Goal: Task Accomplishment & Management: Use online tool/utility

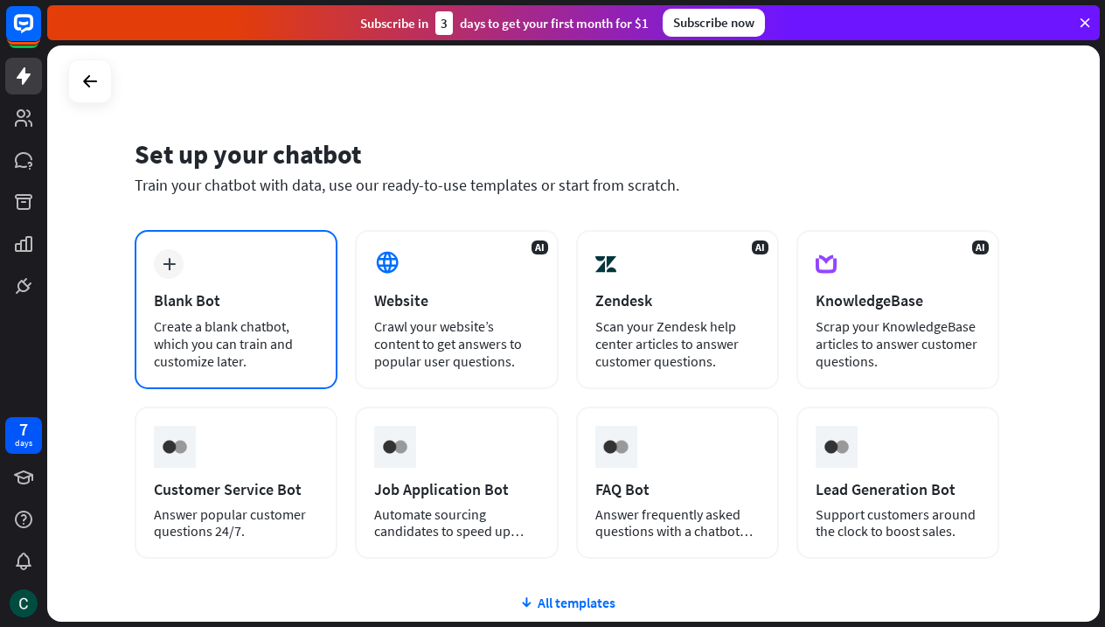
click at [180, 285] on div "plus Blank Bot Create a blank chatbot, which you can train and customize later." at bounding box center [236, 309] width 203 height 159
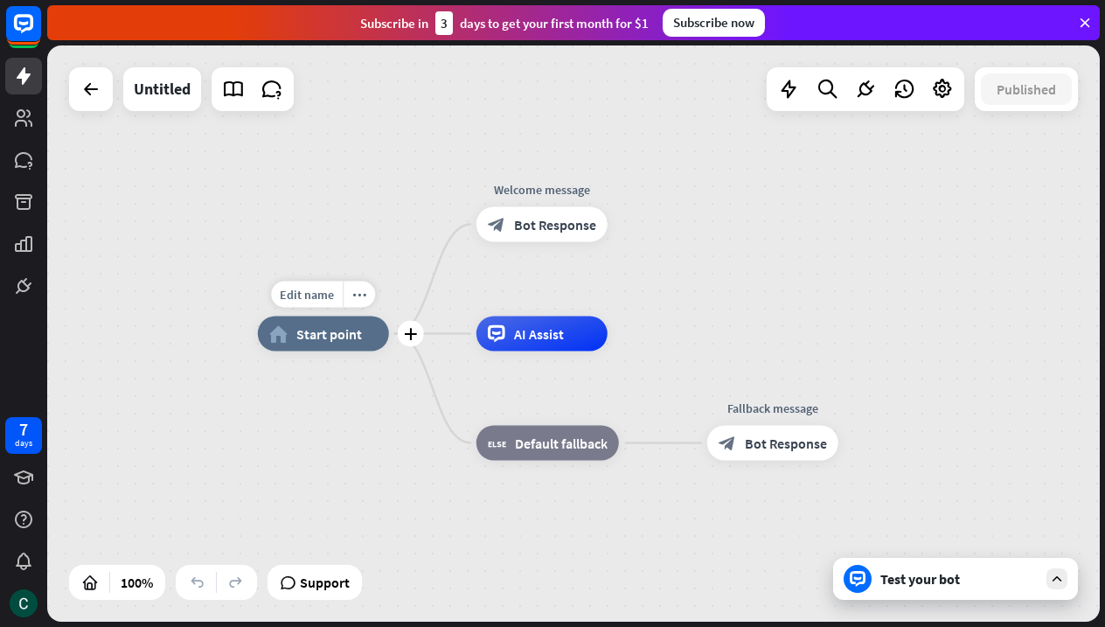
click at [321, 338] on span "Start point" at bounding box center [329, 333] width 66 height 17
click at [390, 394] on div "home_2 Start point Welcome message block_bot_response Bot Response AI Assist bl…" at bounding box center [784, 622] width 1053 height 576
click at [407, 337] on icon "plus" at bounding box center [410, 334] width 13 height 12
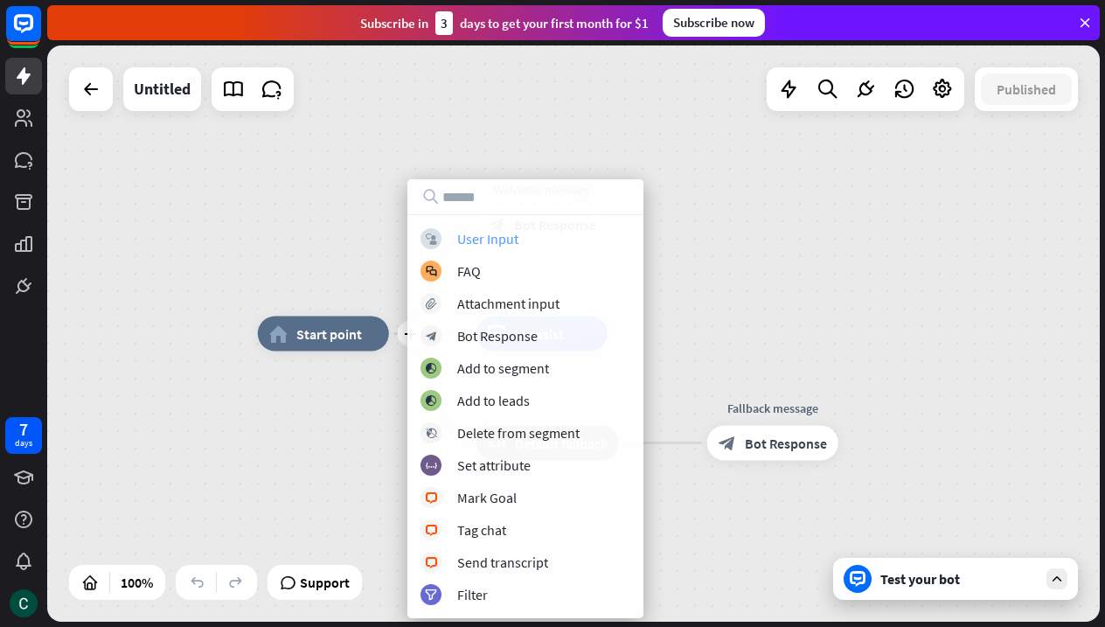
click at [496, 243] on div "User Input" at bounding box center [487, 238] width 61 height 17
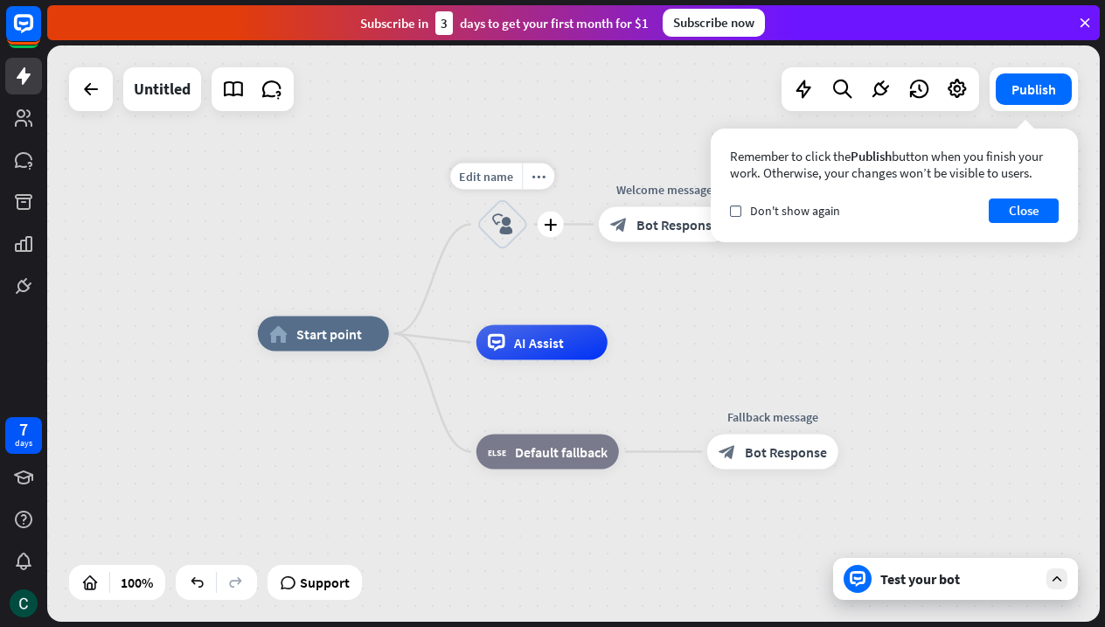
click at [501, 234] on icon "block_user_input" at bounding box center [502, 224] width 21 height 21
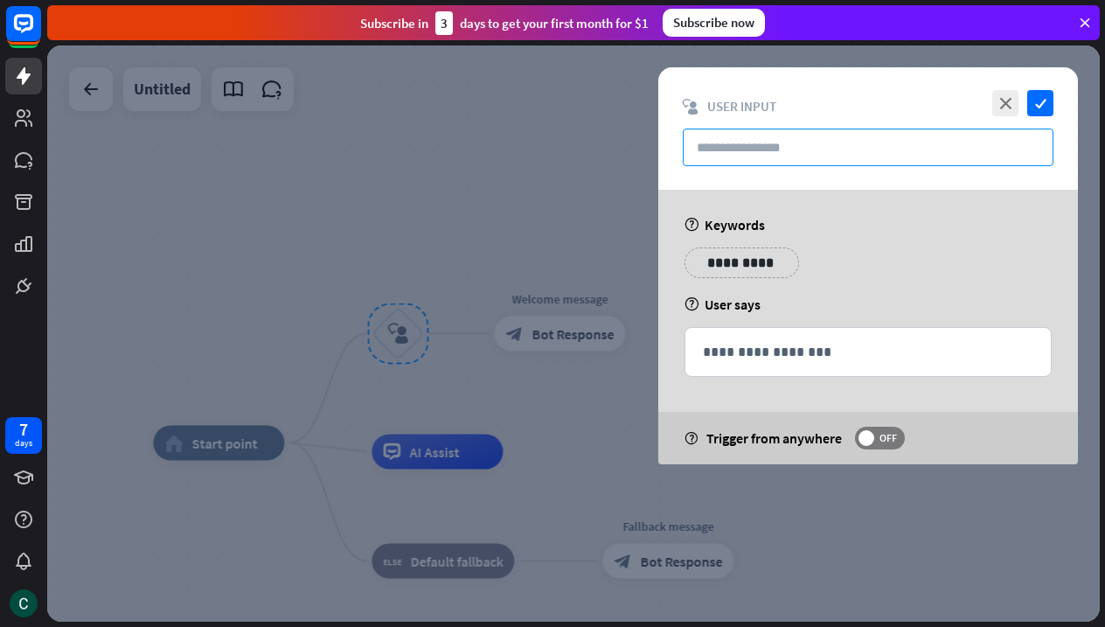
click at [789, 141] on input "text" at bounding box center [868, 148] width 371 height 38
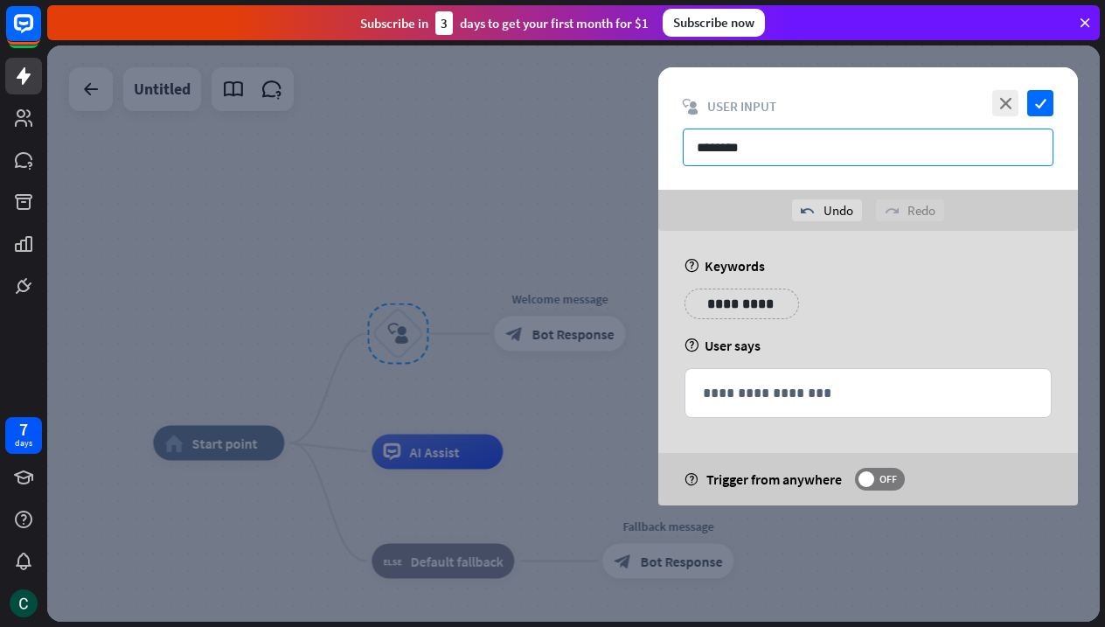
type input "********"
click at [734, 309] on p "**********" at bounding box center [733, 304] width 70 height 22
click at [867, 305] on p "**********" at bounding box center [848, 304] width 88 height 22
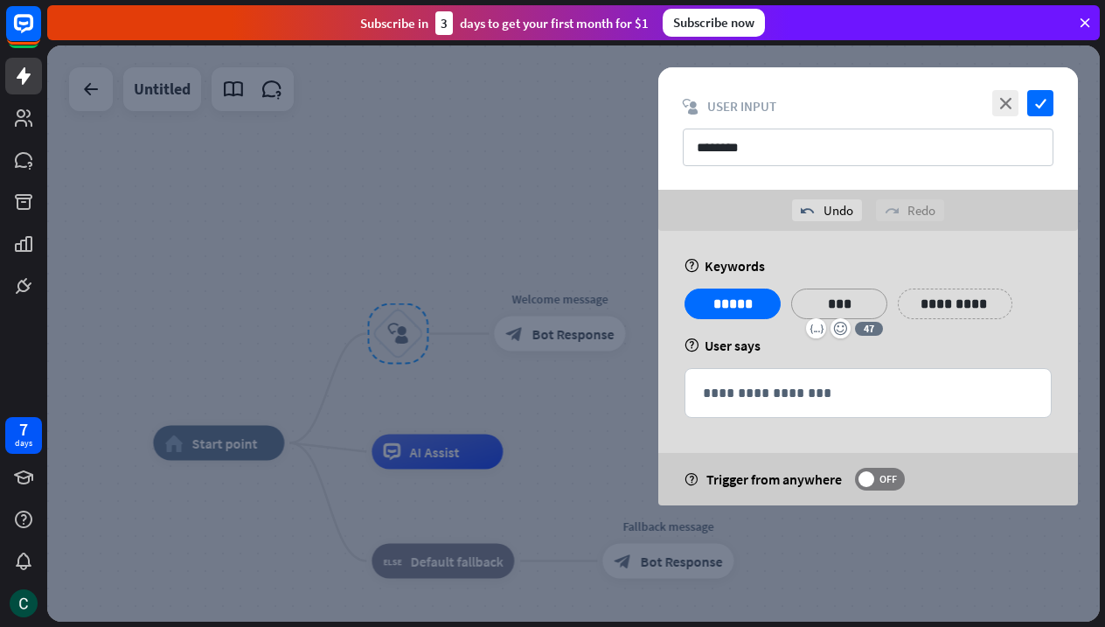
click at [967, 308] on p "**********" at bounding box center [955, 304] width 88 height 22
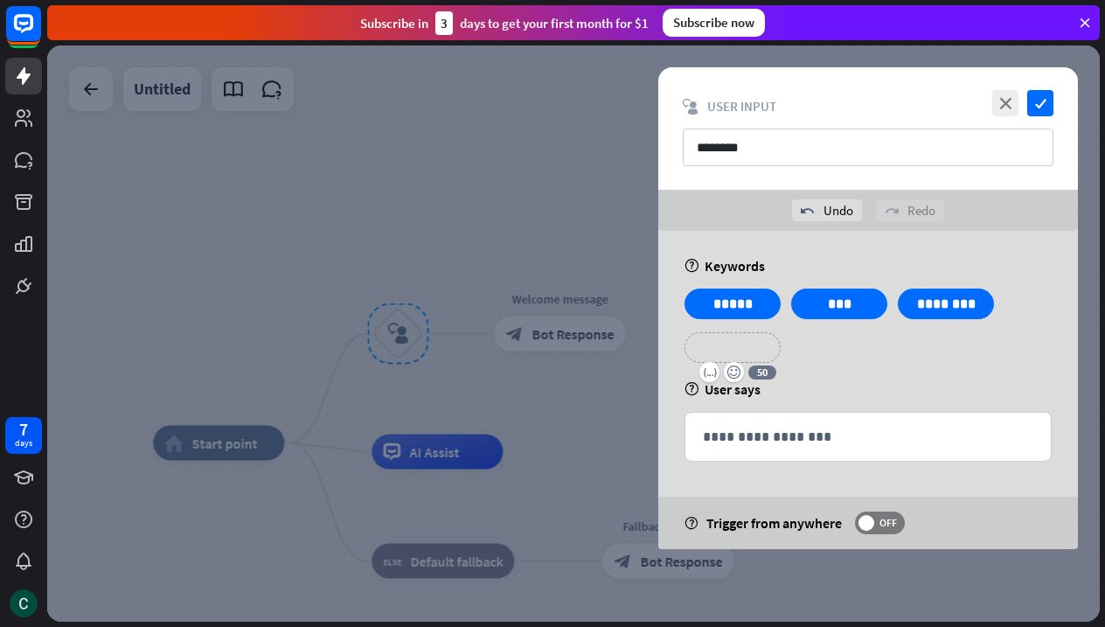
click at [742, 347] on p "**********" at bounding box center [733, 348] width 70 height 22
click at [1032, 108] on icon "check" at bounding box center [1040, 103] width 26 height 26
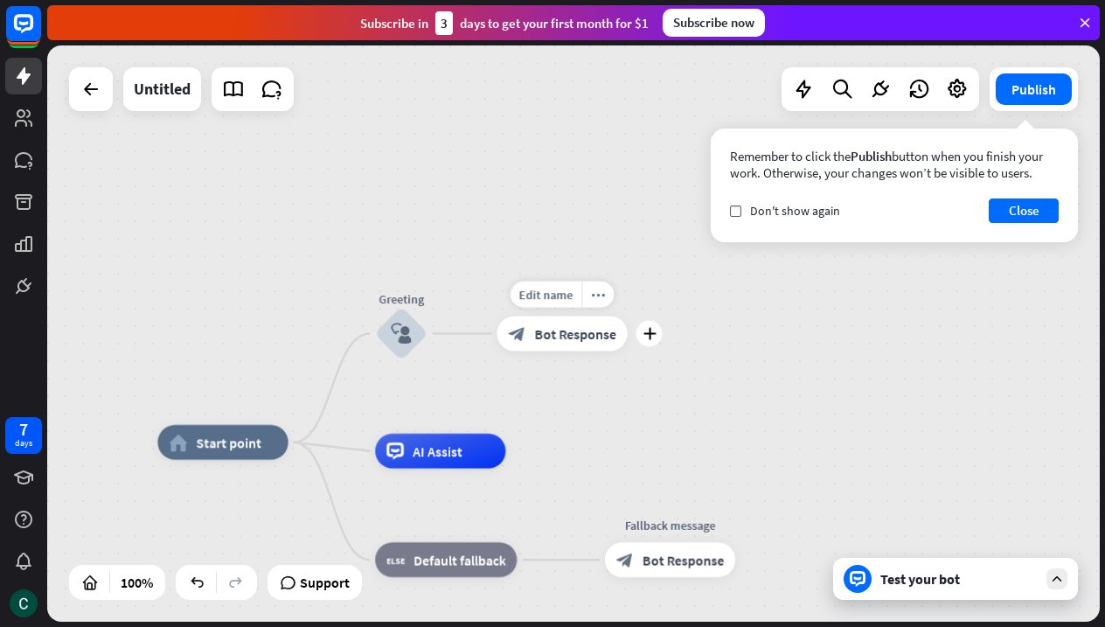
click at [560, 339] on span "Bot Response" at bounding box center [575, 332] width 82 height 17
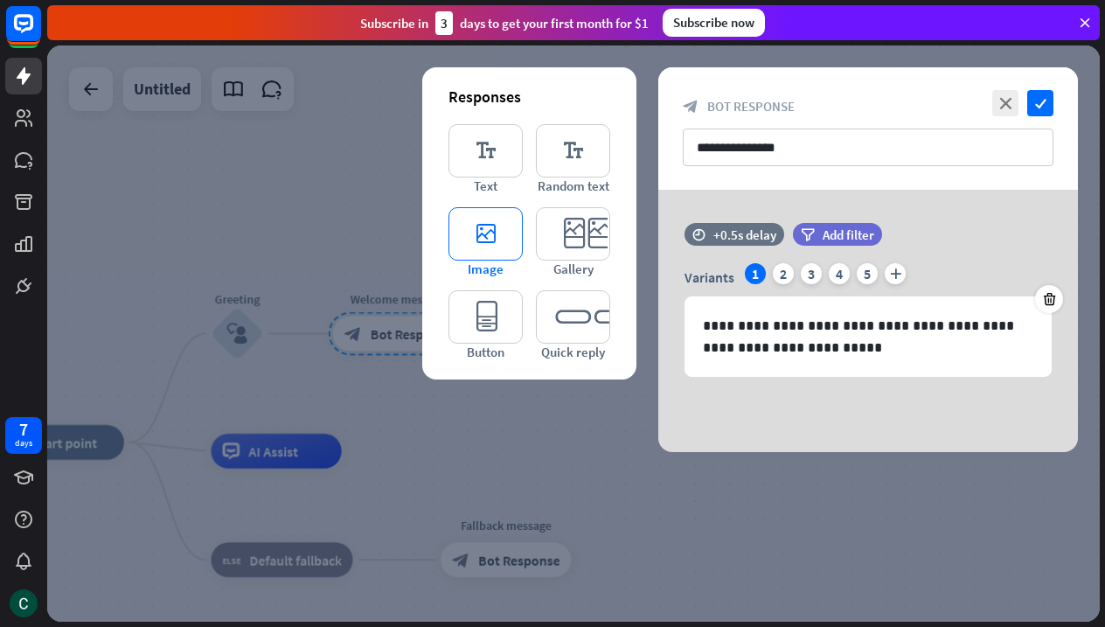
click at [481, 226] on icon "editor_image" at bounding box center [485, 233] width 74 height 53
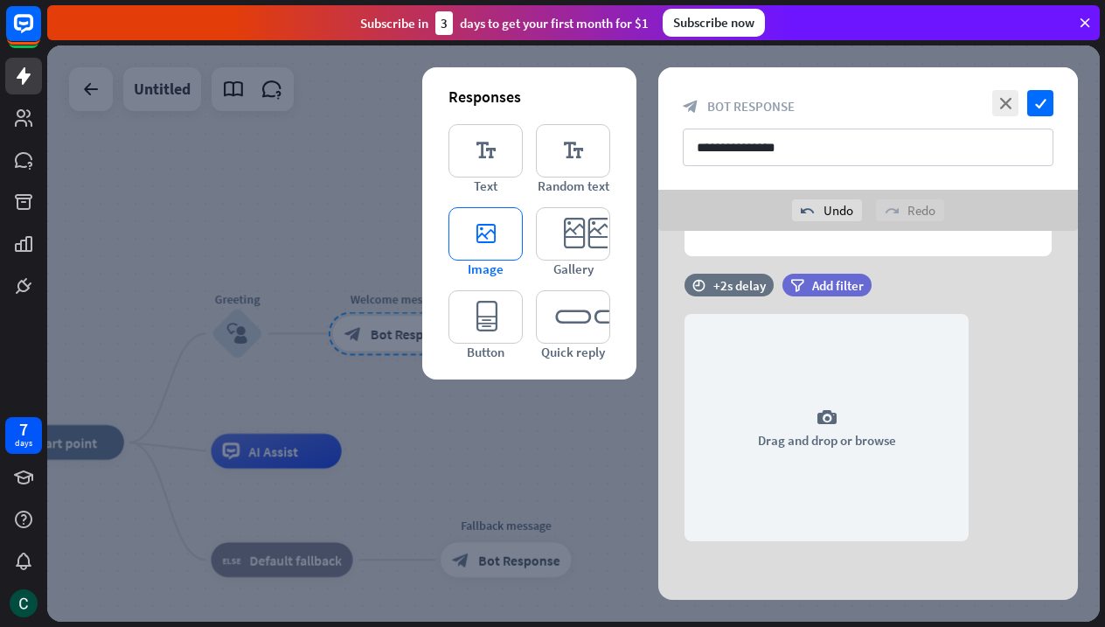
scroll to position [164, 0]
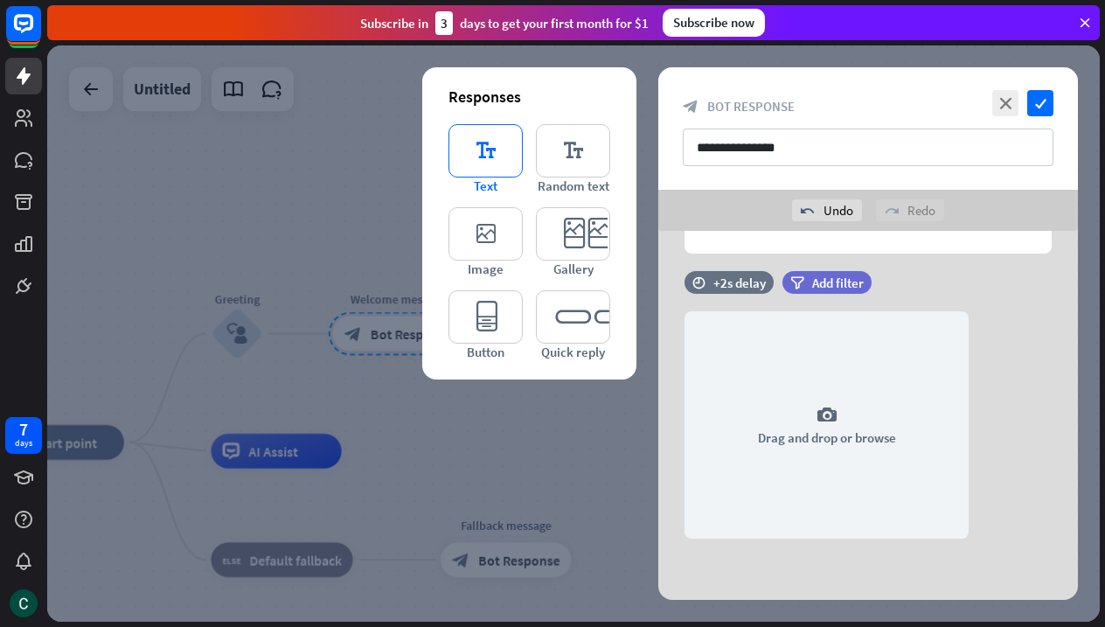
click at [499, 161] on icon "editor_text" at bounding box center [485, 150] width 74 height 53
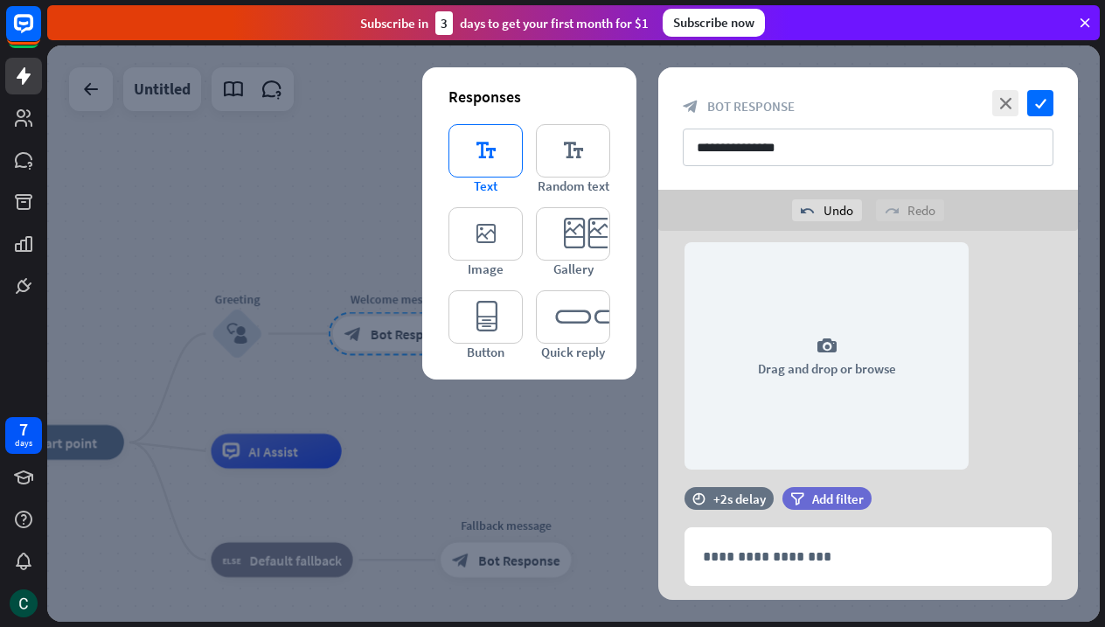
scroll to position [281, 0]
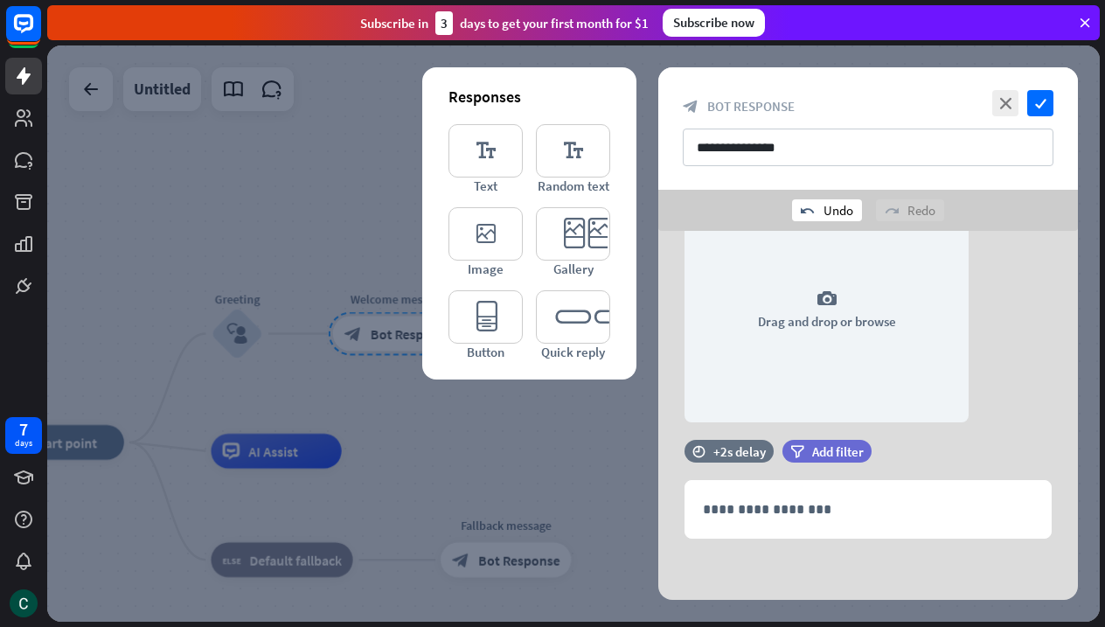
click at [815, 212] on div "undo Undo" at bounding box center [827, 210] width 70 height 22
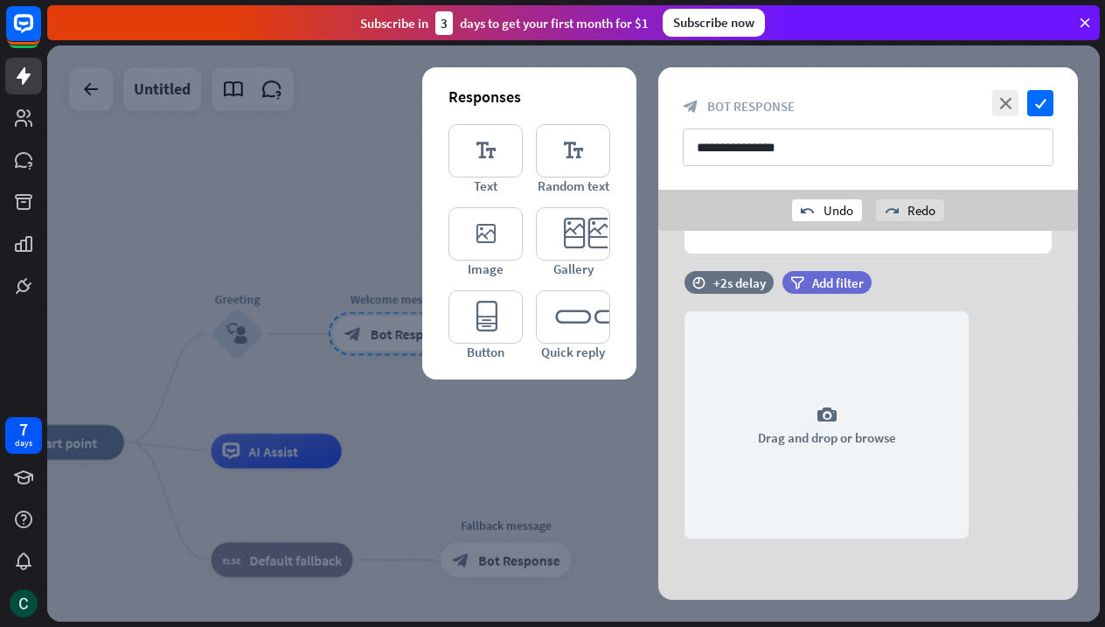
scroll to position [164, 0]
click at [815, 212] on div "undo Undo" at bounding box center [827, 210] width 70 height 22
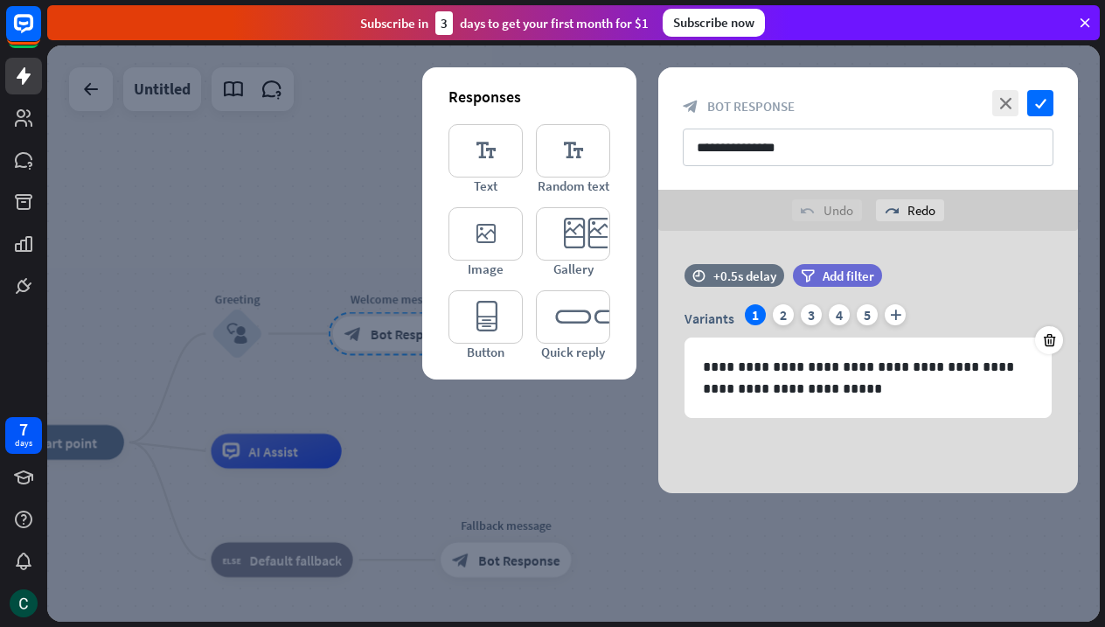
scroll to position [0, 0]
click at [784, 316] on div "2" at bounding box center [783, 314] width 21 height 21
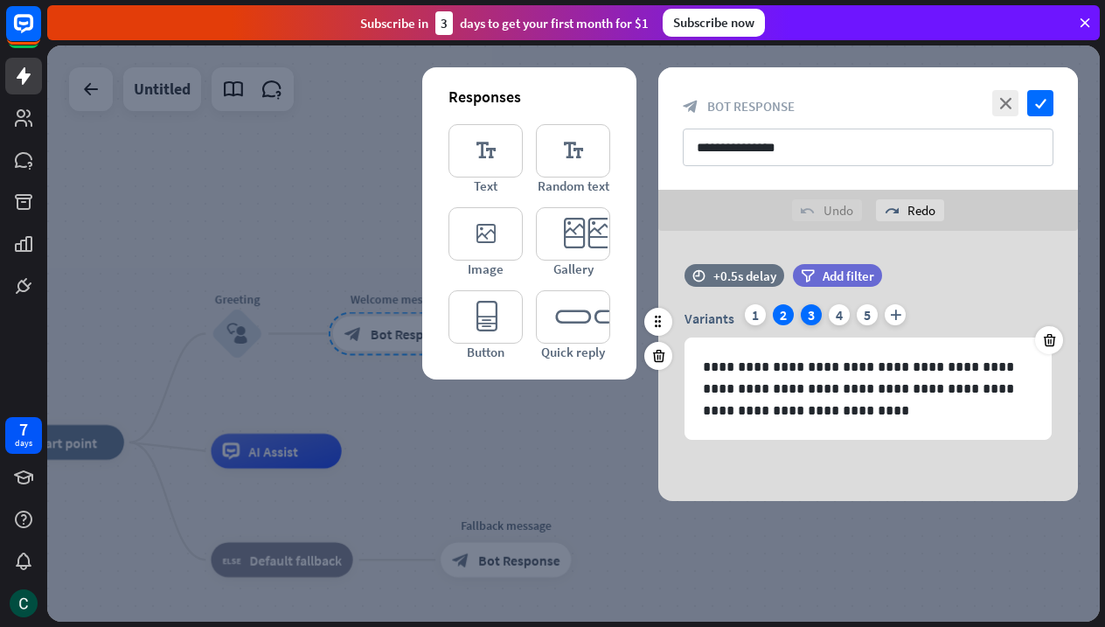
click at [813, 315] on div "3" at bounding box center [811, 314] width 21 height 21
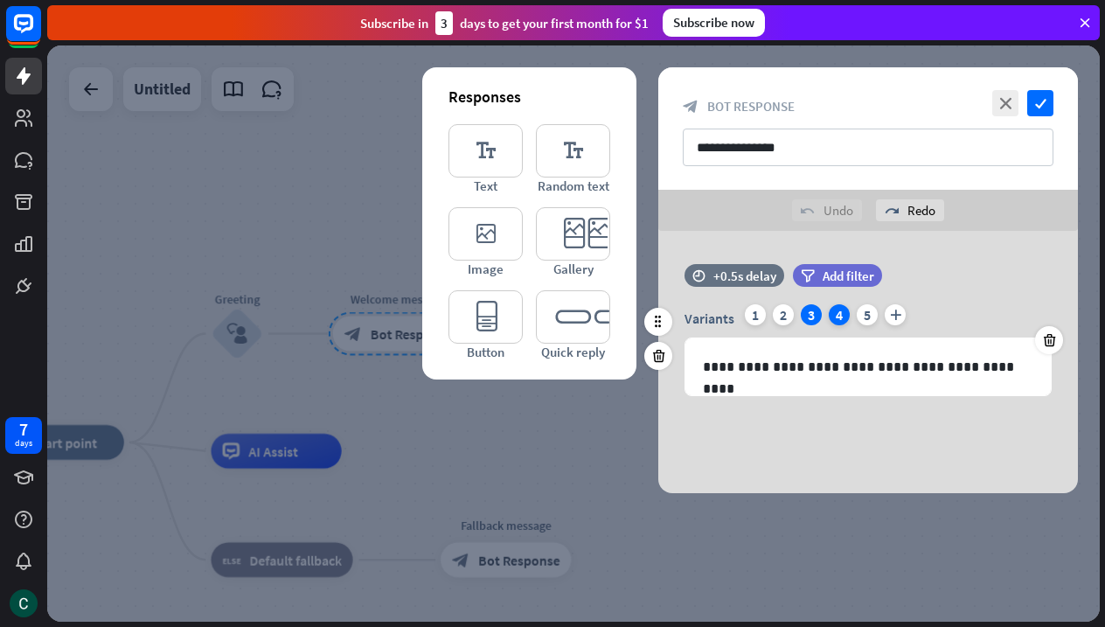
click at [845, 309] on div "4" at bounding box center [839, 314] width 21 height 21
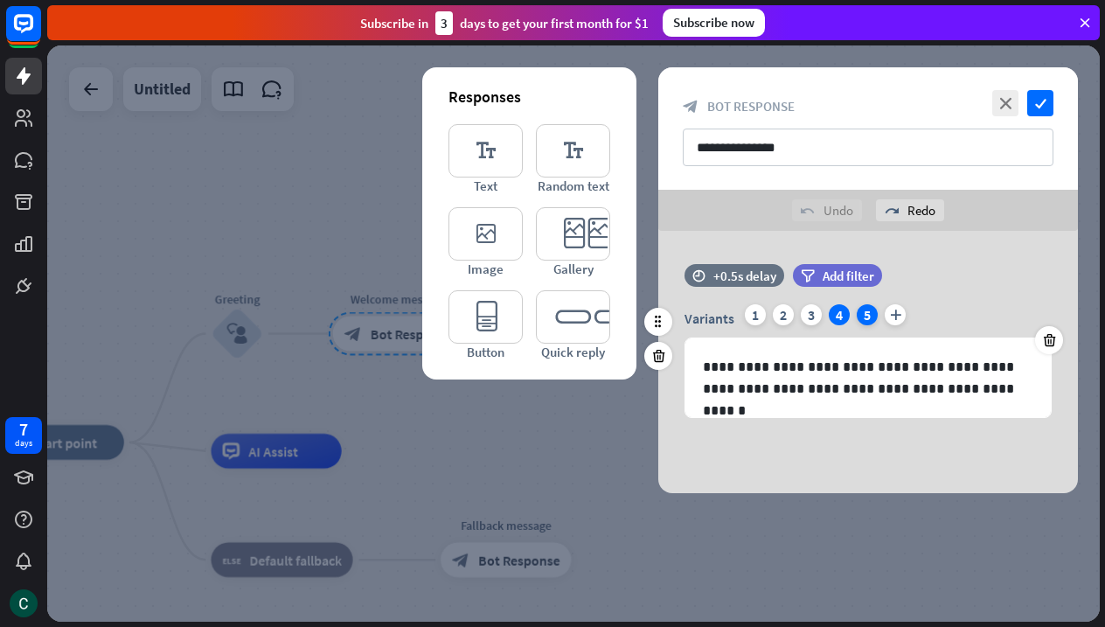
click at [867, 309] on div "5" at bounding box center [867, 314] width 21 height 21
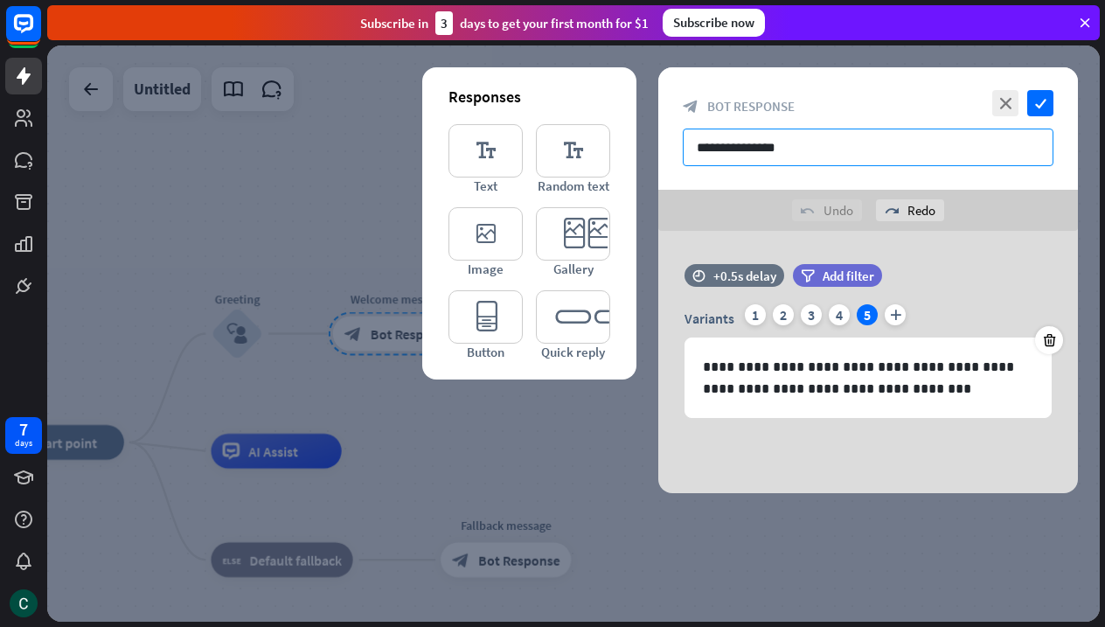
click at [764, 145] on input "**********" at bounding box center [868, 148] width 371 height 38
click at [810, 150] on input "**********" at bounding box center [868, 148] width 371 height 38
type input "**********"
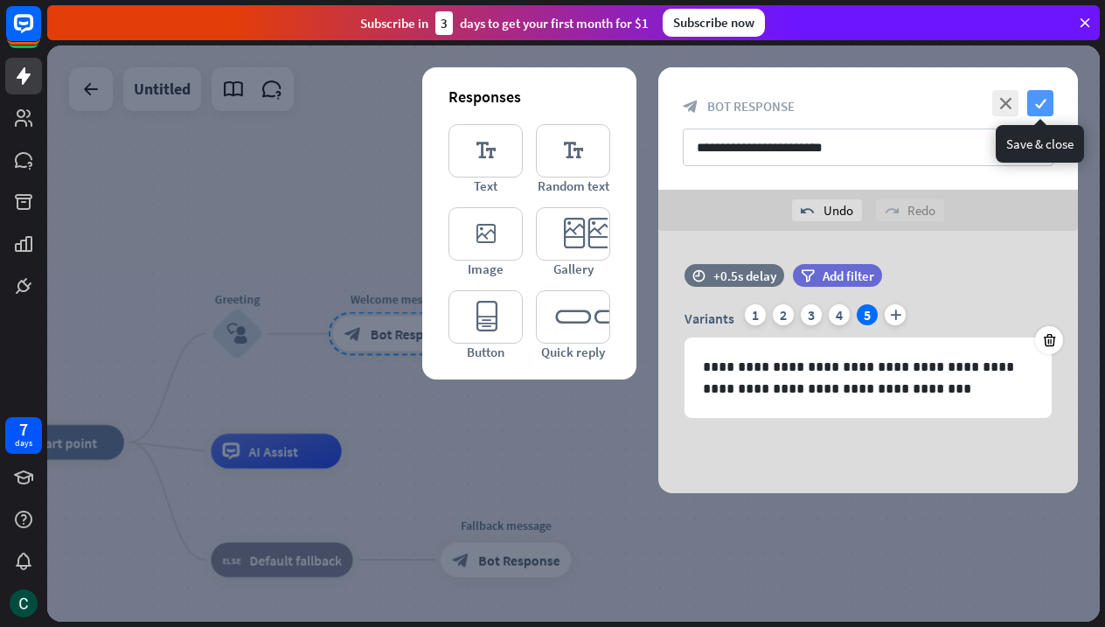
click at [1046, 104] on icon "check" at bounding box center [1040, 103] width 26 height 26
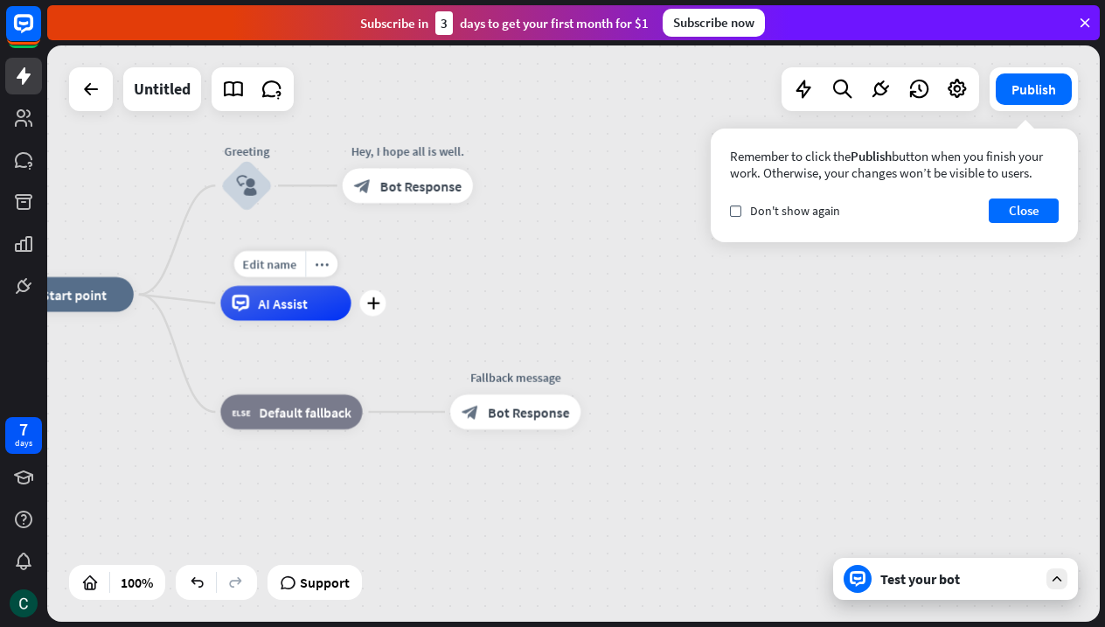
click at [275, 312] on div "AI Assist" at bounding box center [285, 303] width 130 height 35
click at [319, 321] on div "Edit name more_horiz plus AI Assist" at bounding box center [285, 303] width 130 height 35
click at [373, 305] on icon "plus" at bounding box center [372, 303] width 13 height 12
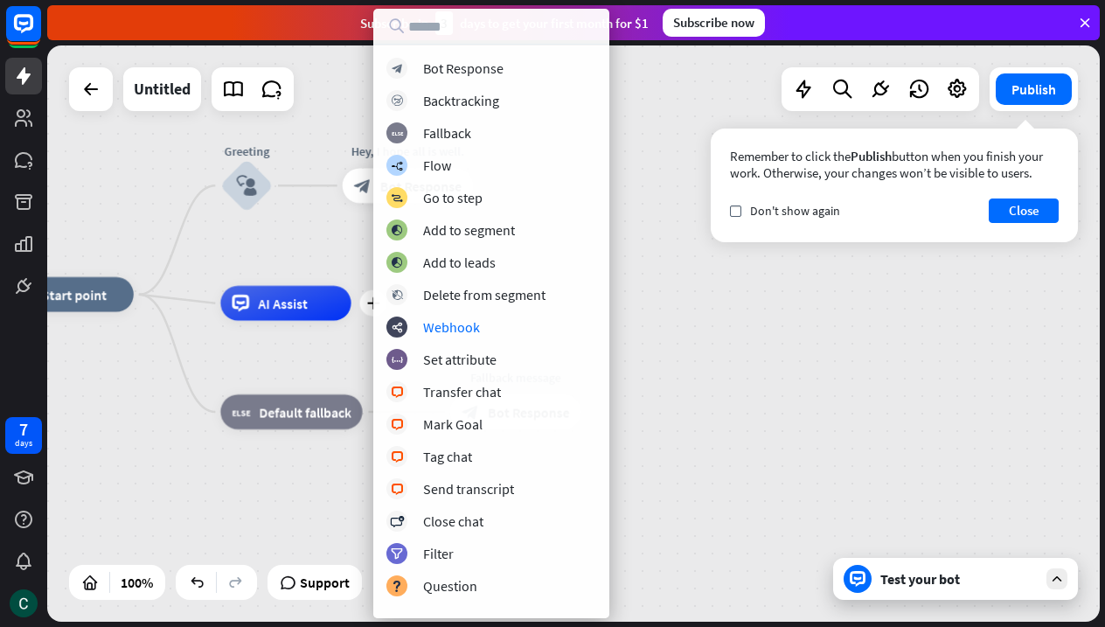
click at [673, 330] on div "home_2 Start point Greeting block_user_input Hey, I hope all is well. block_bot…" at bounding box center [526, 582] width 1047 height 574
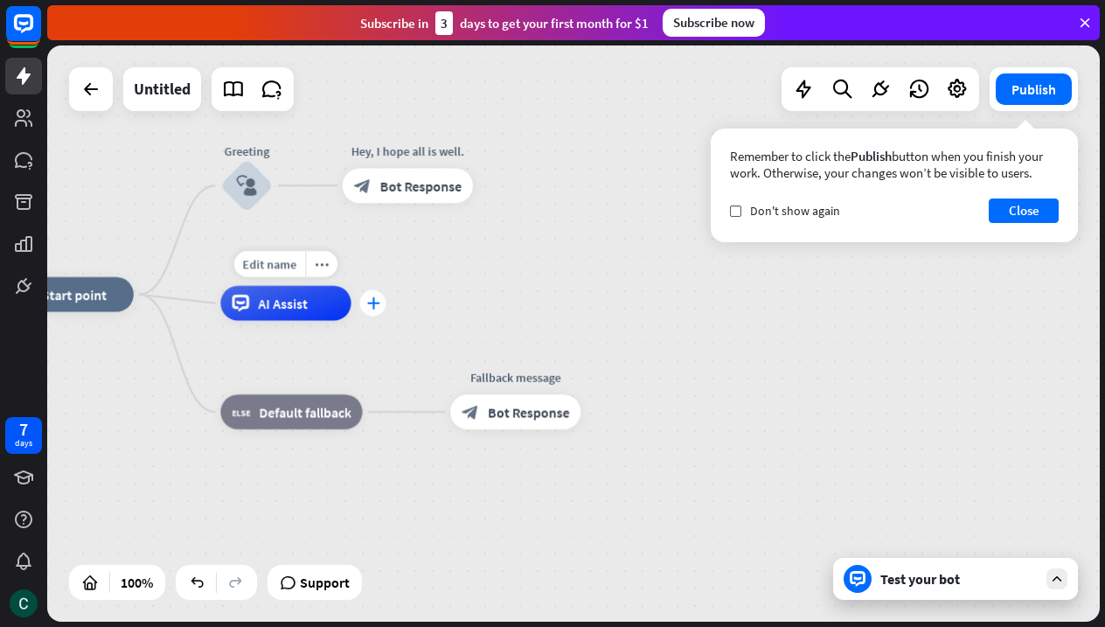
click at [369, 301] on icon "plus" at bounding box center [372, 303] width 13 height 12
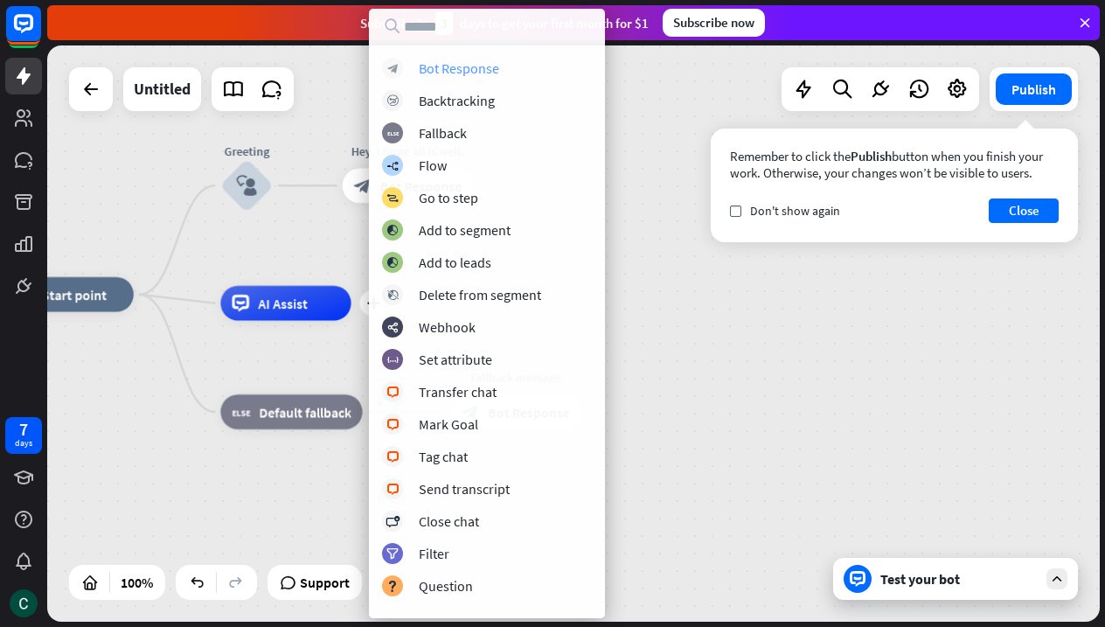
click at [439, 68] on div "Bot Response" at bounding box center [459, 67] width 80 height 17
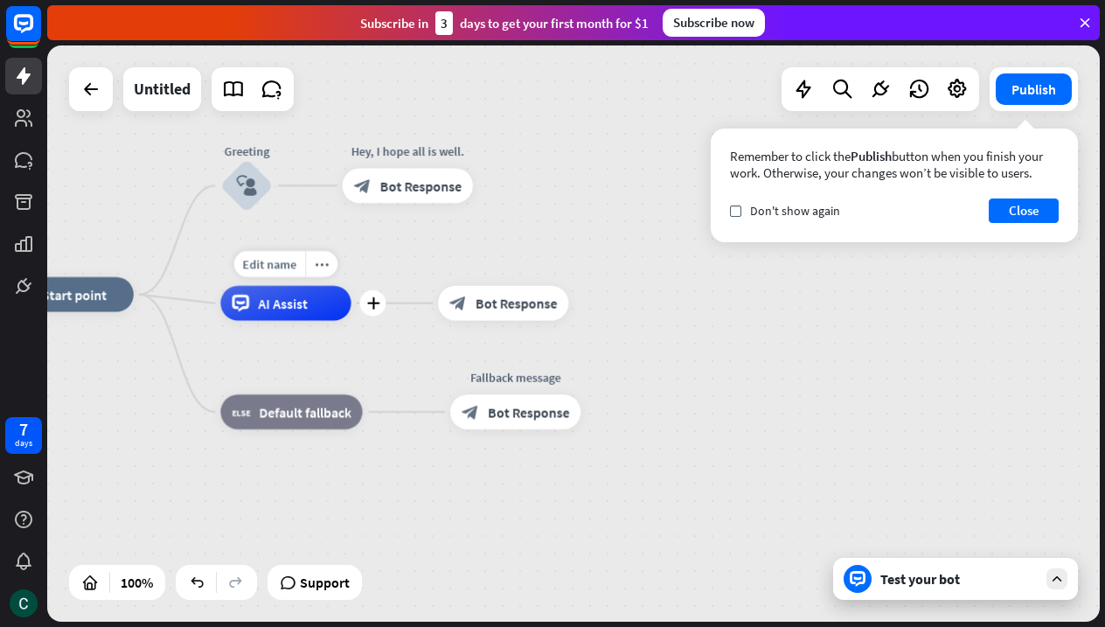
click at [314, 303] on div "AI Assist" at bounding box center [285, 303] width 130 height 35
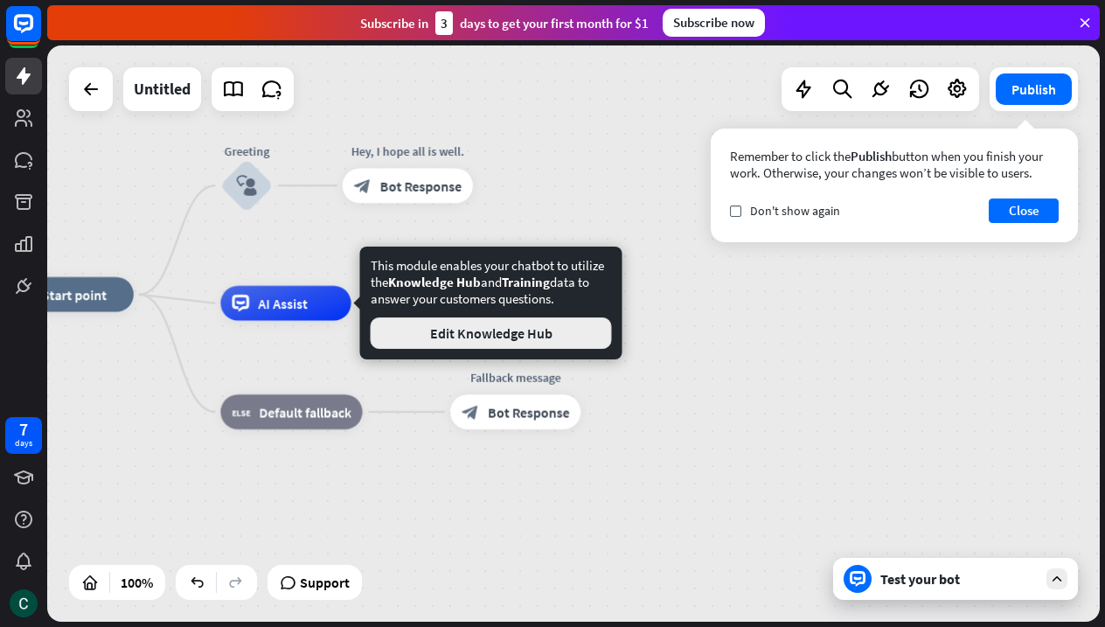
click at [460, 330] on button "Edit Knowledge Hub" at bounding box center [491, 332] width 241 height 31
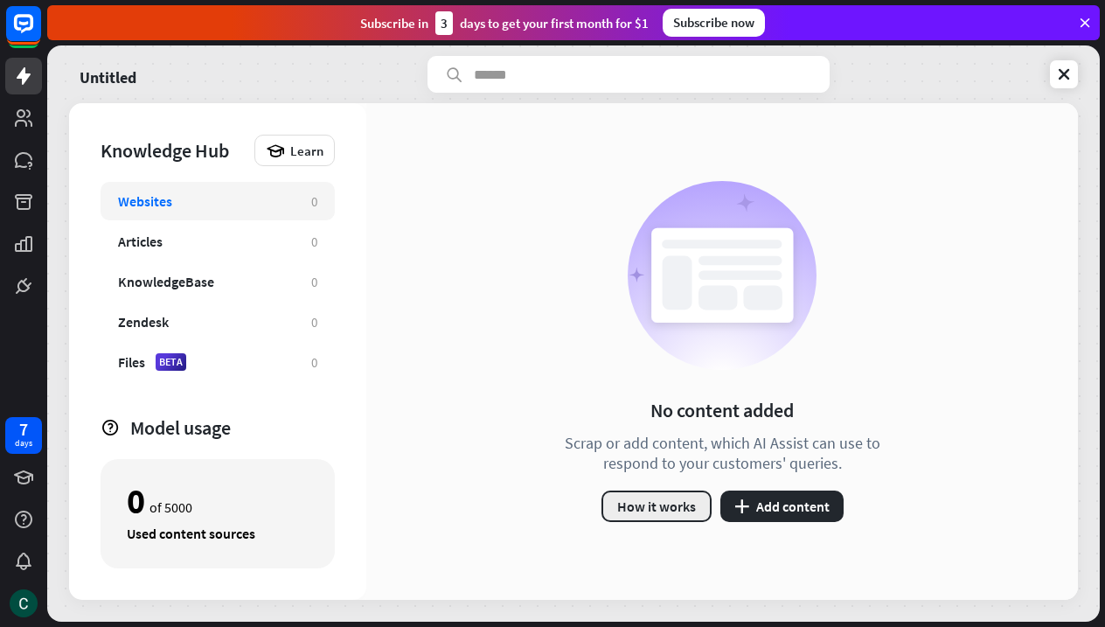
click at [656, 501] on button "How it works" at bounding box center [656, 505] width 110 height 31
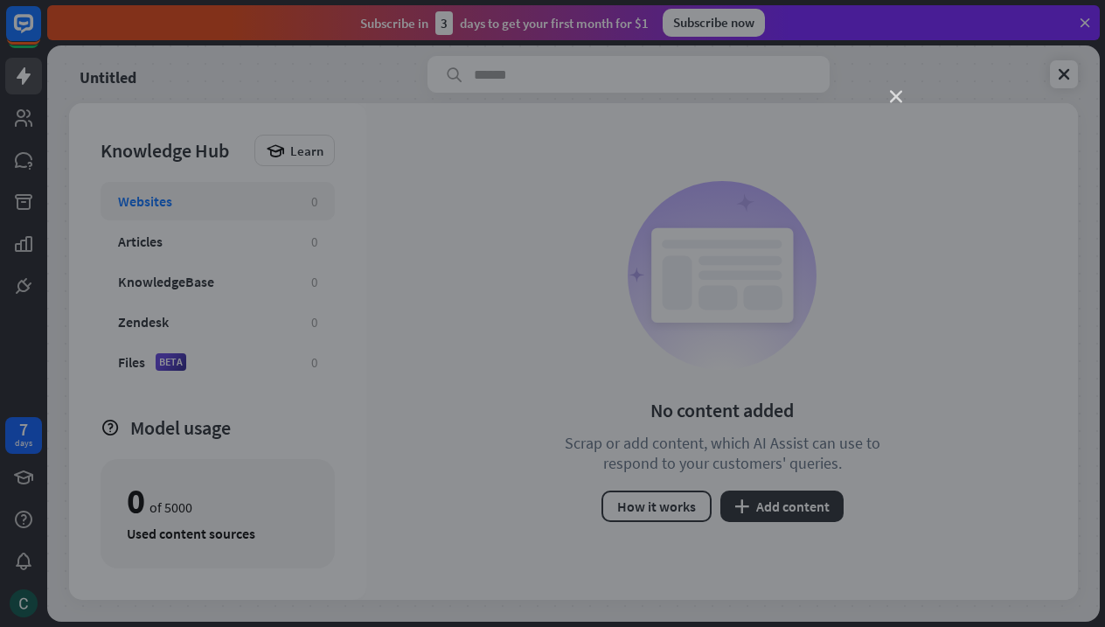
click at [901, 93] on icon "close" at bounding box center [896, 97] width 12 height 12
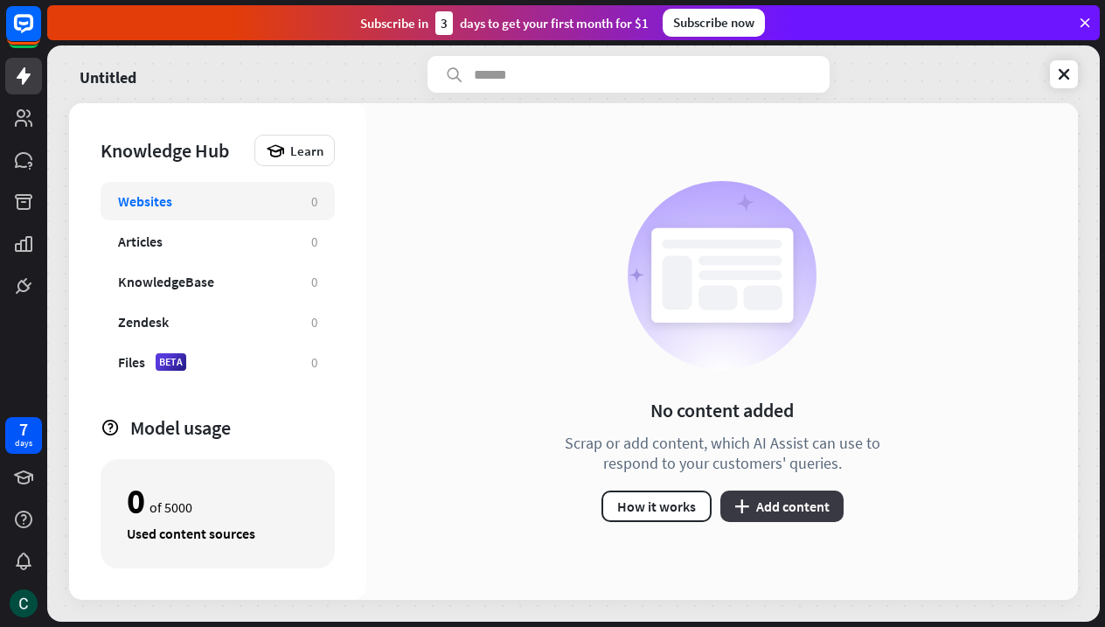
click at [772, 507] on button "plus Add content" at bounding box center [781, 505] width 123 height 31
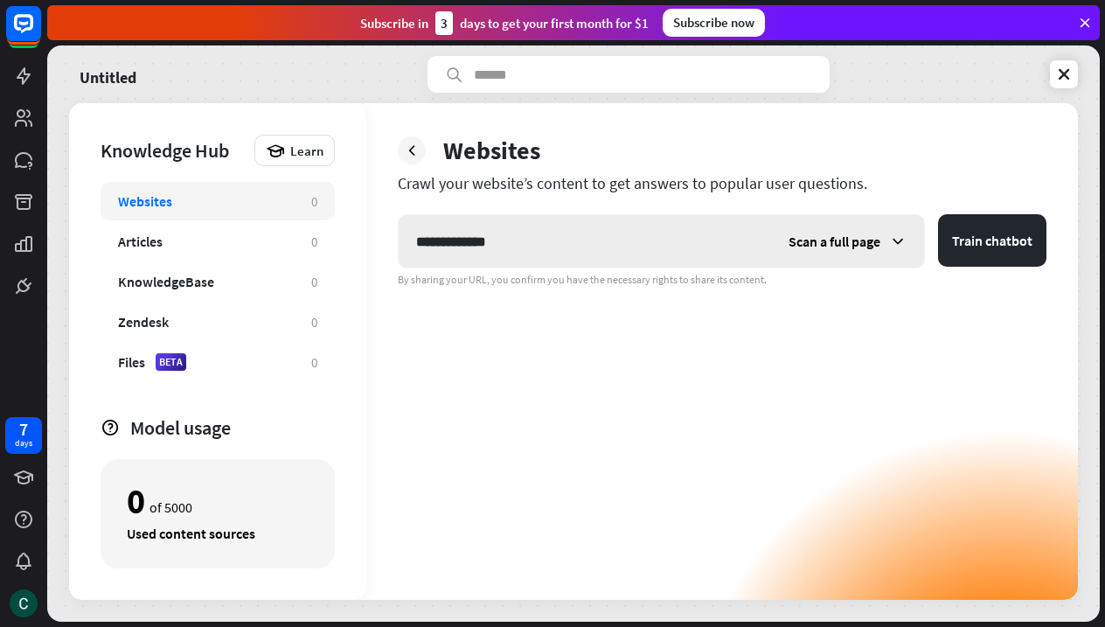
click at [880, 241] on span "Scan a full page" at bounding box center [835, 241] width 92 height 17
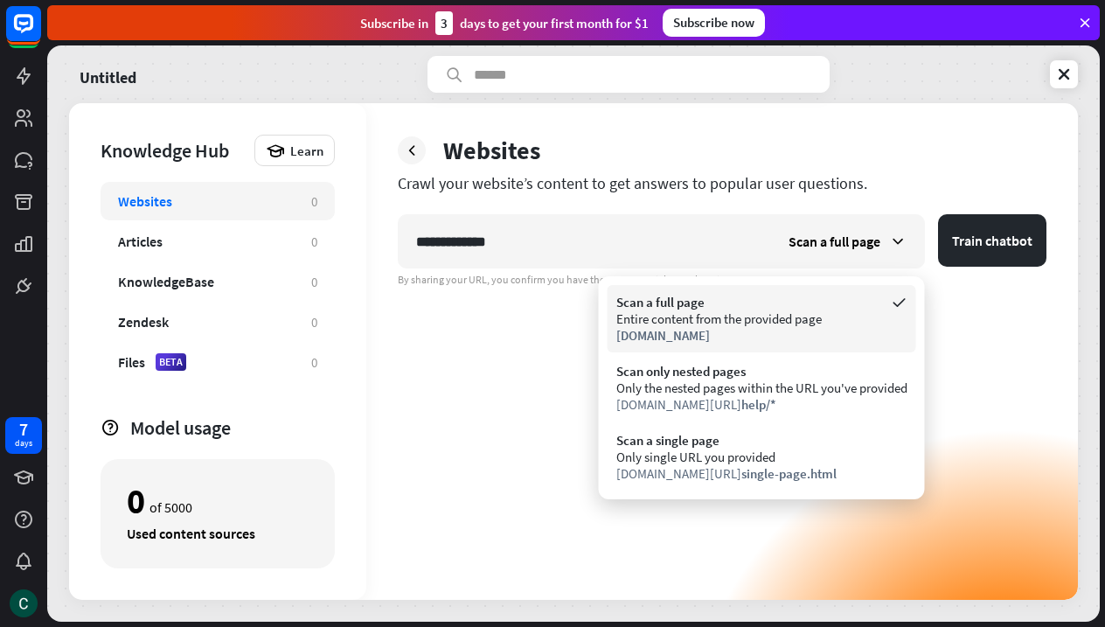
click at [753, 338] on div "[DOMAIN_NAME]" at bounding box center [761, 335] width 291 height 17
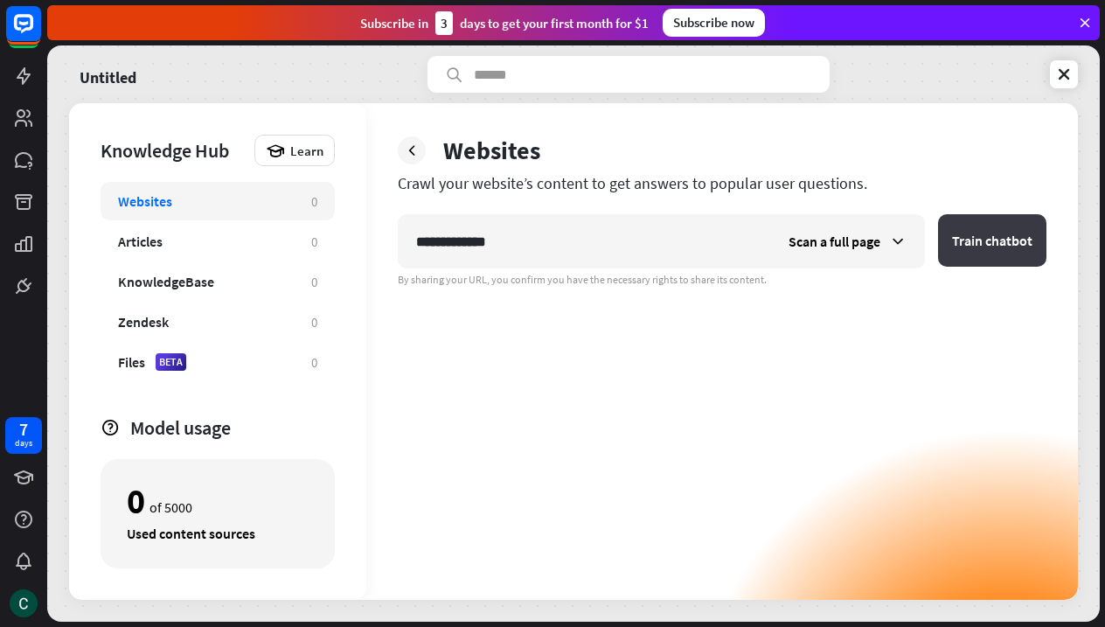
click at [988, 227] on button "Train chatbot" at bounding box center [992, 240] width 108 height 52
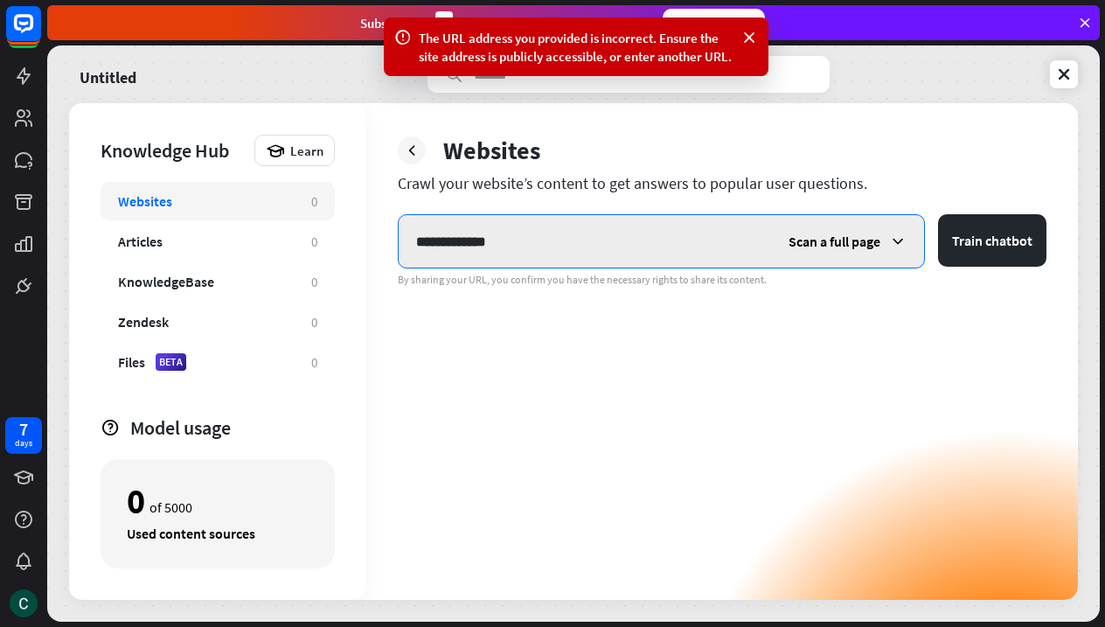
click at [416, 240] on input "**********" at bounding box center [585, 241] width 372 height 52
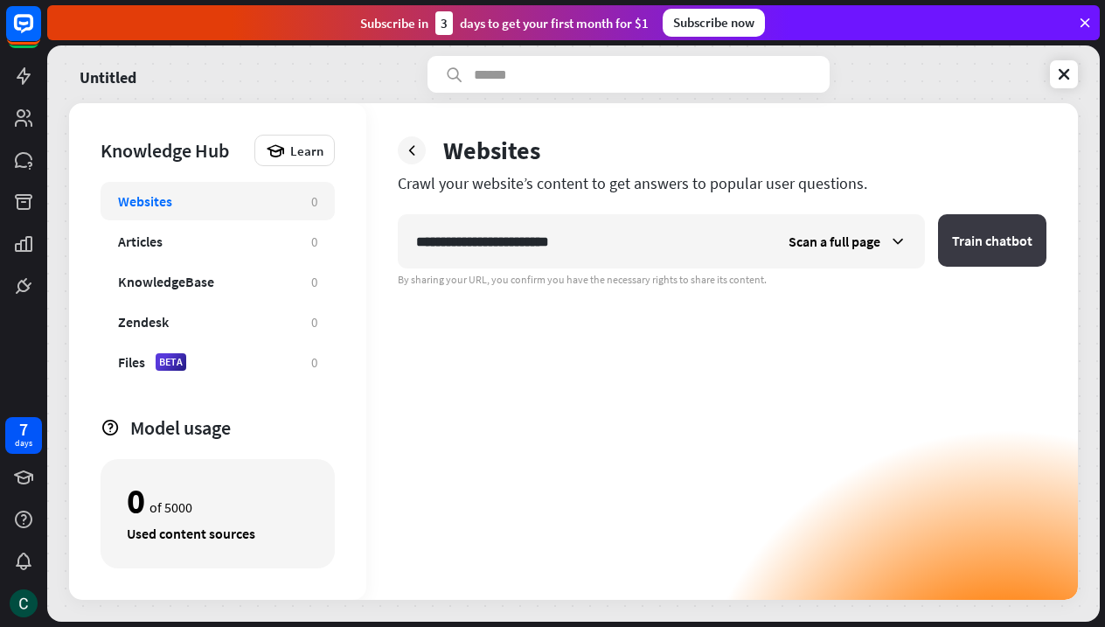
click at [980, 247] on button "Train chatbot" at bounding box center [992, 240] width 108 height 52
click at [830, 240] on span "Scan a full page" at bounding box center [835, 241] width 92 height 17
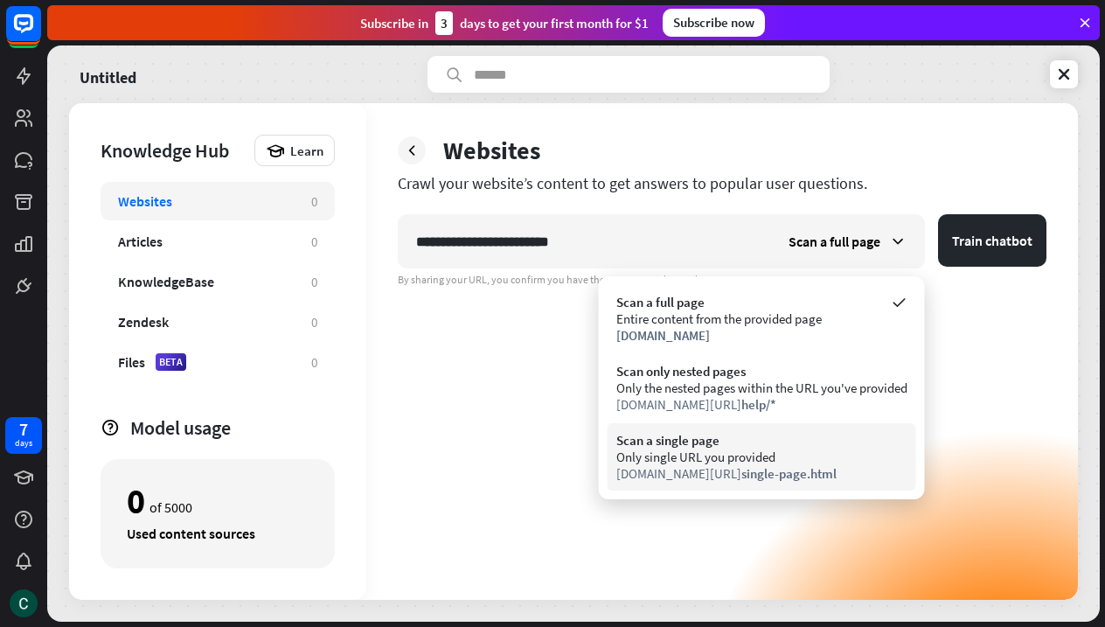
click at [703, 457] on div "Only single URL you provided" at bounding box center [761, 456] width 291 height 17
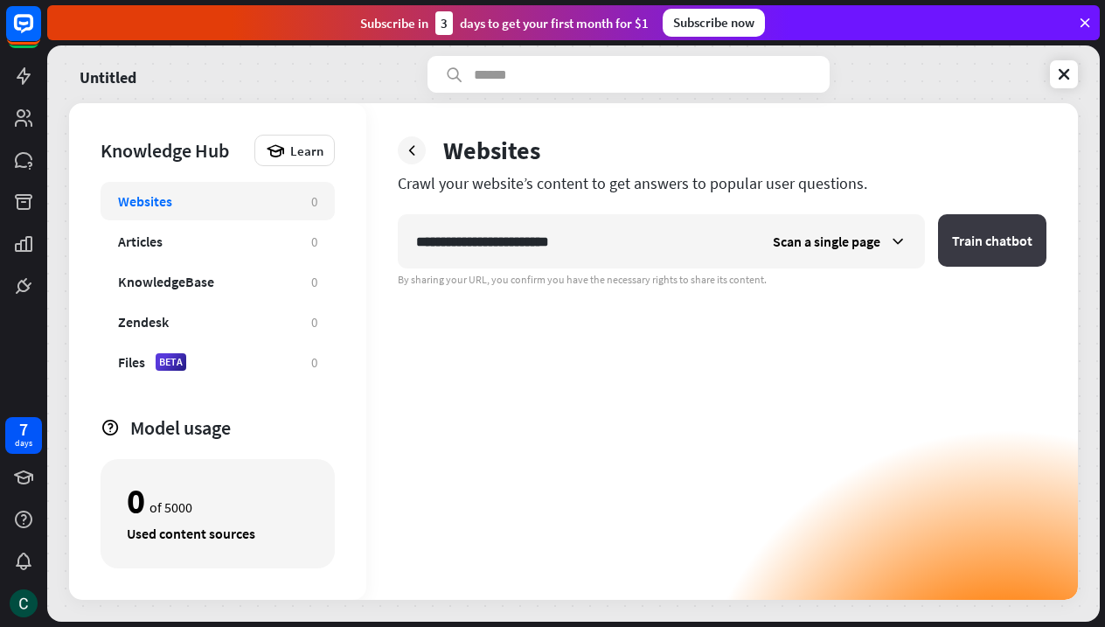
click at [970, 259] on button "Train chatbot" at bounding box center [992, 240] width 108 height 52
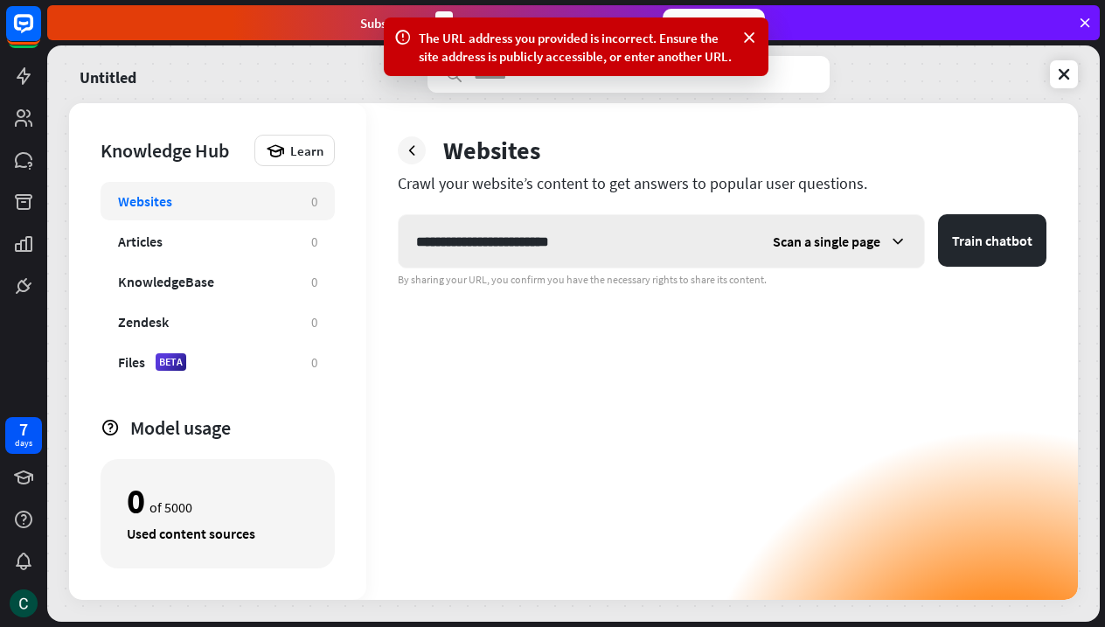
click at [839, 257] on div "Scan a single page" at bounding box center [839, 241] width 169 height 52
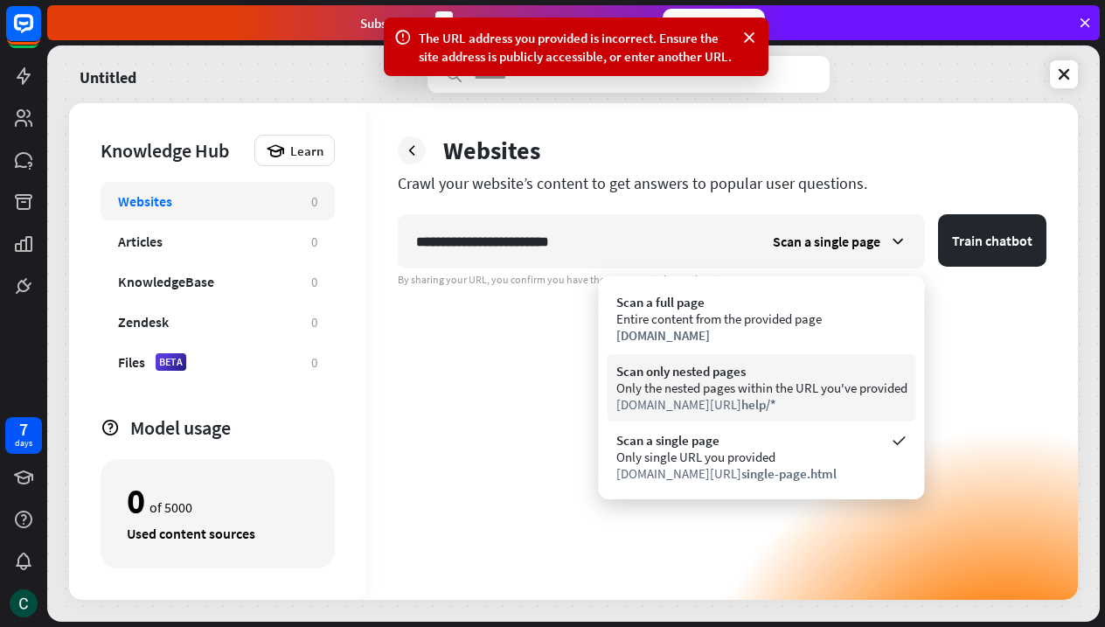
click at [709, 386] on div "Only the nested pages within the URL you've provided" at bounding box center [761, 387] width 291 height 17
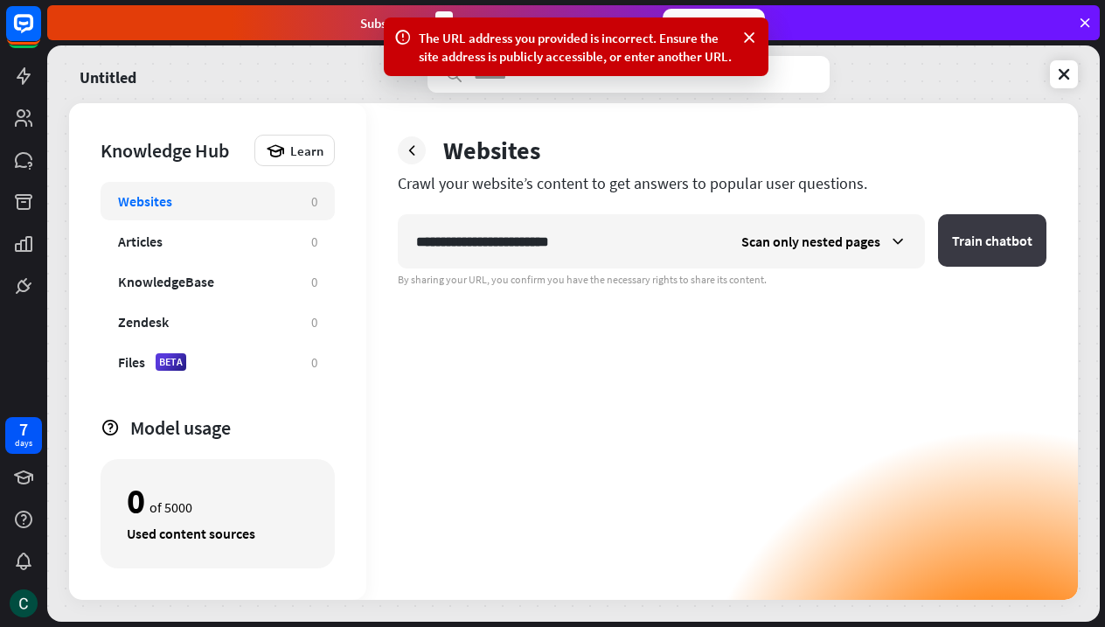
click at [987, 240] on button "Train chatbot" at bounding box center [992, 240] width 108 height 52
click at [843, 236] on span "Scan only nested pages" at bounding box center [810, 241] width 139 height 17
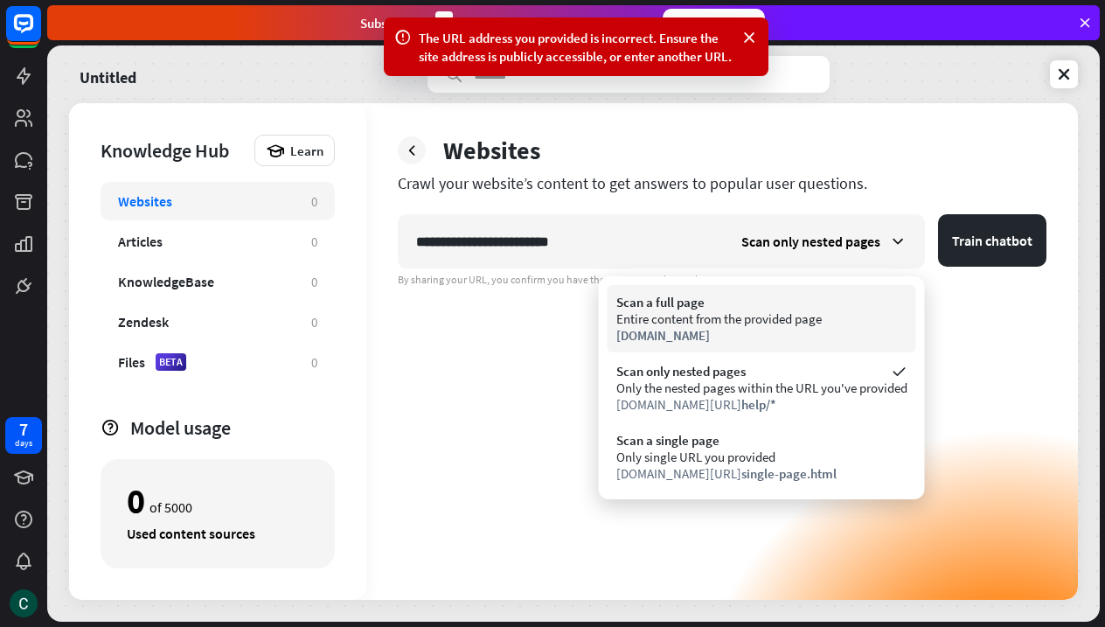
click at [791, 306] on div "Scan a full page" at bounding box center [761, 302] width 291 height 17
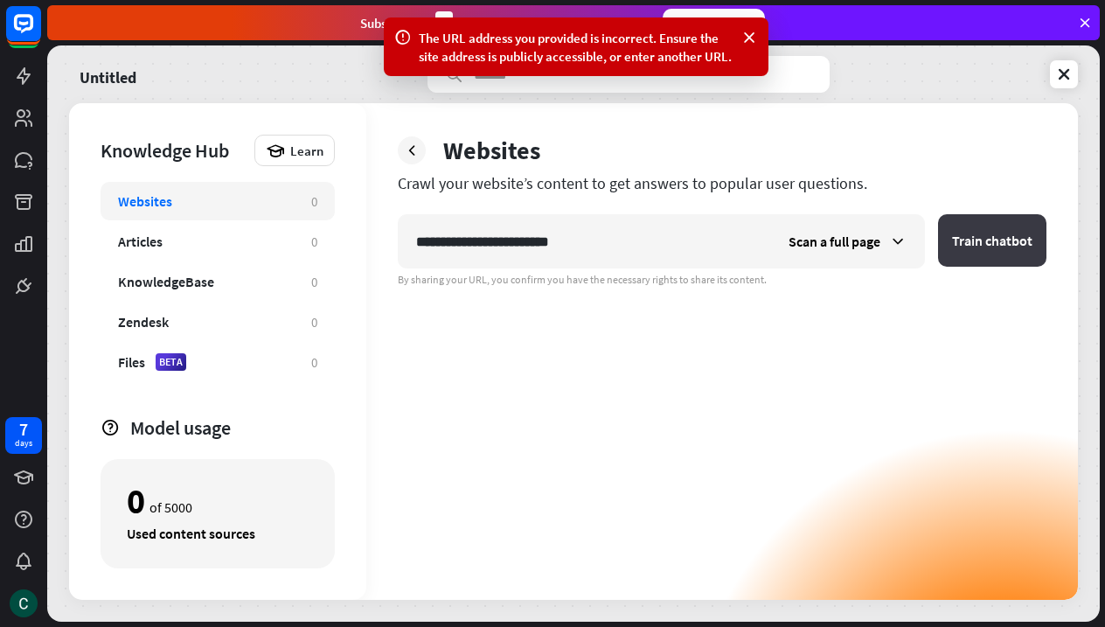
click at [993, 236] on button "Train chatbot" at bounding box center [992, 240] width 108 height 52
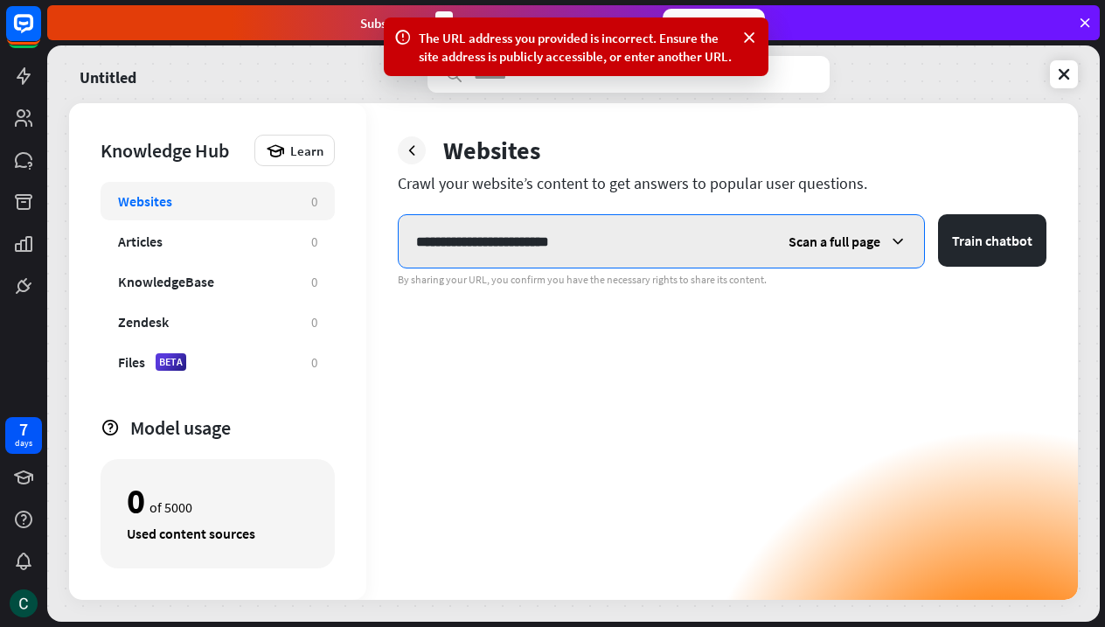
click at [630, 259] on input "**********" at bounding box center [585, 241] width 372 height 52
type input "**********"
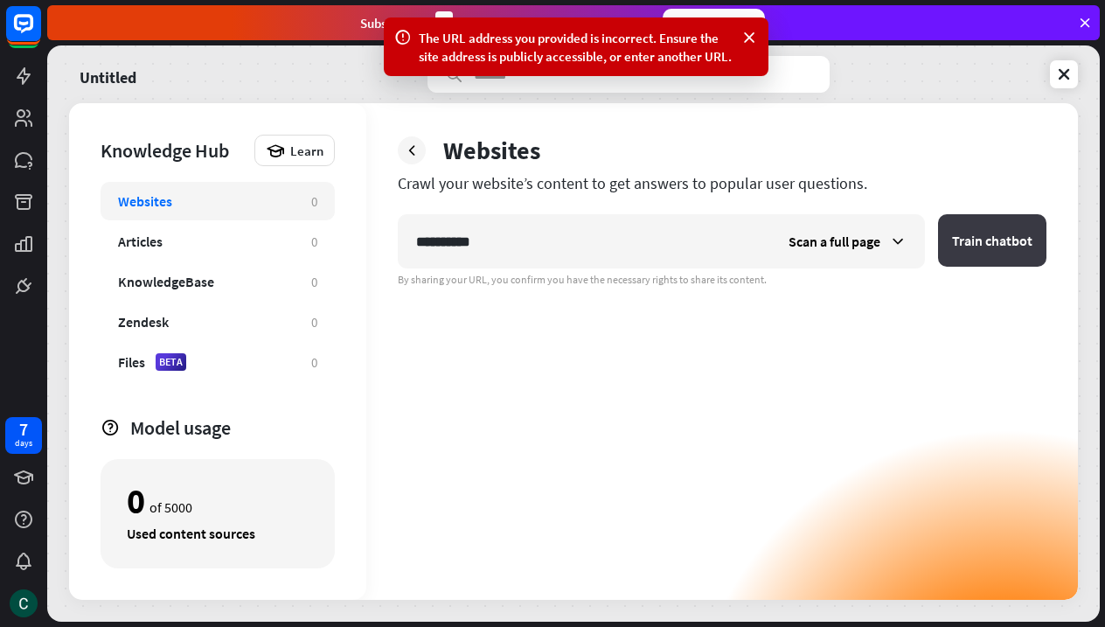
click at [963, 246] on button "Train chatbot" at bounding box center [992, 240] width 108 height 52
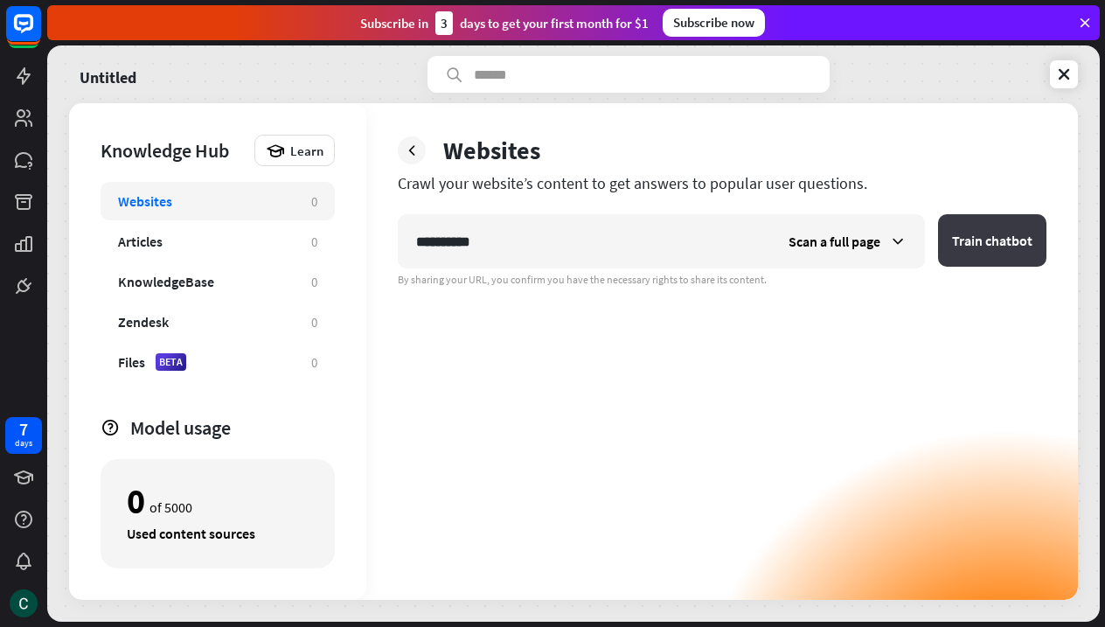
click at [977, 254] on button "Train chatbot" at bounding box center [992, 240] width 108 height 52
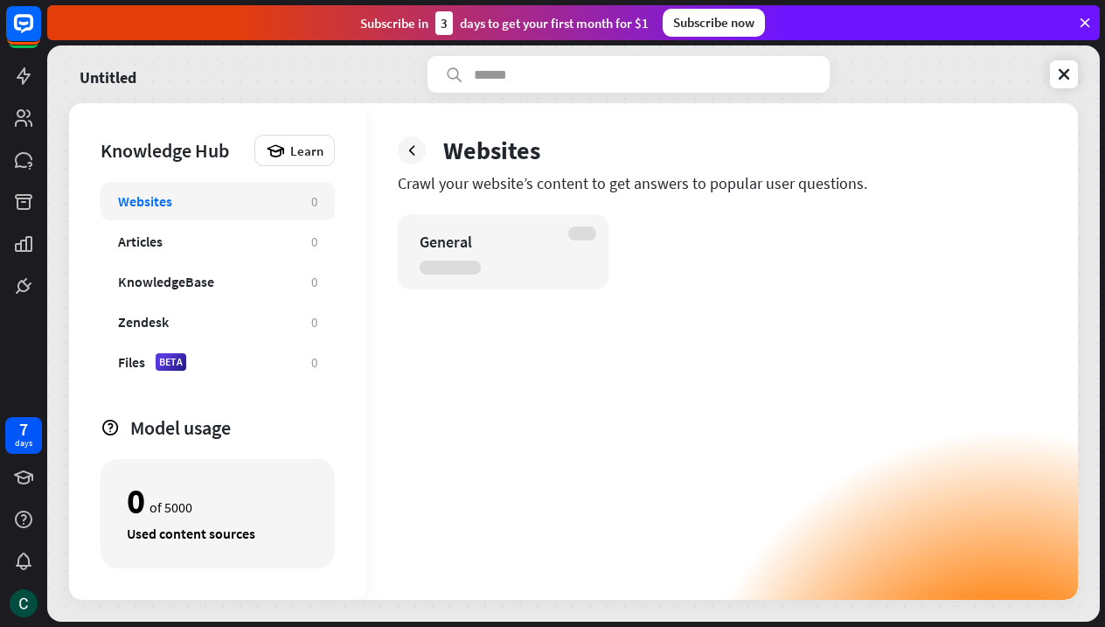
click at [508, 238] on div "General" at bounding box center [488, 242] width 136 height 20
click at [452, 269] on div at bounding box center [450, 268] width 61 height 14
click at [569, 261] on div "General" at bounding box center [503, 251] width 211 height 75
click at [442, 237] on div "General" at bounding box center [488, 242] width 136 height 20
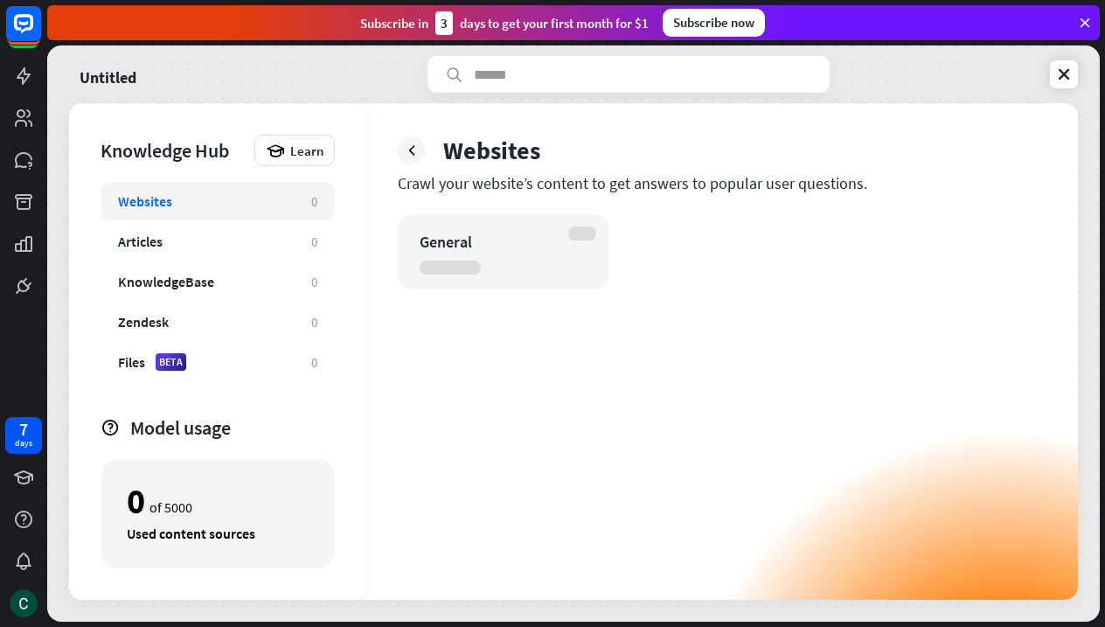
click at [508, 254] on div "General" at bounding box center [503, 251] width 211 height 75
click at [508, 265] on div "General" at bounding box center [503, 251] width 211 height 75
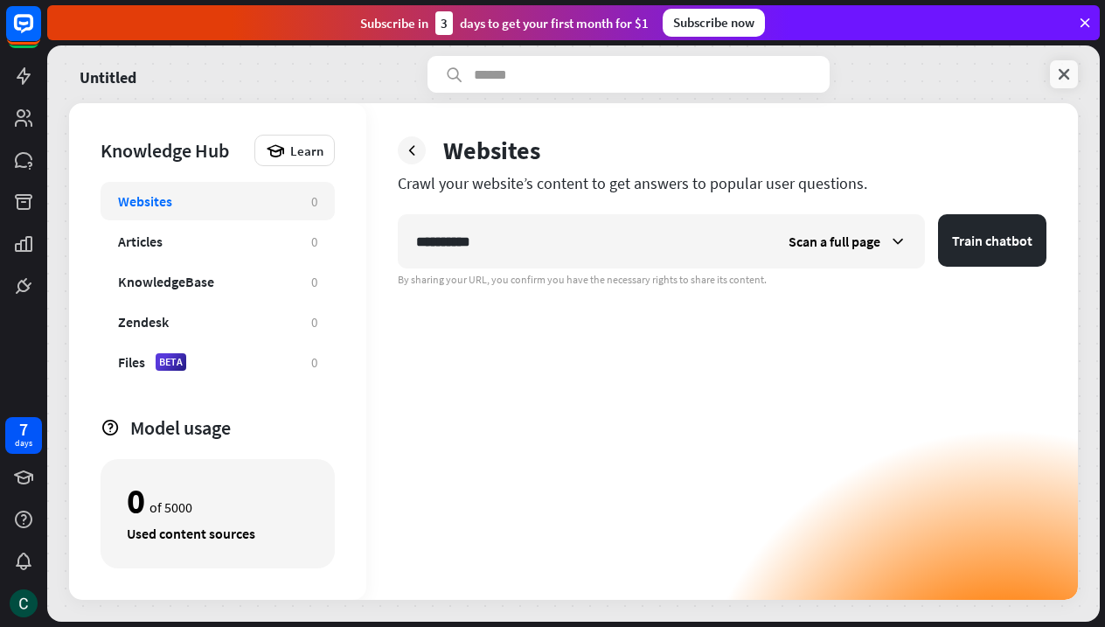
click at [1055, 80] on icon at bounding box center [1063, 74] width 17 height 17
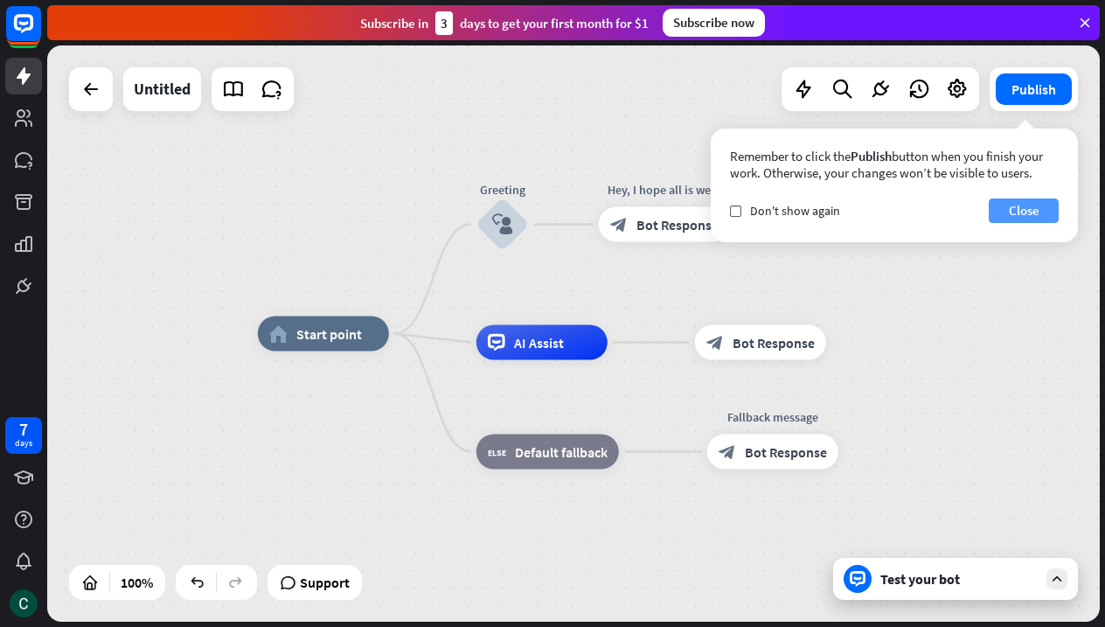
click at [1003, 217] on button "Close" at bounding box center [1024, 210] width 70 height 24
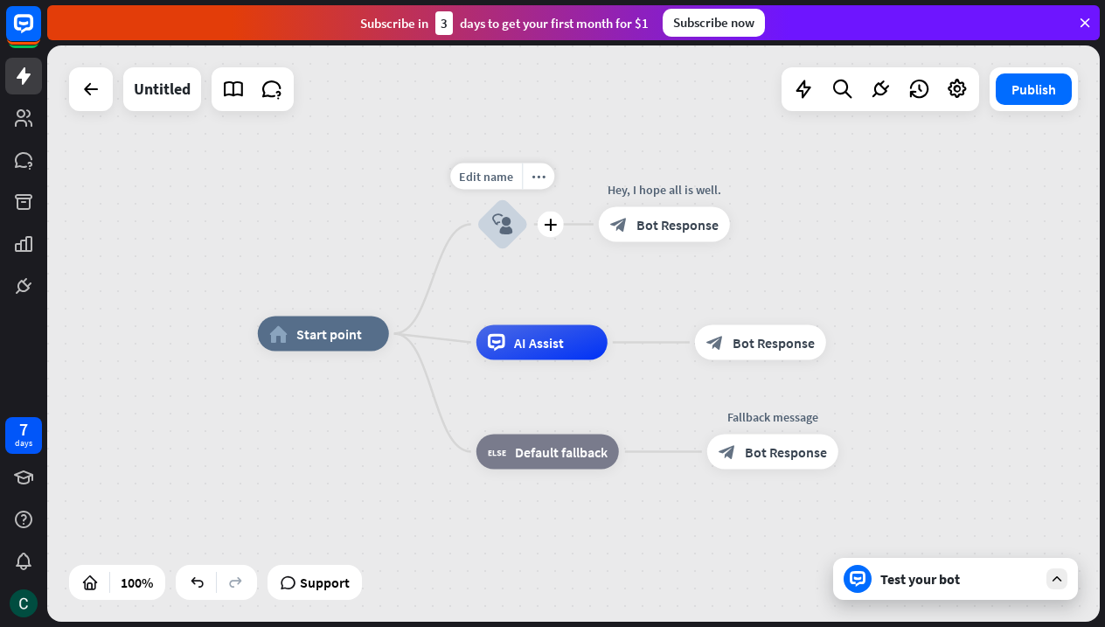
click at [506, 233] on icon "block_user_input" at bounding box center [502, 224] width 21 height 21
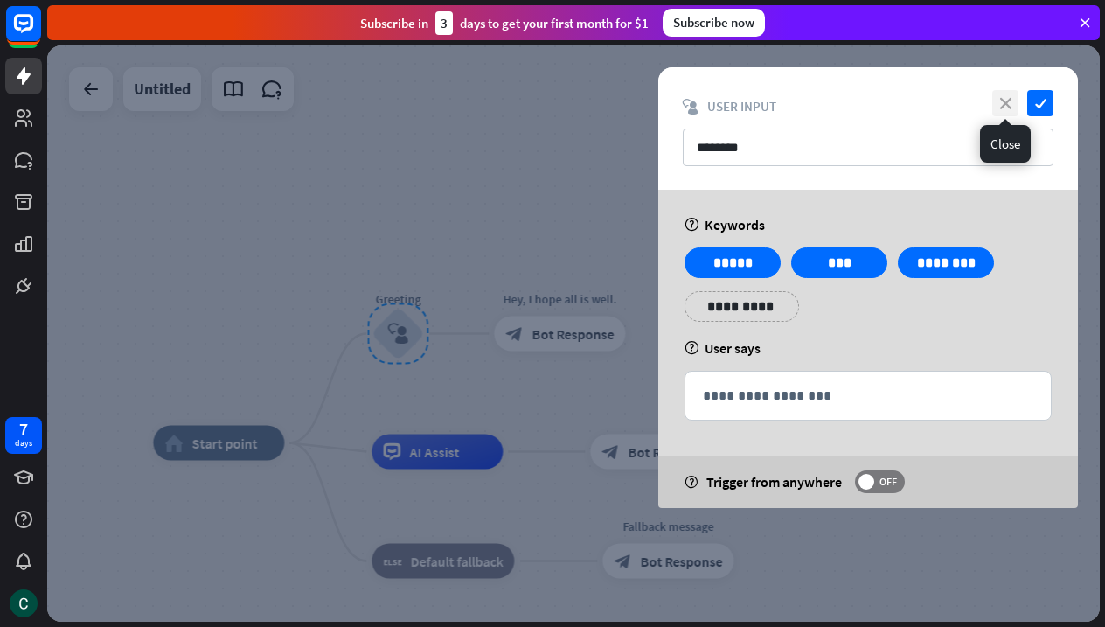
click at [1004, 102] on icon "close" at bounding box center [1005, 103] width 26 height 26
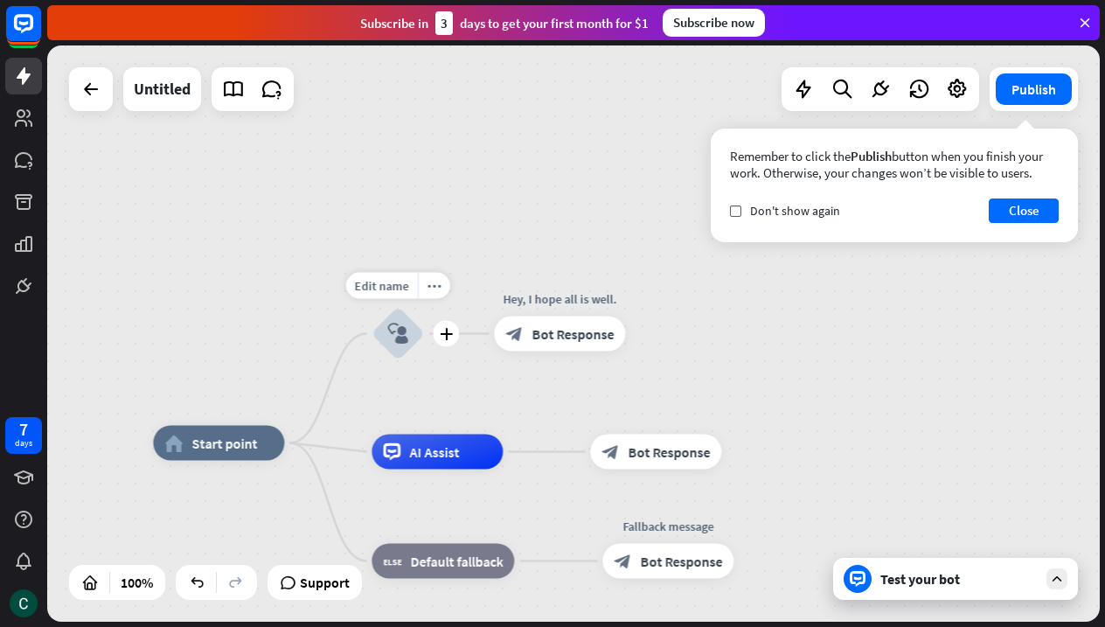
click at [414, 331] on div "block_user_input" at bounding box center [398, 334] width 52 height 52
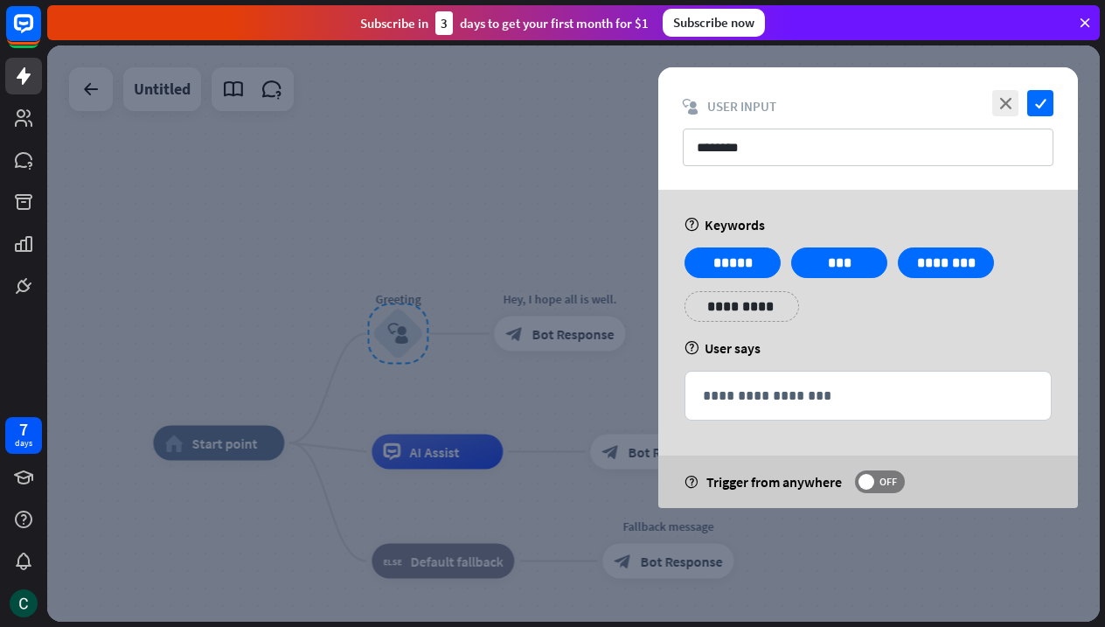
click at [372, 219] on div at bounding box center [573, 333] width 1053 height 576
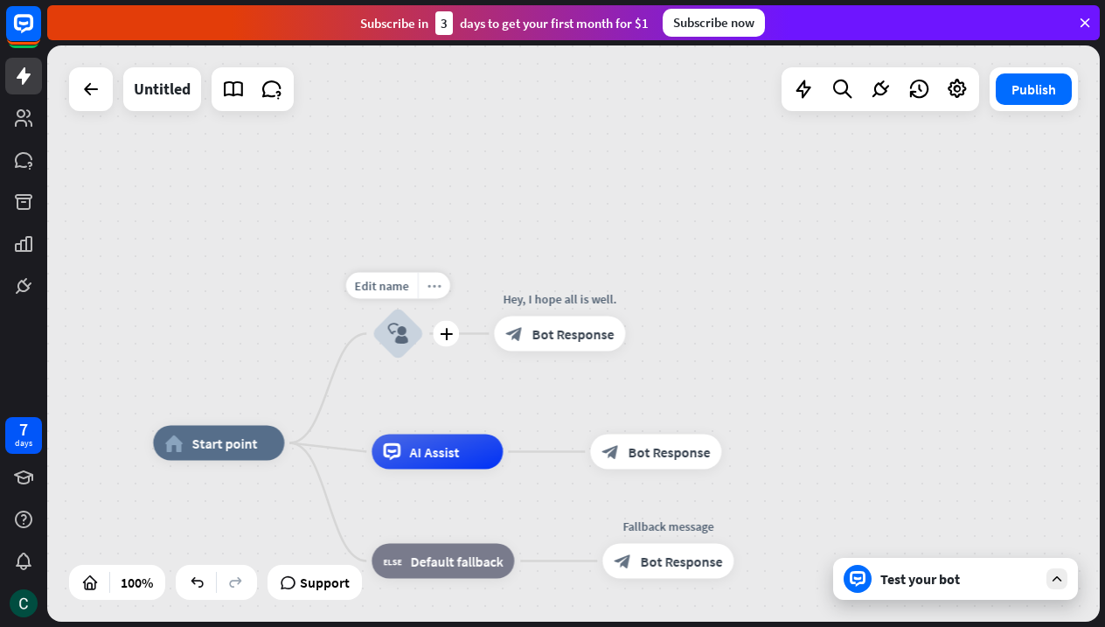
click at [429, 289] on icon "more_horiz" at bounding box center [435, 285] width 14 height 13
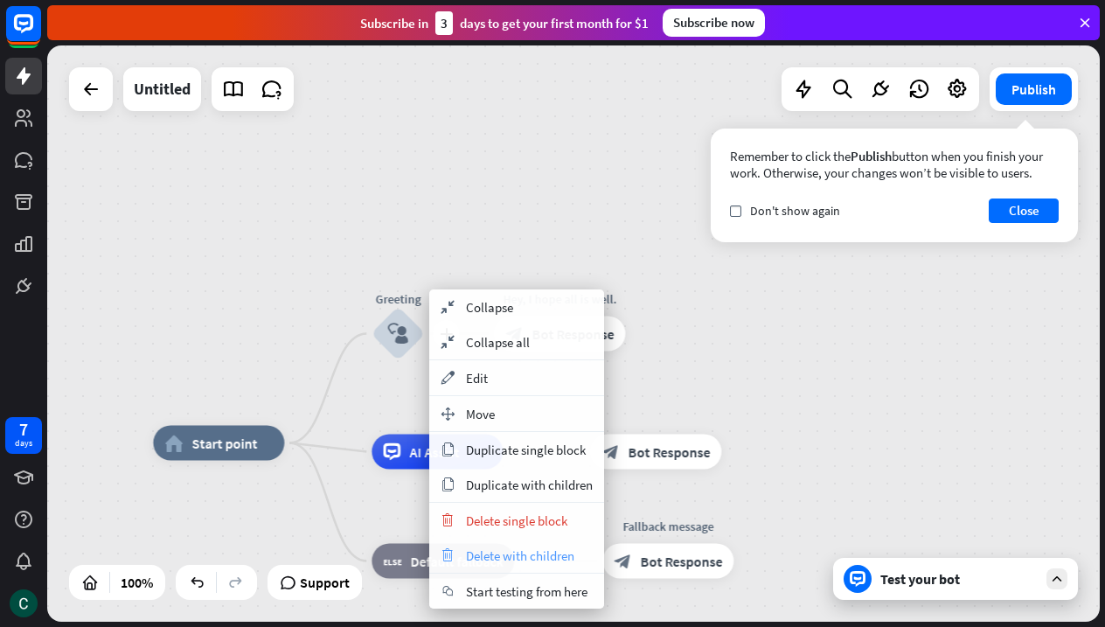
click at [514, 556] on span "Delete with children" at bounding box center [520, 555] width 108 height 17
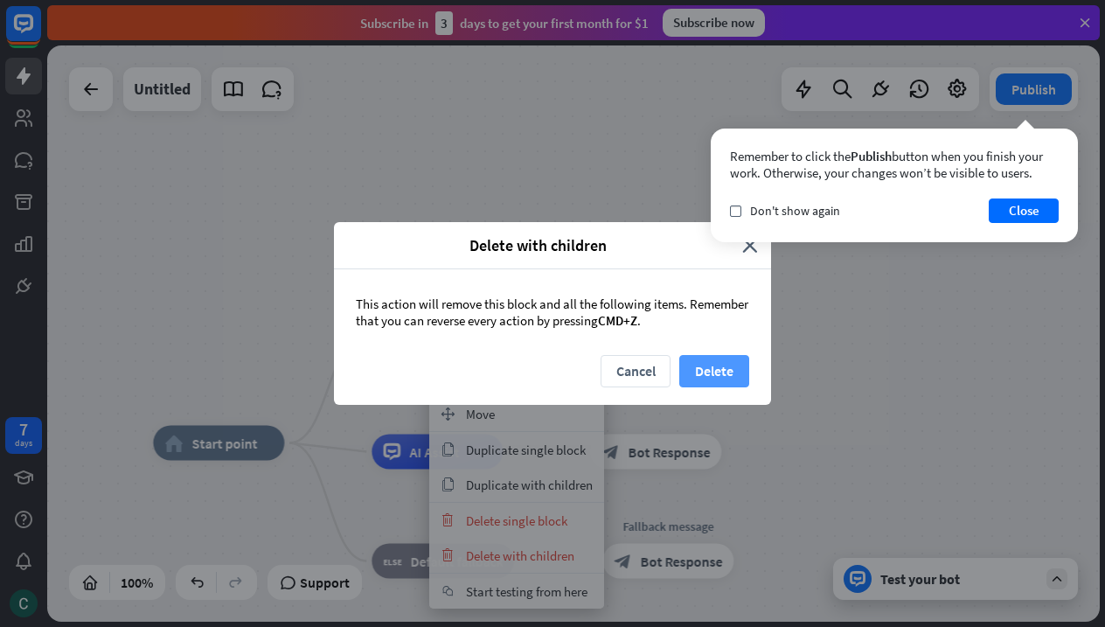
click at [719, 372] on button "Delete" at bounding box center [714, 371] width 70 height 32
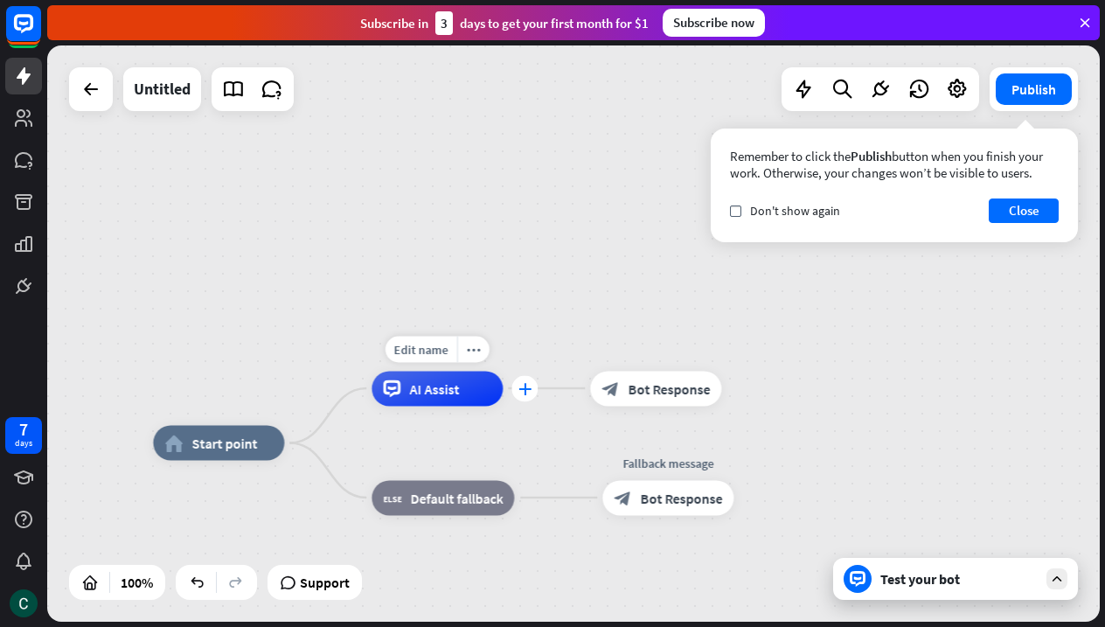
click at [520, 386] on icon "plus" at bounding box center [524, 388] width 13 height 12
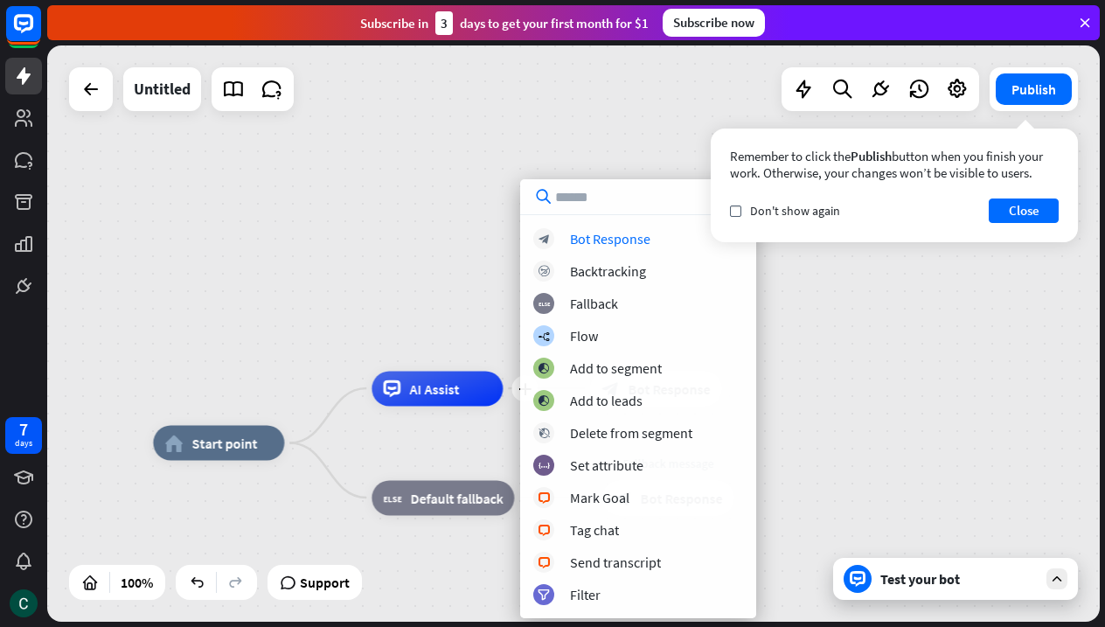
click at [396, 299] on div "home_2 Start point Edit name more_horiz plus AI Assist block_bot_response Bot R…" at bounding box center [573, 333] width 1053 height 576
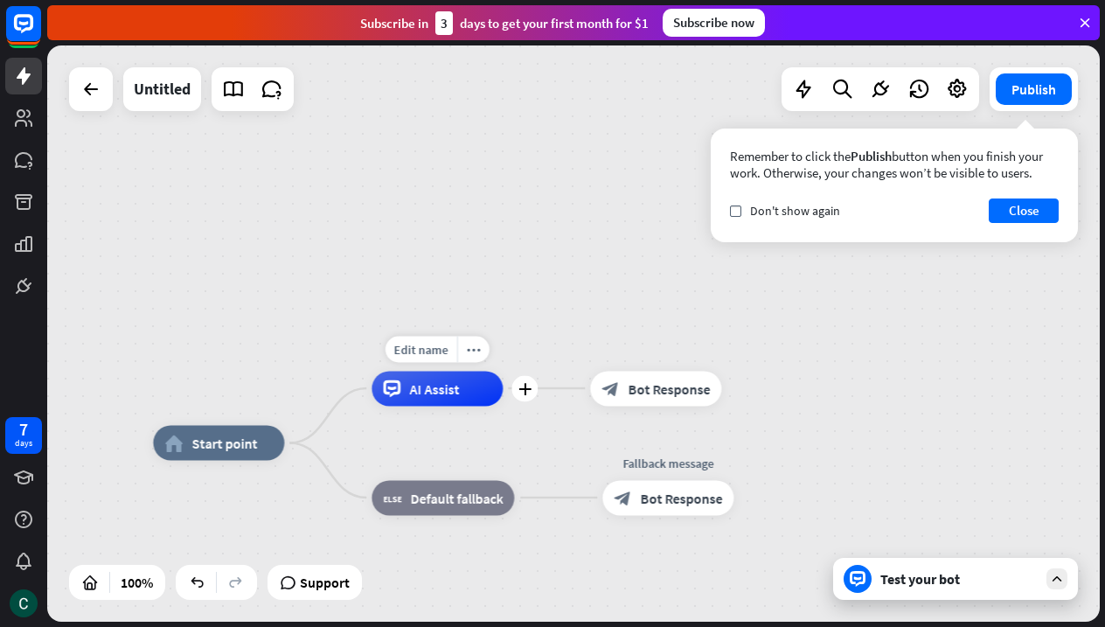
click at [428, 386] on span "AI Assist" at bounding box center [434, 387] width 50 height 17
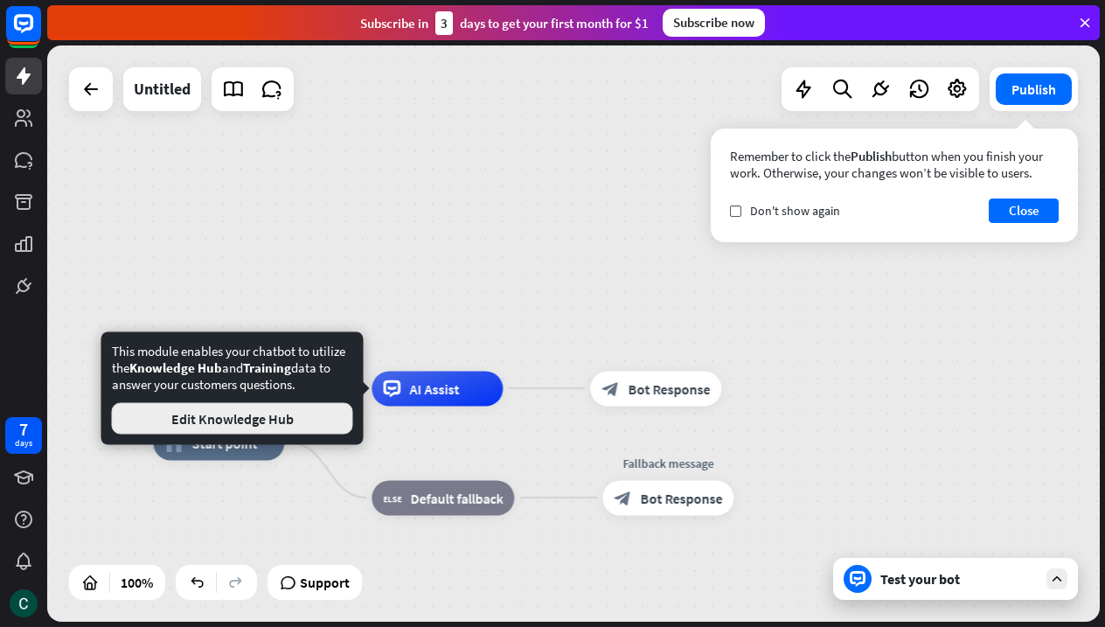
click at [274, 422] on button "Edit Knowledge Hub" at bounding box center [232, 418] width 241 height 31
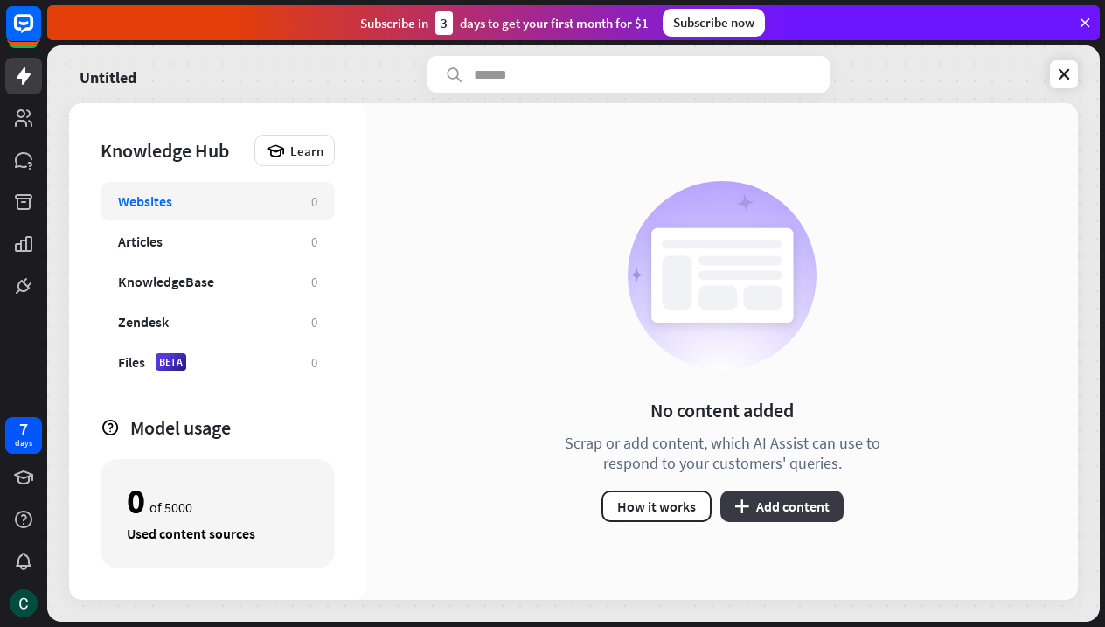
click at [763, 497] on button "plus Add content" at bounding box center [781, 505] width 123 height 31
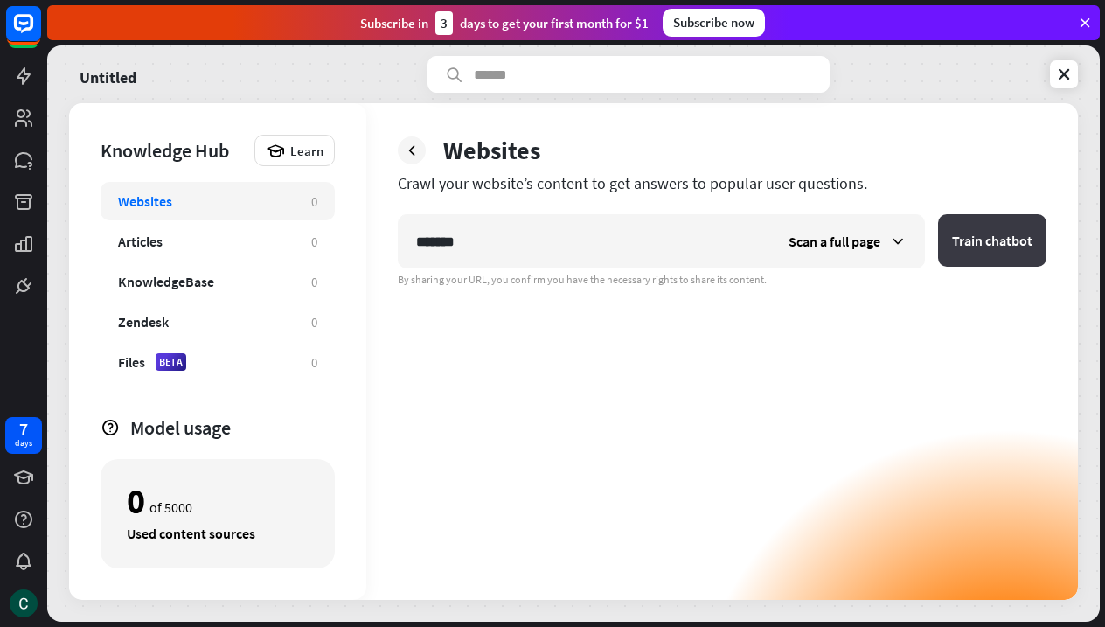
type input "*******"
click at [990, 246] on button "Train chatbot" at bounding box center [992, 240] width 108 height 52
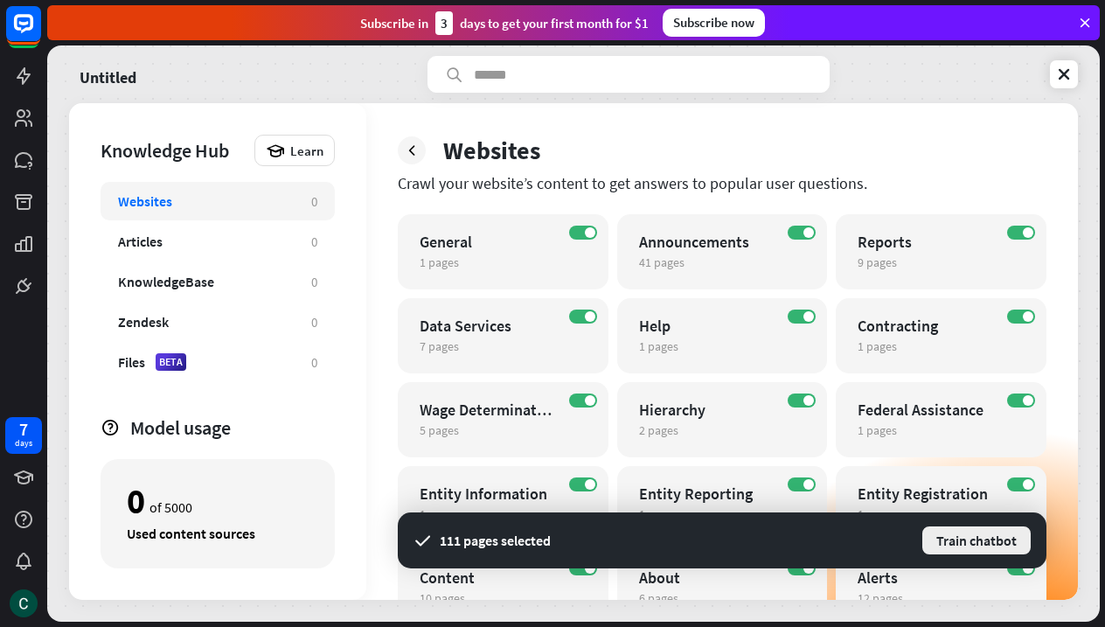
click at [965, 541] on button "Train chatbot" at bounding box center [977, 540] width 112 height 31
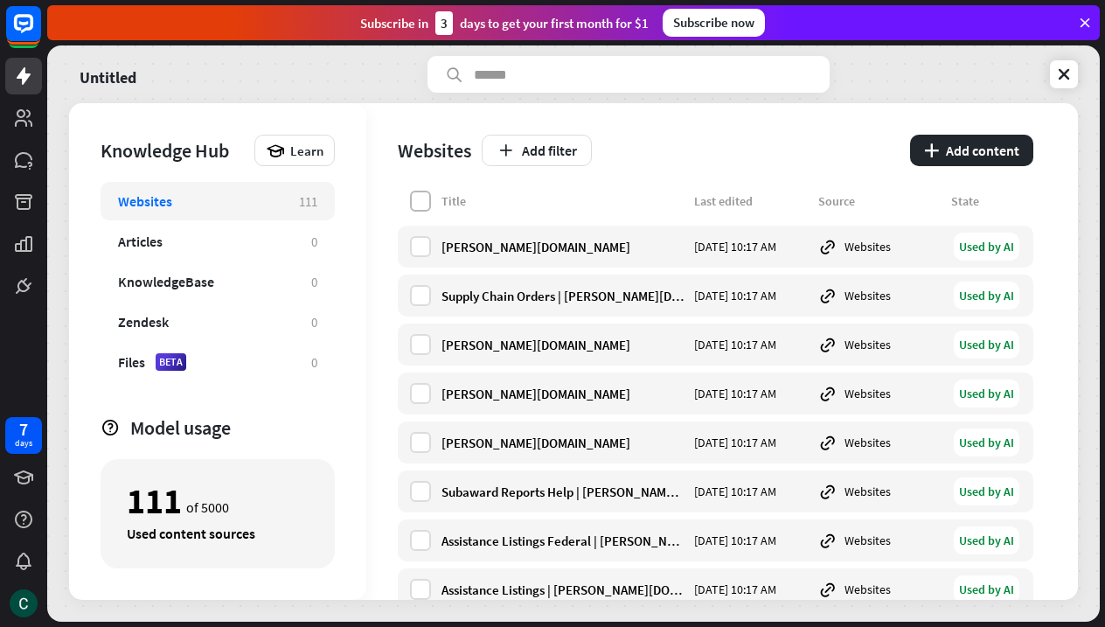
click at [417, 200] on label at bounding box center [420, 201] width 21 height 21
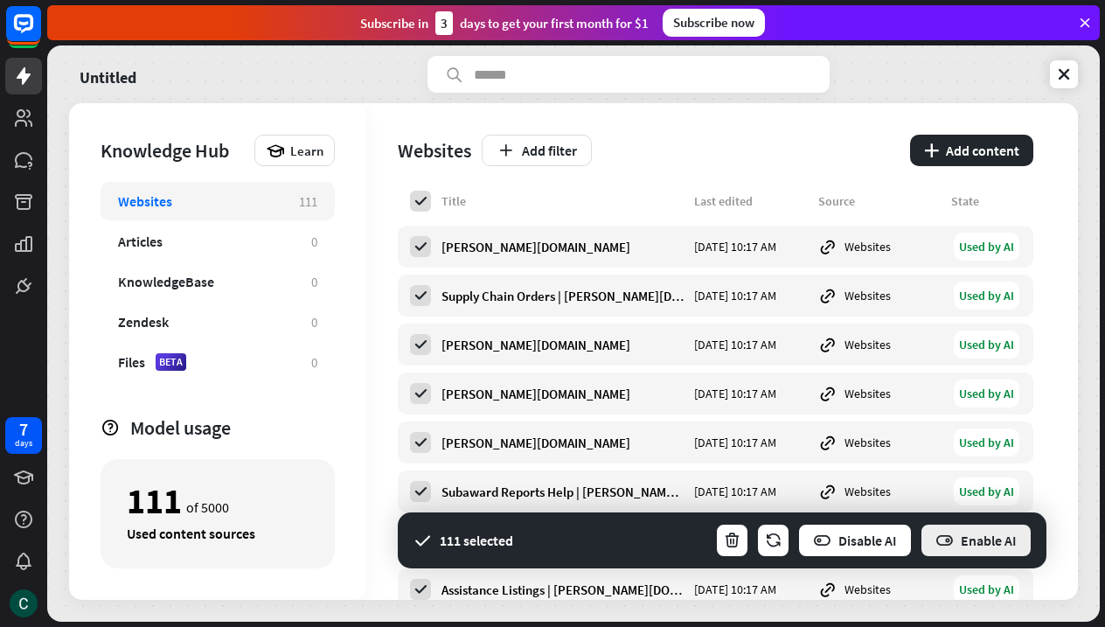
click at [985, 543] on button "Enable AI" at bounding box center [976, 540] width 113 height 35
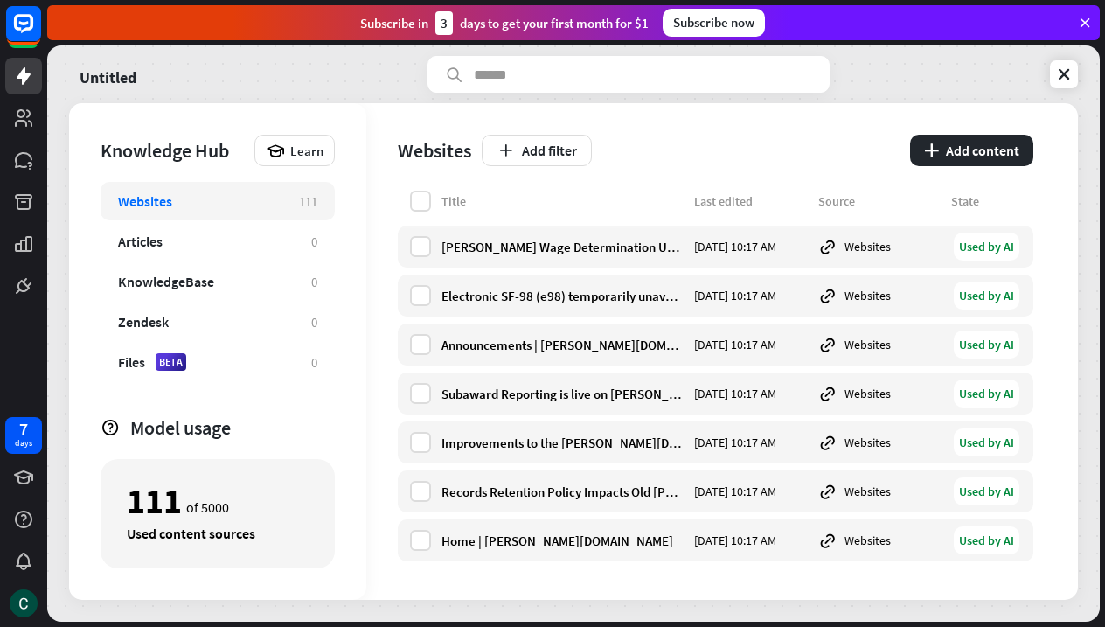
scroll to position [5092, 0]
click at [299, 149] on span "Learn" at bounding box center [306, 151] width 33 height 17
click at [368, 106] on div "Websites Add filter plus Add content Title Last edited Source State [PERSON_NAM…" at bounding box center [722, 351] width 712 height 497
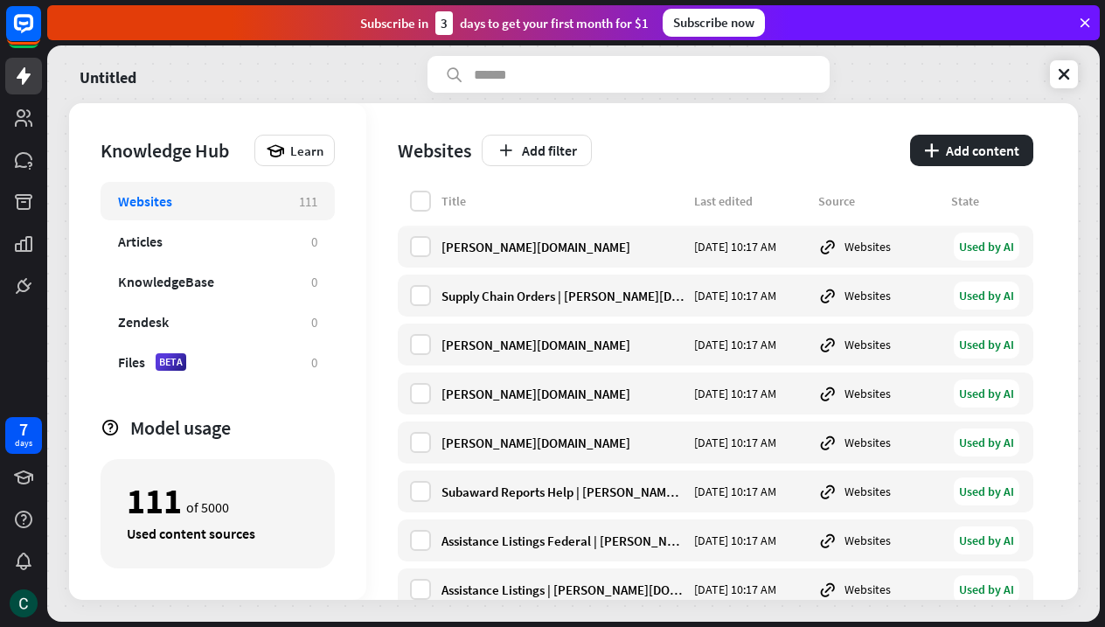
scroll to position [0, 0]
click at [417, 204] on label at bounding box center [420, 201] width 21 height 21
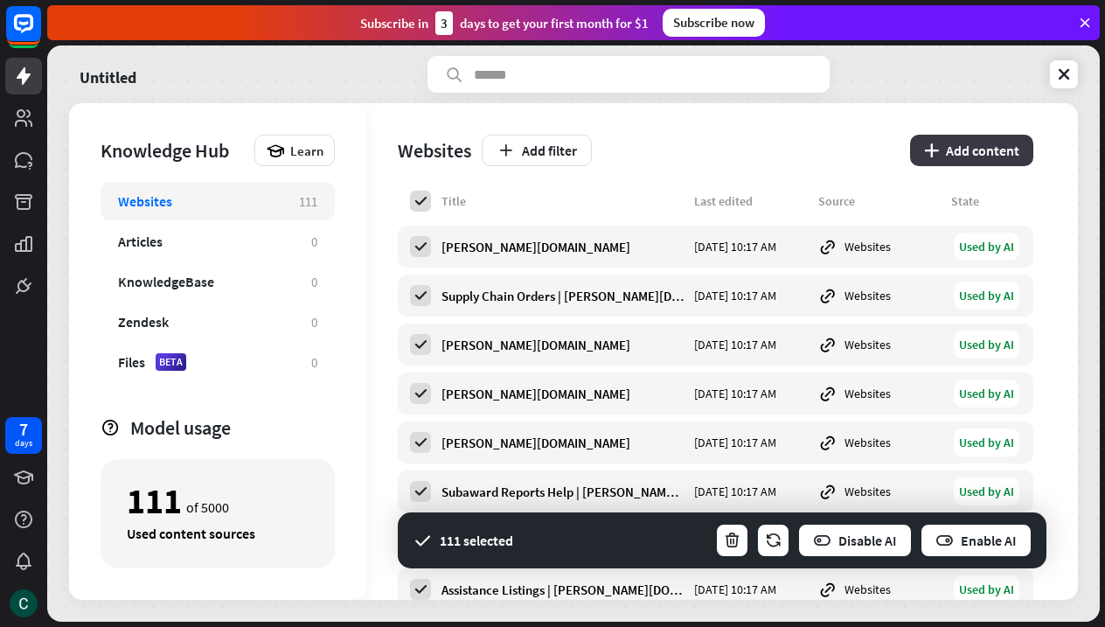
click at [989, 147] on button "plus Add content" at bounding box center [971, 150] width 123 height 31
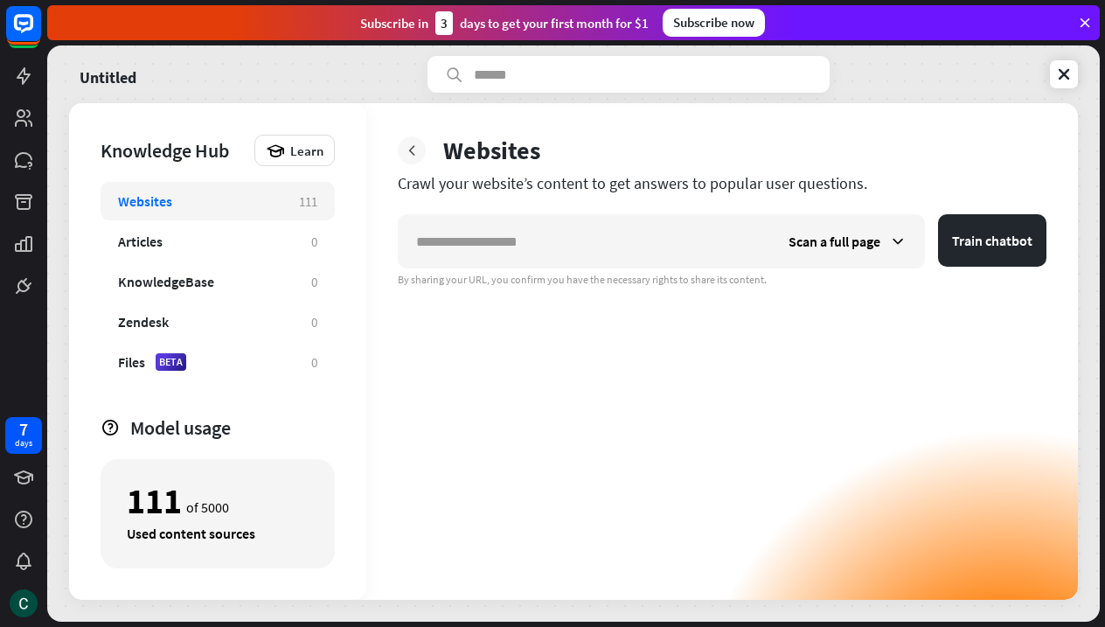
click at [415, 151] on icon at bounding box center [411, 150] width 17 height 17
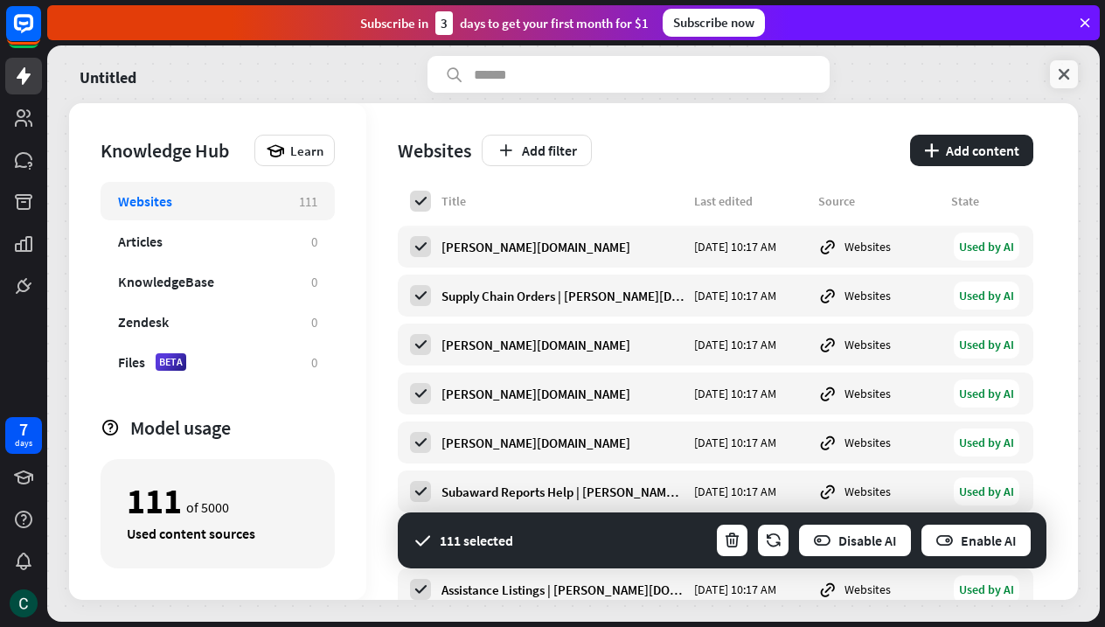
click at [1057, 75] on icon at bounding box center [1063, 74] width 17 height 17
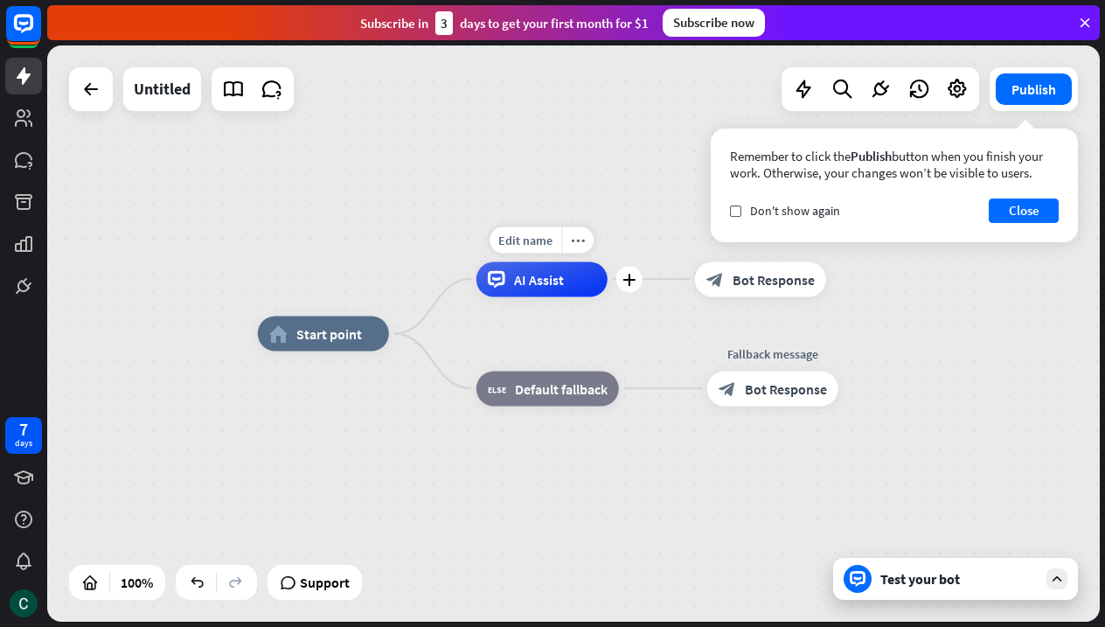
click at [542, 282] on span "AI Assist" at bounding box center [539, 278] width 50 height 17
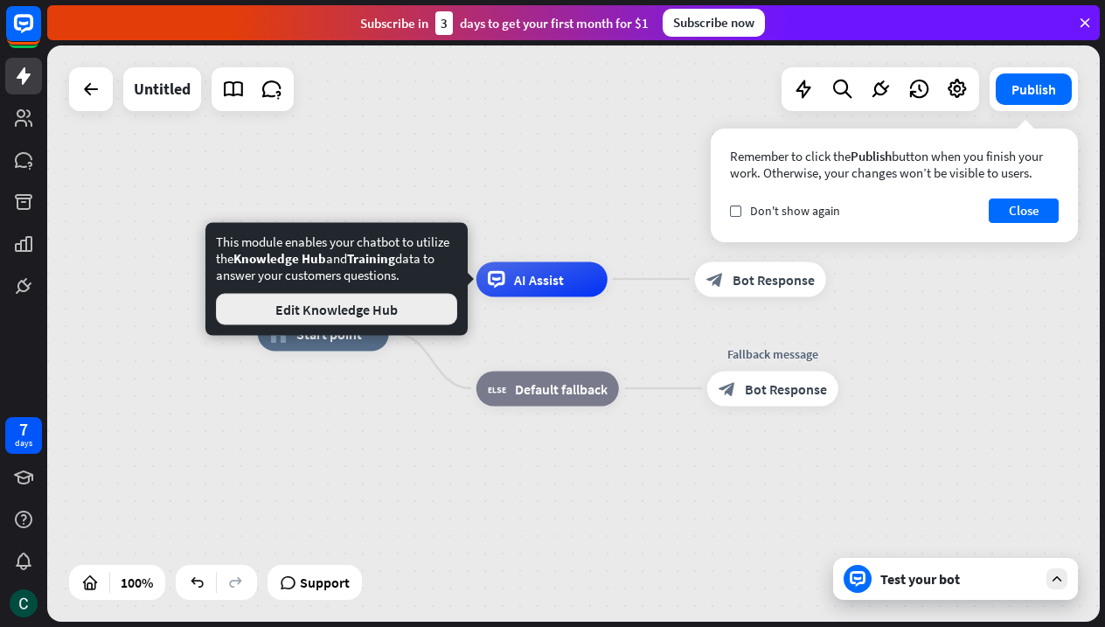
click at [379, 310] on button "Edit Knowledge Hub" at bounding box center [336, 309] width 241 height 31
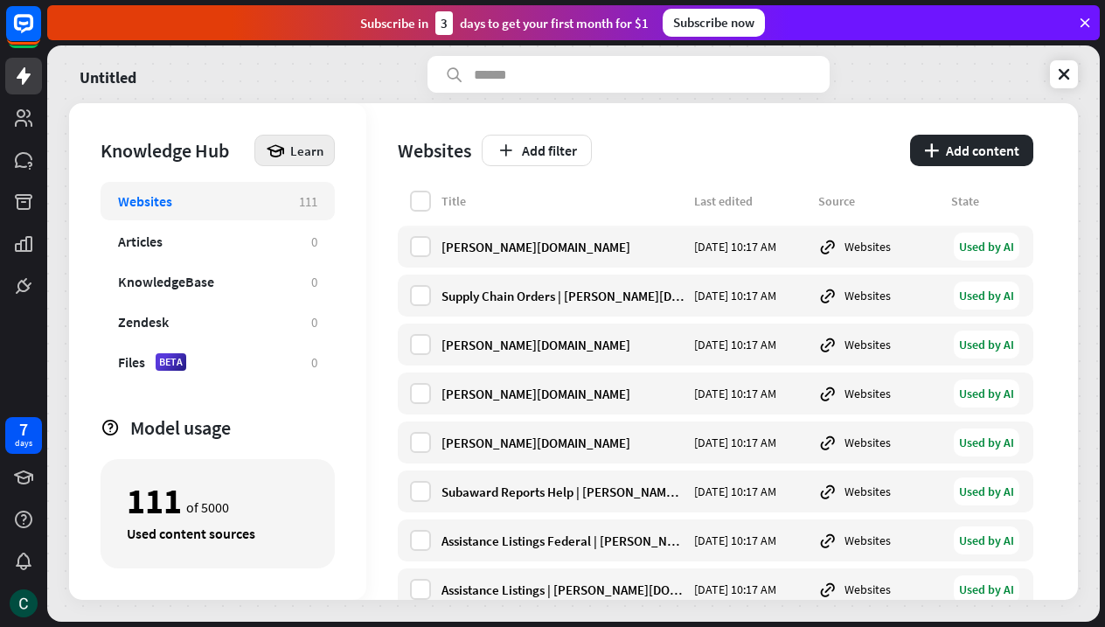
click at [285, 159] on icon at bounding box center [275, 150] width 19 height 19
click at [339, 194] on div "Get started with Knowledge Hub" at bounding box center [370, 199] width 200 height 34
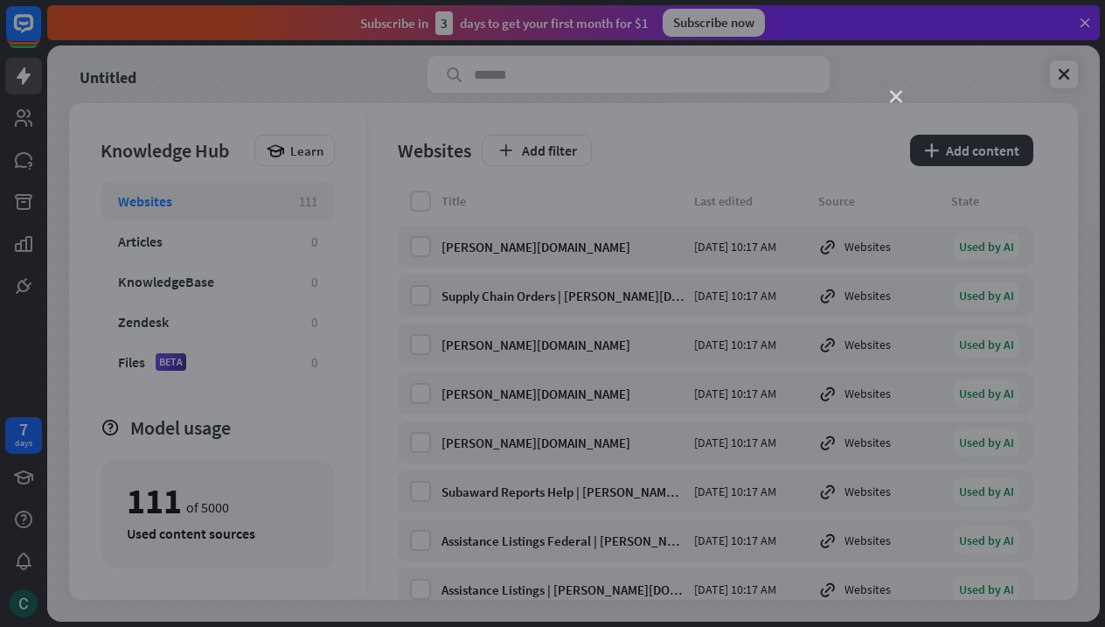
click at [898, 100] on icon "close" at bounding box center [896, 97] width 12 height 12
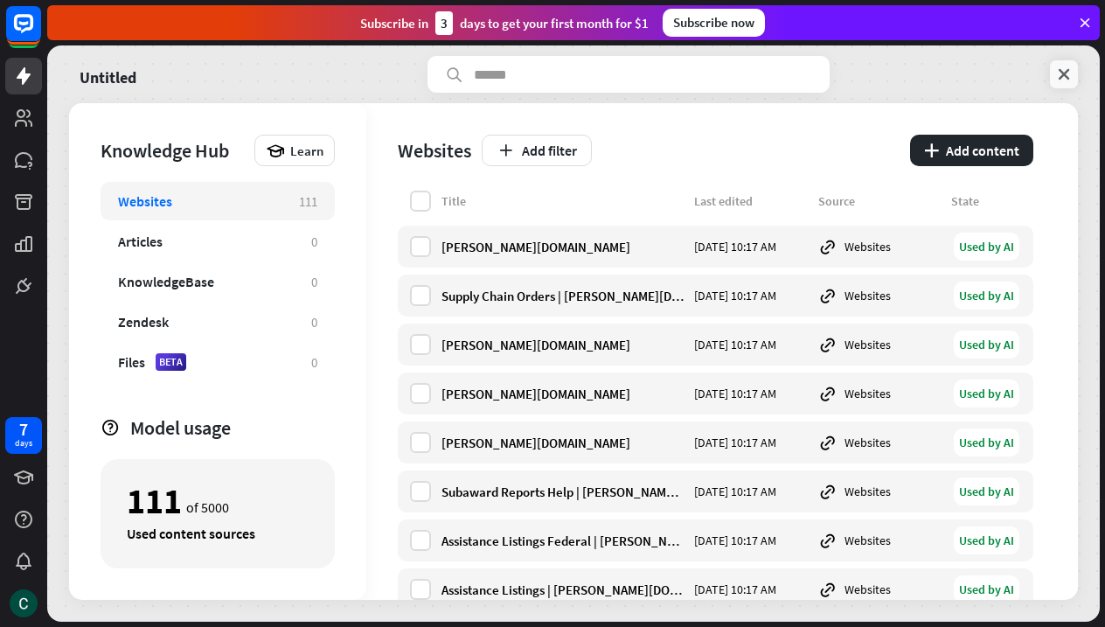
click at [1062, 73] on icon at bounding box center [1063, 74] width 17 height 17
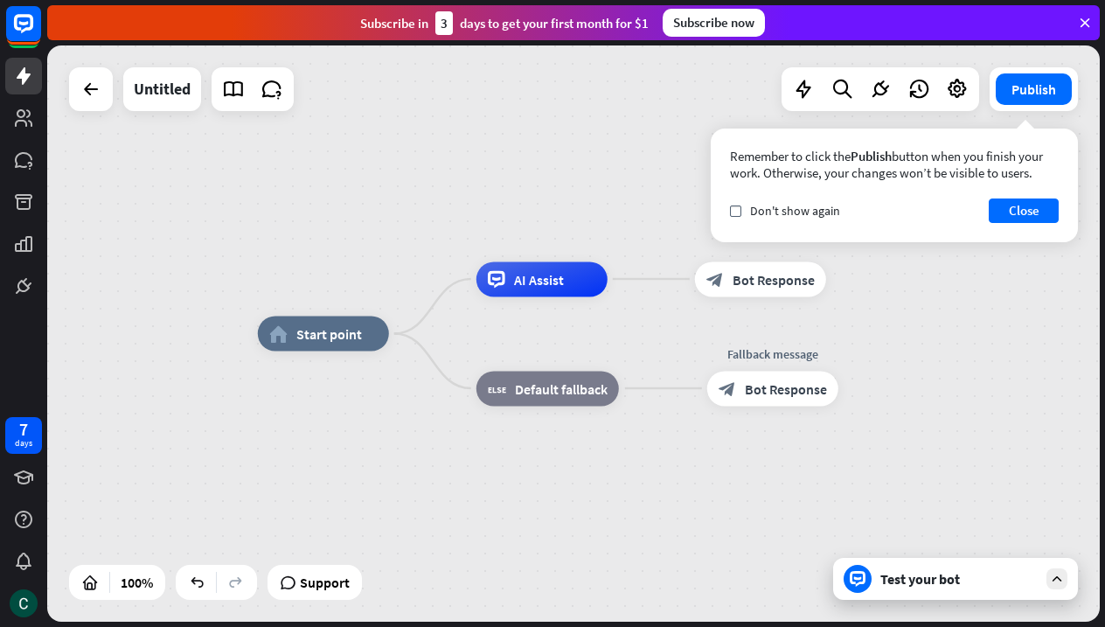
click at [673, 191] on div "home_2 Start point AI Assist block_bot_response Bot Response block_fallback Def…" at bounding box center [573, 333] width 1053 height 576
click at [1014, 212] on button "Close" at bounding box center [1024, 210] width 70 height 24
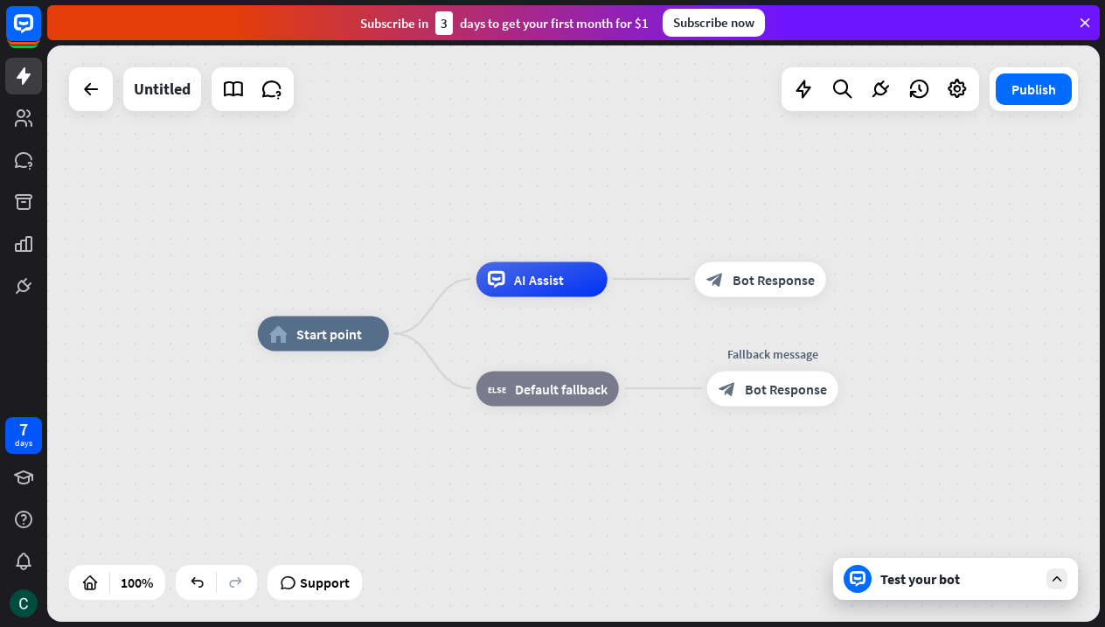
click at [927, 584] on div "Test your bot" at bounding box center [958, 578] width 157 height 17
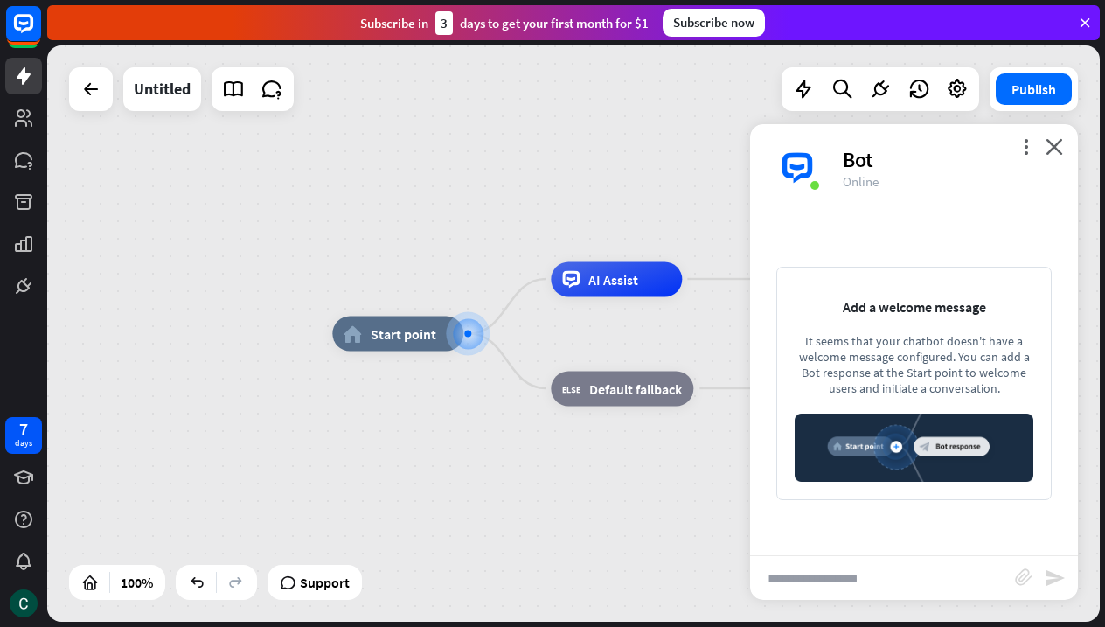
click at [834, 579] on input "text" at bounding box center [882, 578] width 265 height 44
type input "**********"
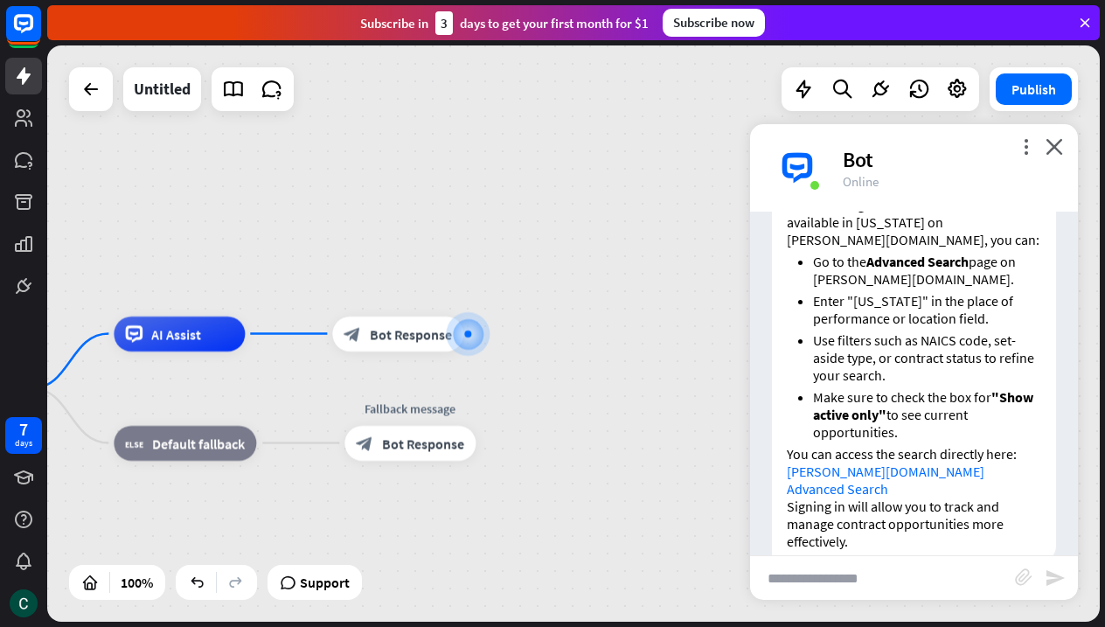
scroll to position [164, 0]
click at [1053, 152] on icon "close" at bounding box center [1054, 146] width 17 height 17
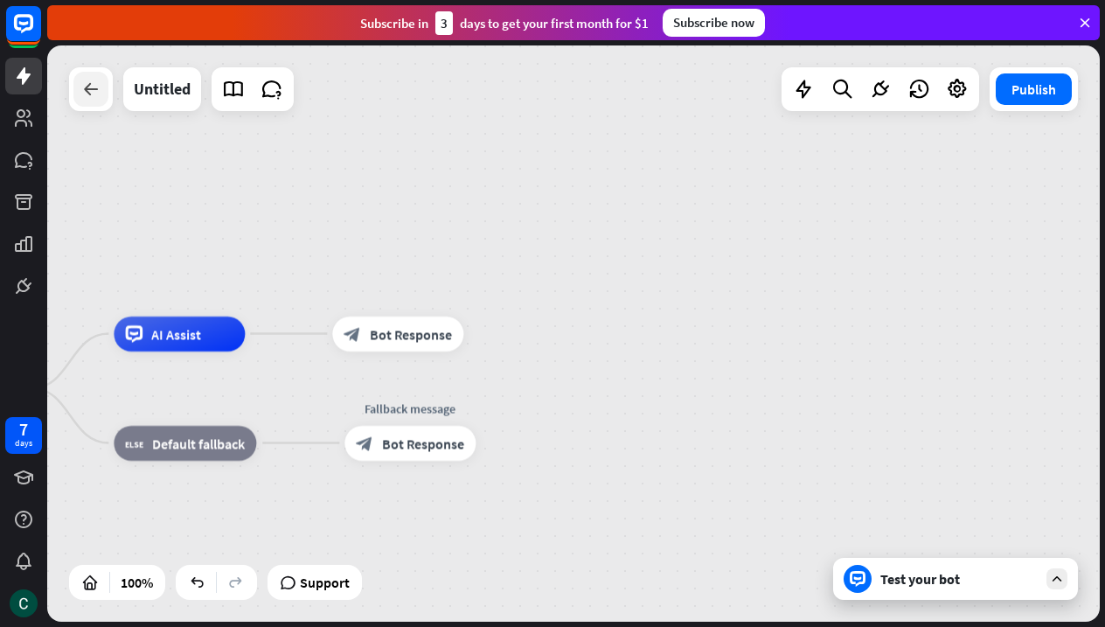
click at [94, 101] on div at bounding box center [90, 89] width 35 height 35
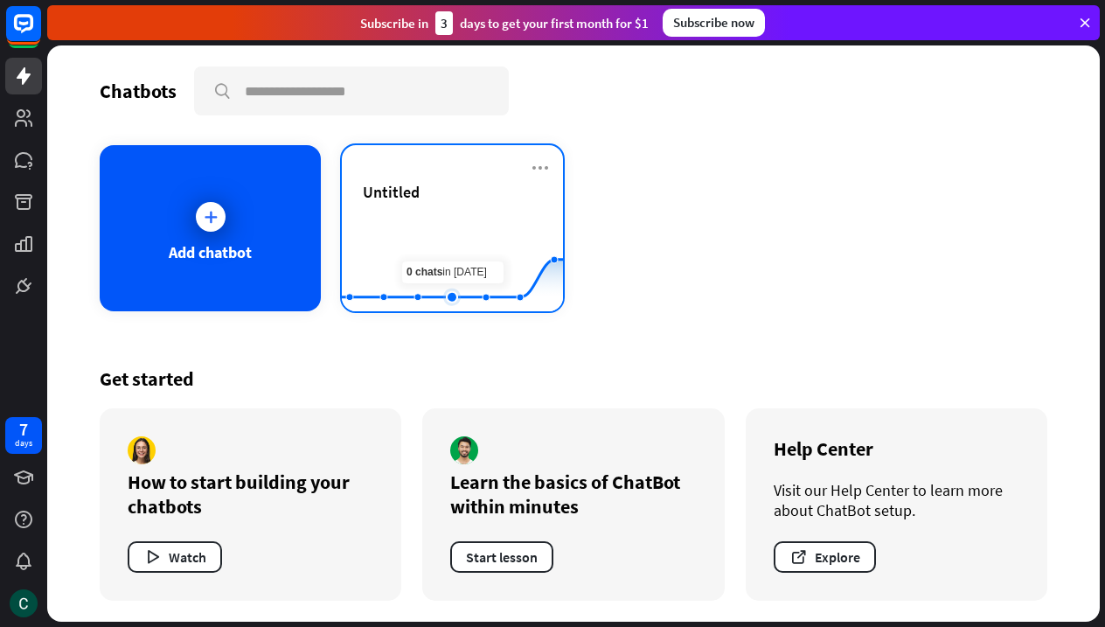
click at [442, 265] on rect at bounding box center [452, 267] width 221 height 109
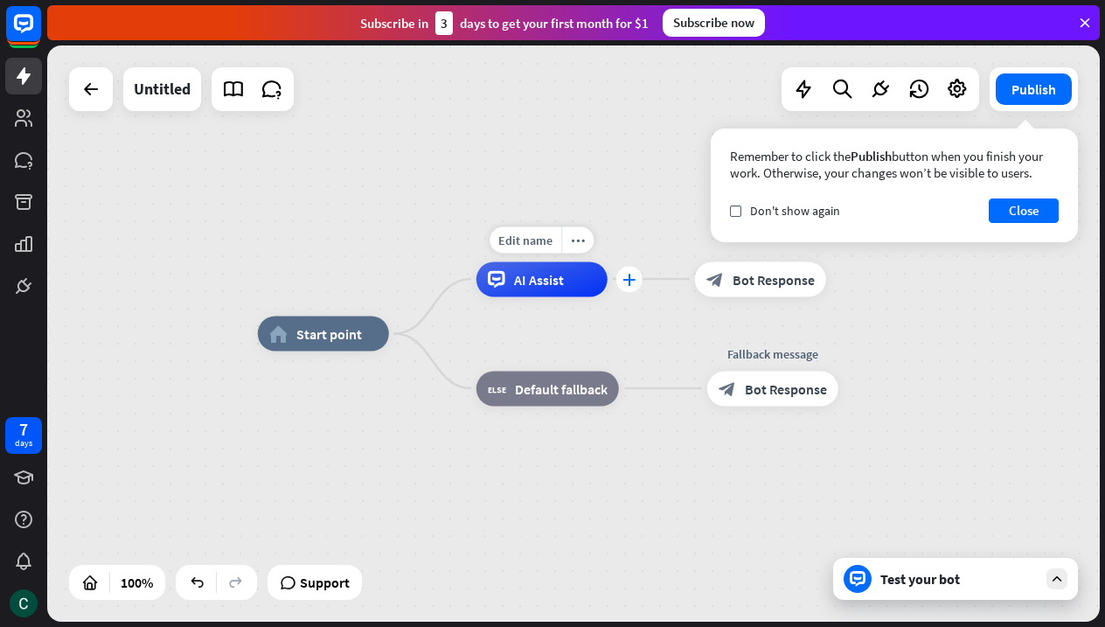
click at [634, 282] on icon "plus" at bounding box center [628, 279] width 13 height 12
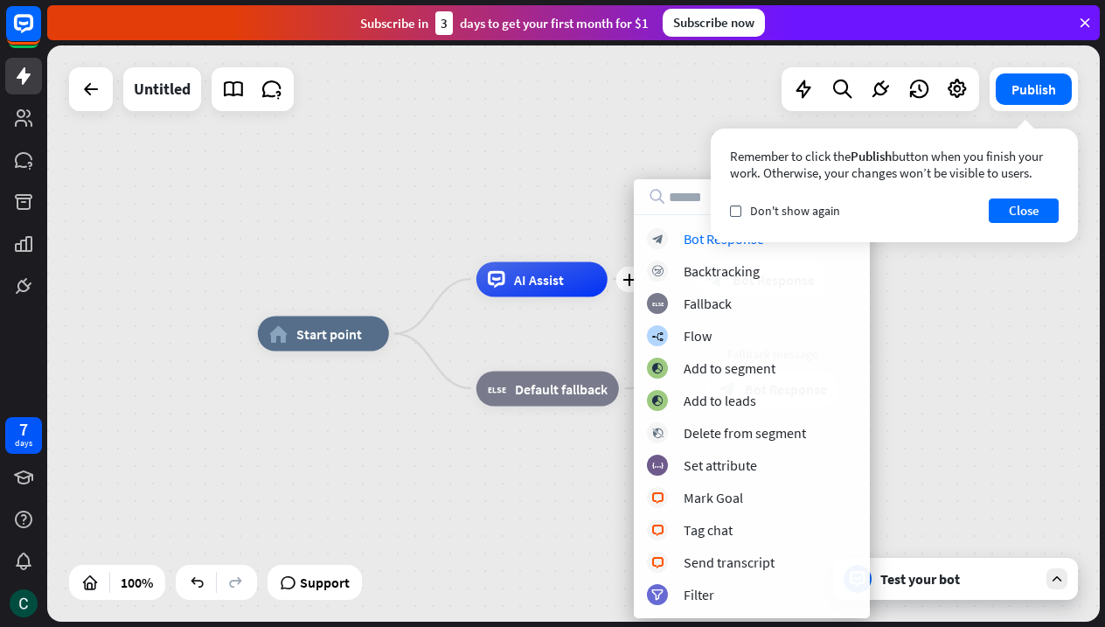
click at [507, 182] on div "home_2 Start point plus AI Assist block_bot_response Bot Response block_fallbac…" at bounding box center [573, 333] width 1053 height 576
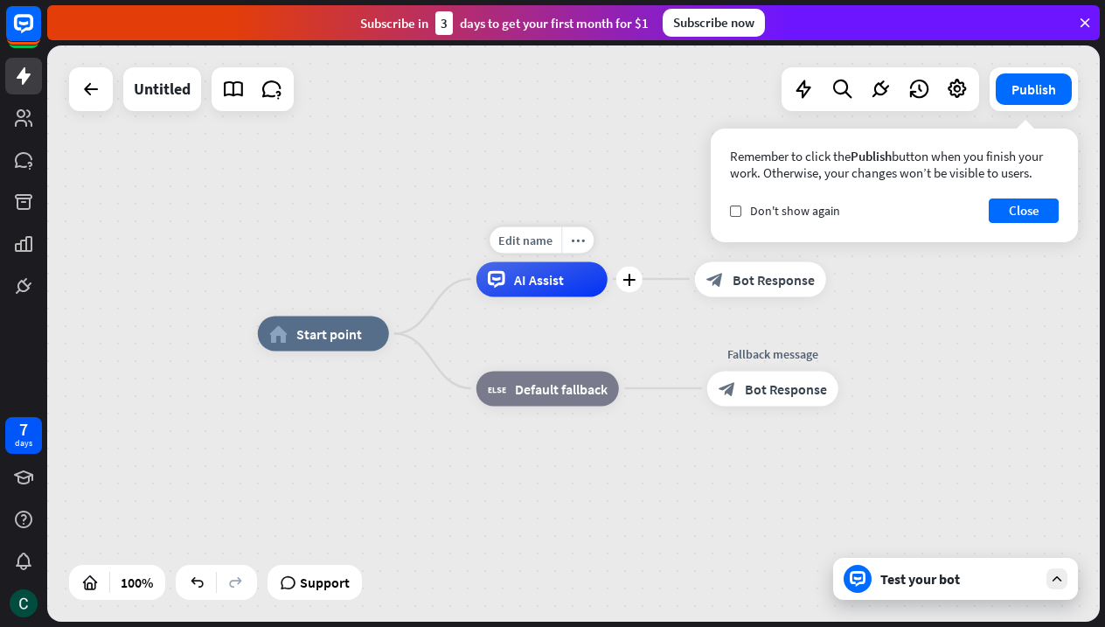
click at [564, 285] on div "AI Assist" at bounding box center [541, 278] width 131 height 35
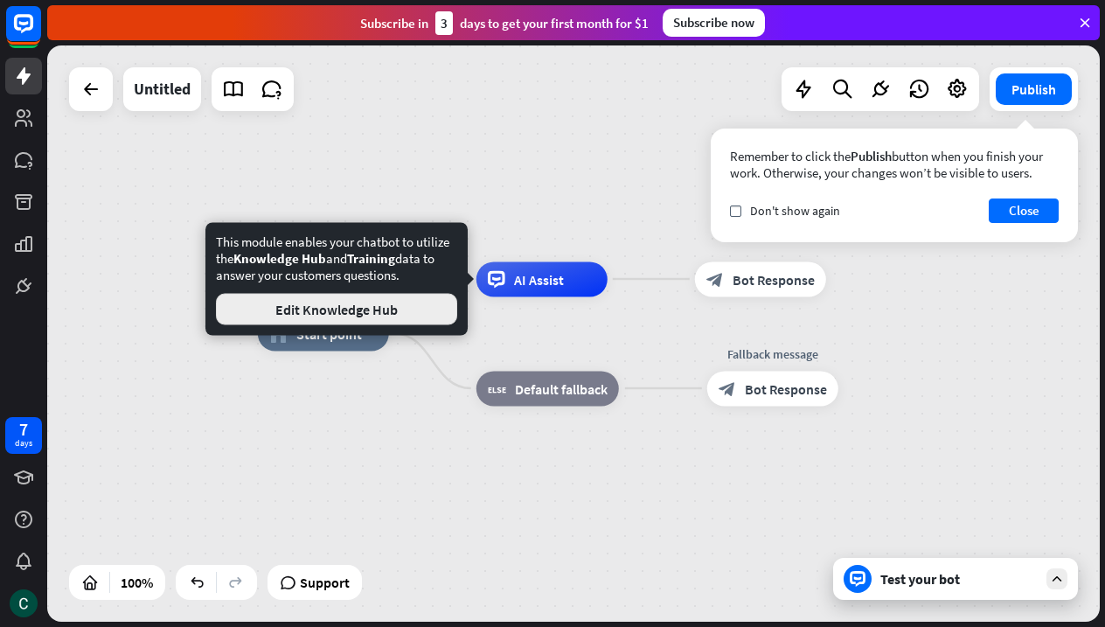
click at [401, 309] on button "Edit Knowledge Hub" at bounding box center [336, 309] width 241 height 31
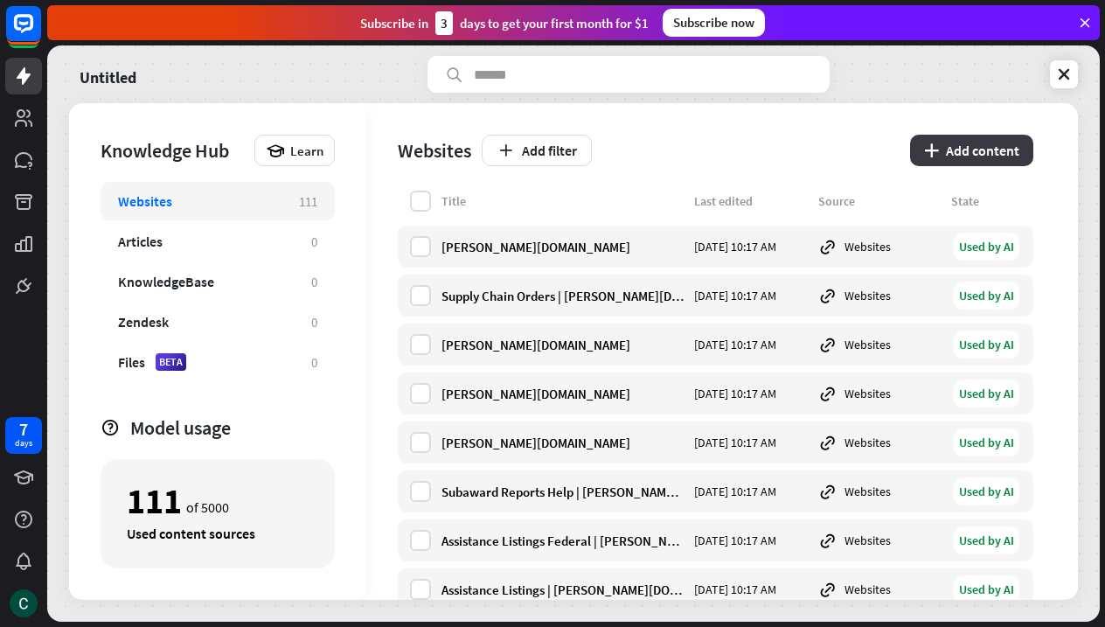
click at [976, 146] on button "plus Add content" at bounding box center [971, 150] width 123 height 31
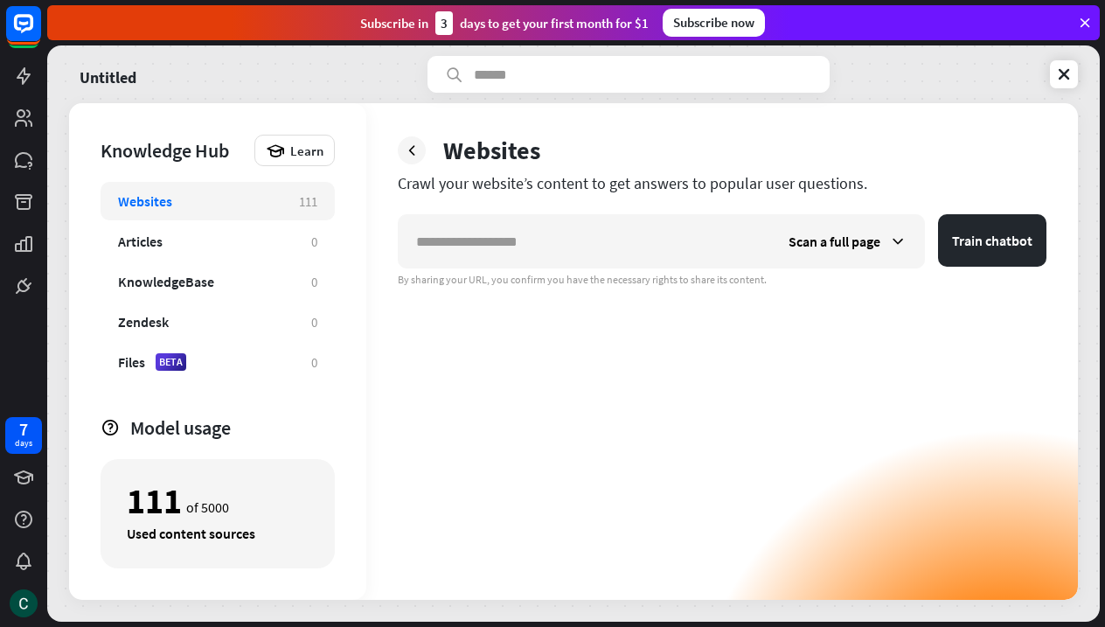
click at [1017, 133] on div "Websites Crawl your website’s content to get answers to popular user questions.…" at bounding box center [722, 351] width 712 height 497
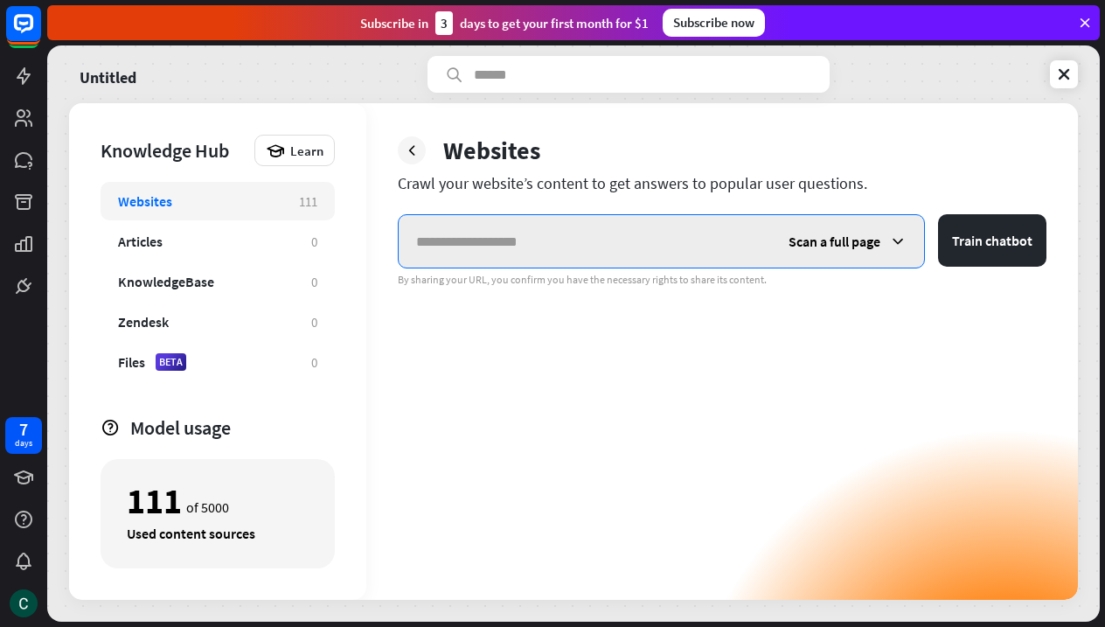
click at [528, 253] on input "text" at bounding box center [585, 241] width 372 height 52
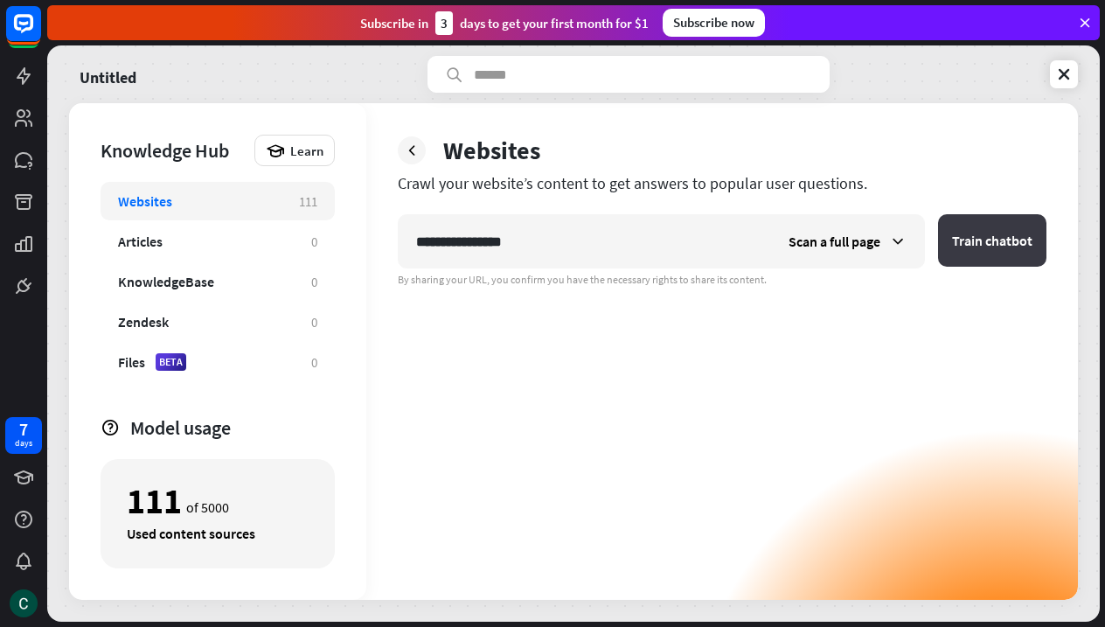
click at [964, 237] on button "Train chatbot" at bounding box center [992, 240] width 108 height 52
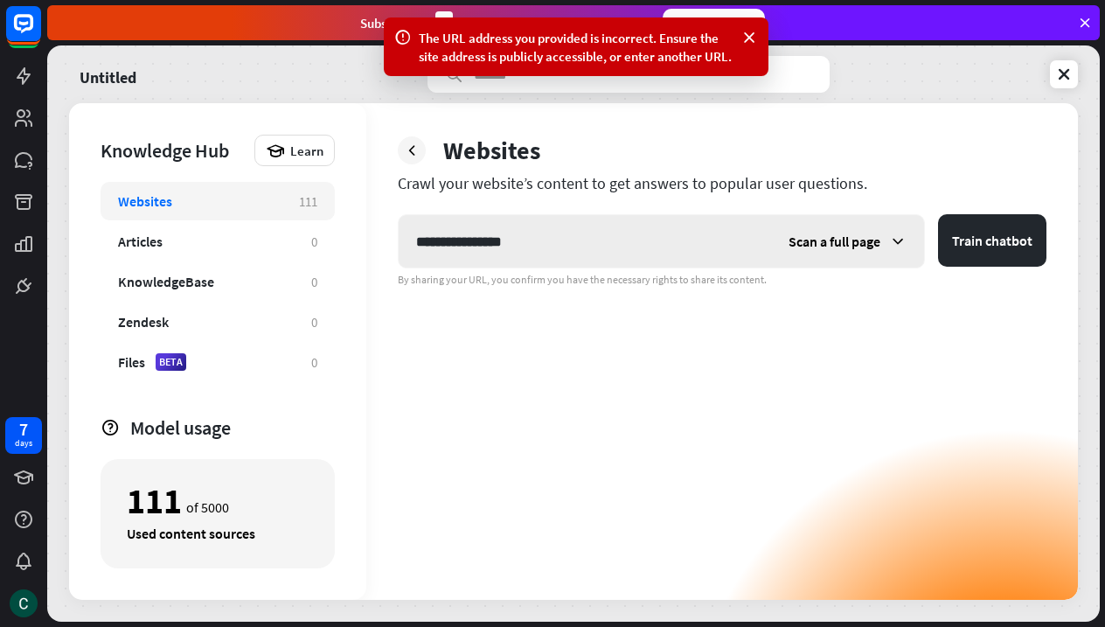
click at [862, 237] on span "Scan a full page" at bounding box center [835, 241] width 92 height 17
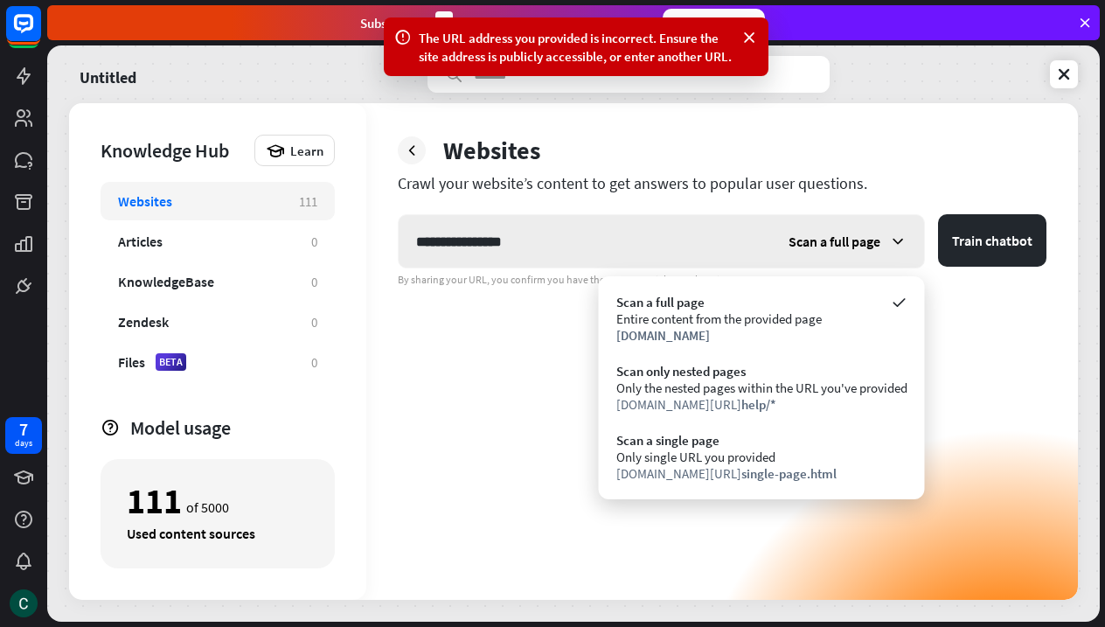
click at [862, 237] on span "Scan a full page" at bounding box center [835, 241] width 92 height 17
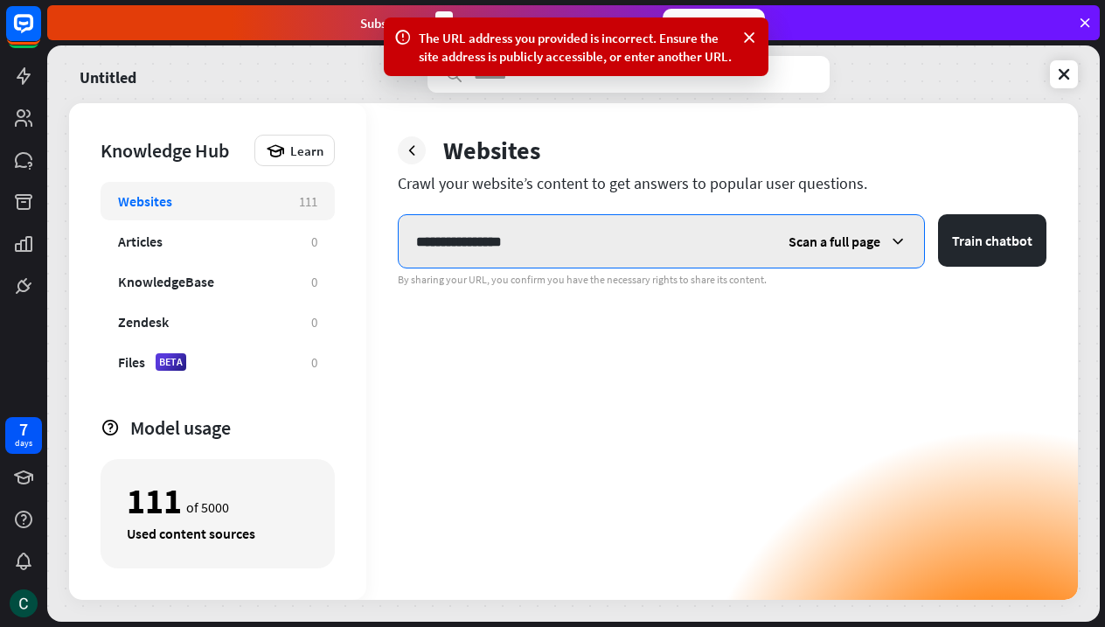
click at [460, 242] on input "**********" at bounding box center [585, 241] width 372 height 52
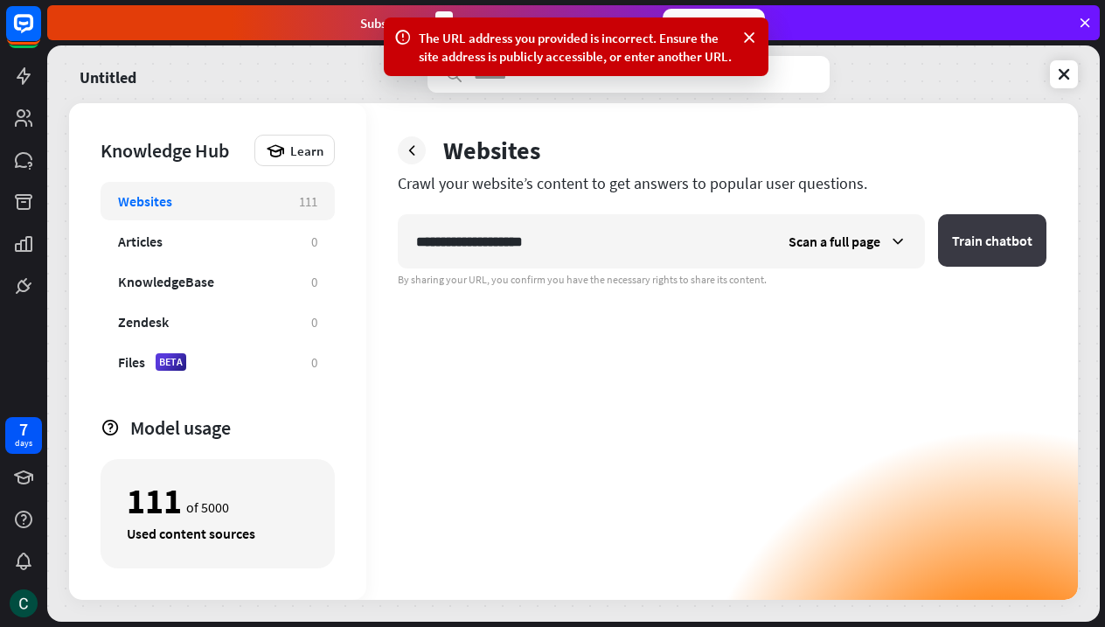
click at [1019, 244] on button "Train chatbot" at bounding box center [992, 240] width 108 height 52
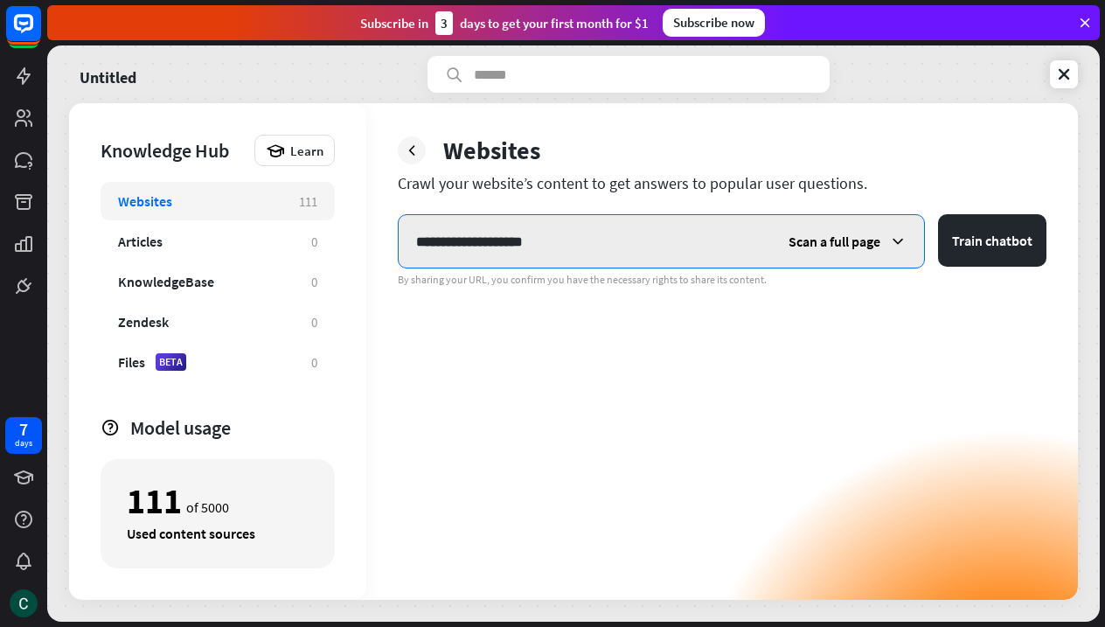
click at [579, 232] on input "**********" at bounding box center [585, 241] width 372 height 52
click at [578, 244] on input "**********" at bounding box center [585, 241] width 372 height 52
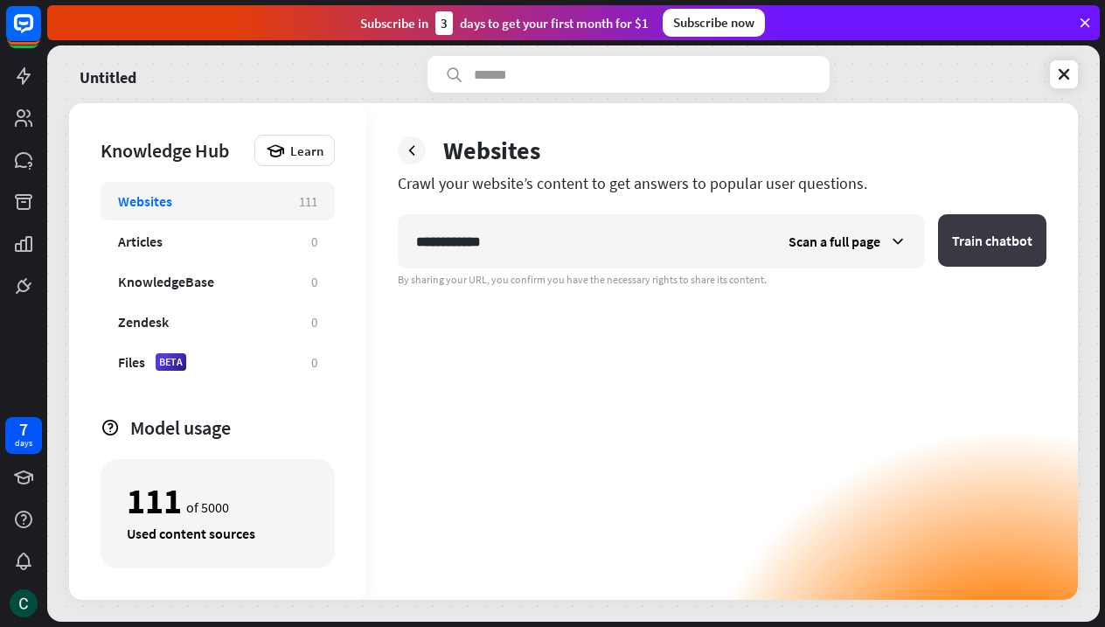
click at [1012, 241] on button "Train chatbot" at bounding box center [992, 240] width 108 height 52
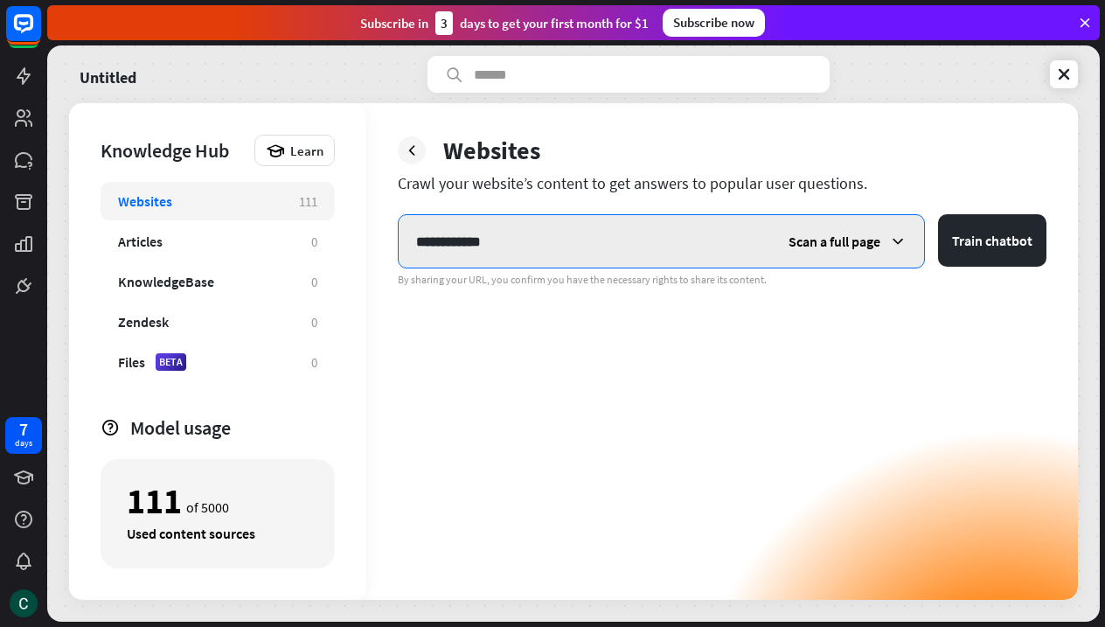
click at [505, 233] on input "**********" at bounding box center [585, 241] width 372 height 52
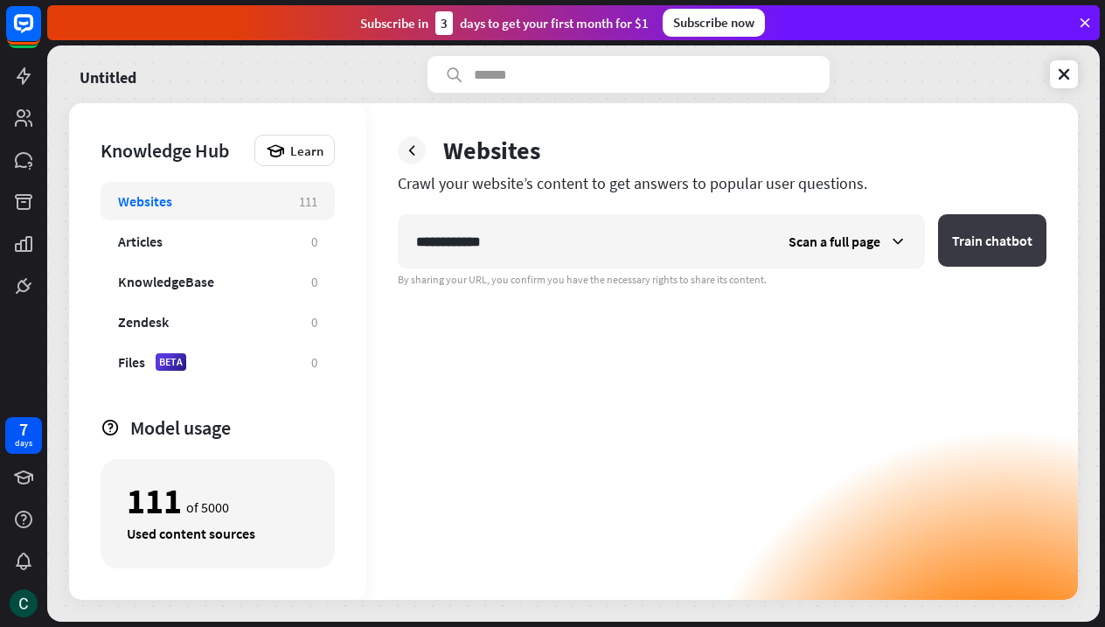
click at [966, 241] on button "Train chatbot" at bounding box center [992, 240] width 108 height 52
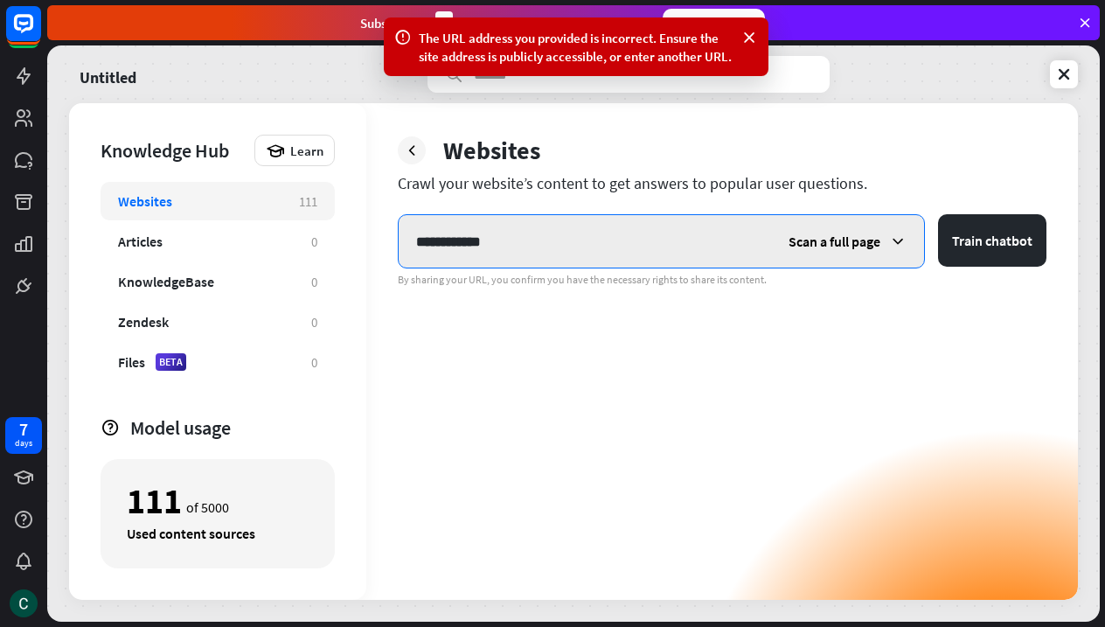
click at [566, 248] on input "**********" at bounding box center [585, 241] width 372 height 52
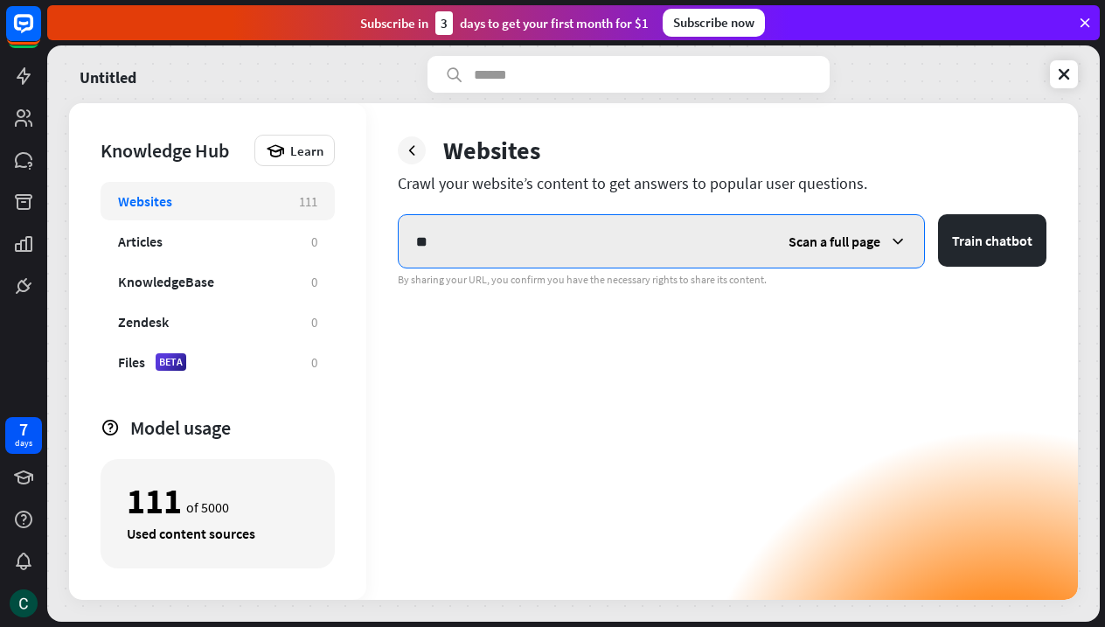
type input "*"
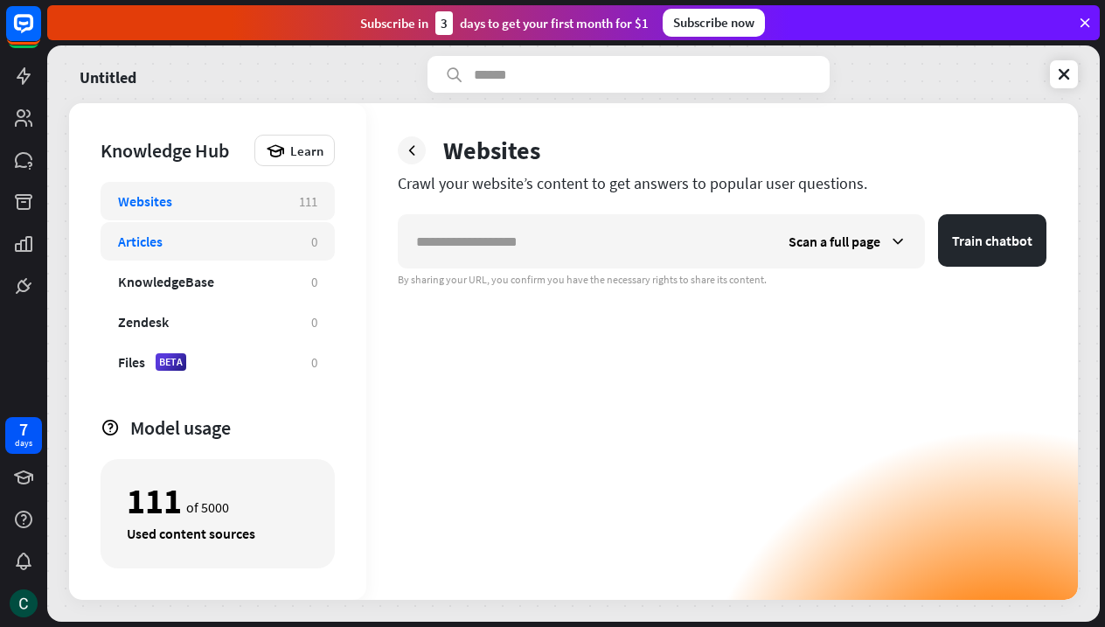
click at [236, 247] on div "Articles" at bounding box center [206, 241] width 176 height 17
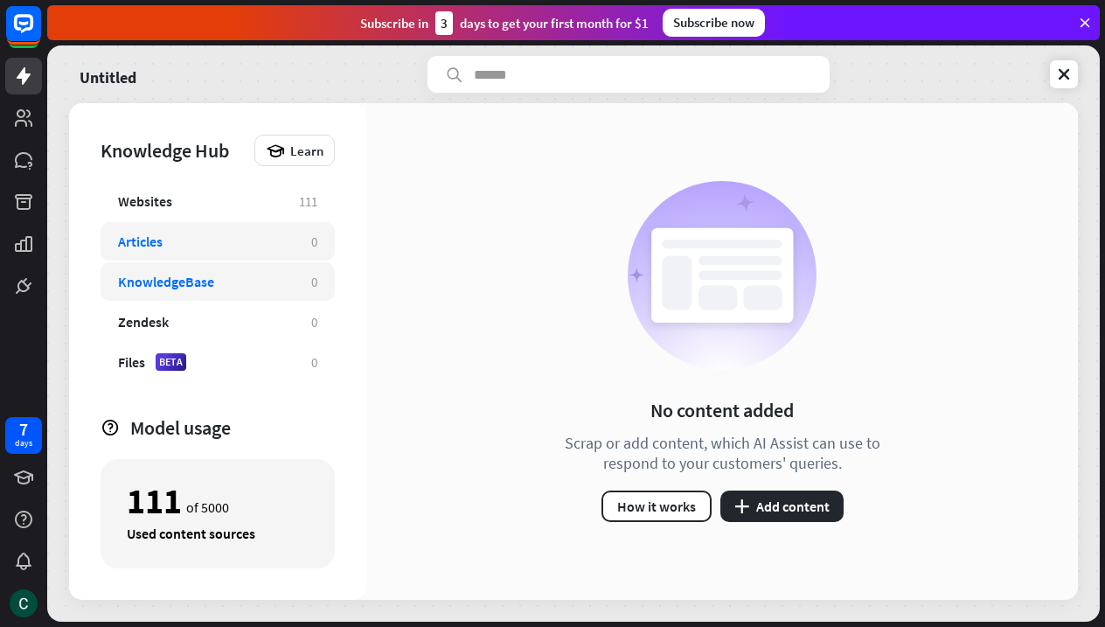
click at [250, 275] on div "KnowledgeBase" at bounding box center [206, 281] width 176 height 17
click at [793, 506] on button "plus Add content" at bounding box center [781, 505] width 123 height 31
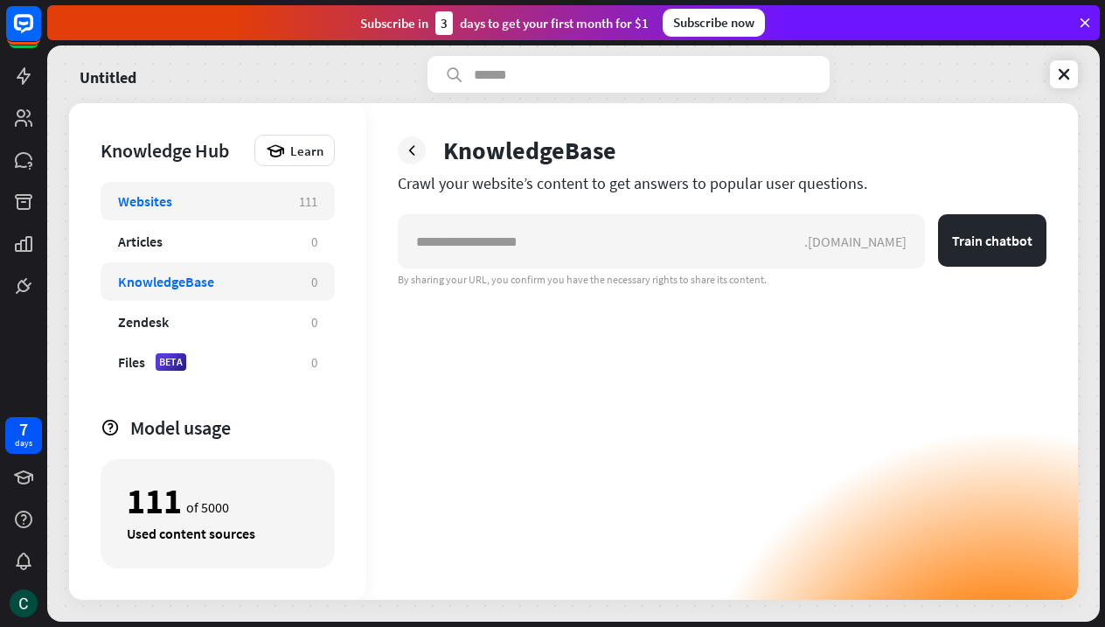
click at [254, 191] on div "Websites 111" at bounding box center [218, 201] width 234 height 38
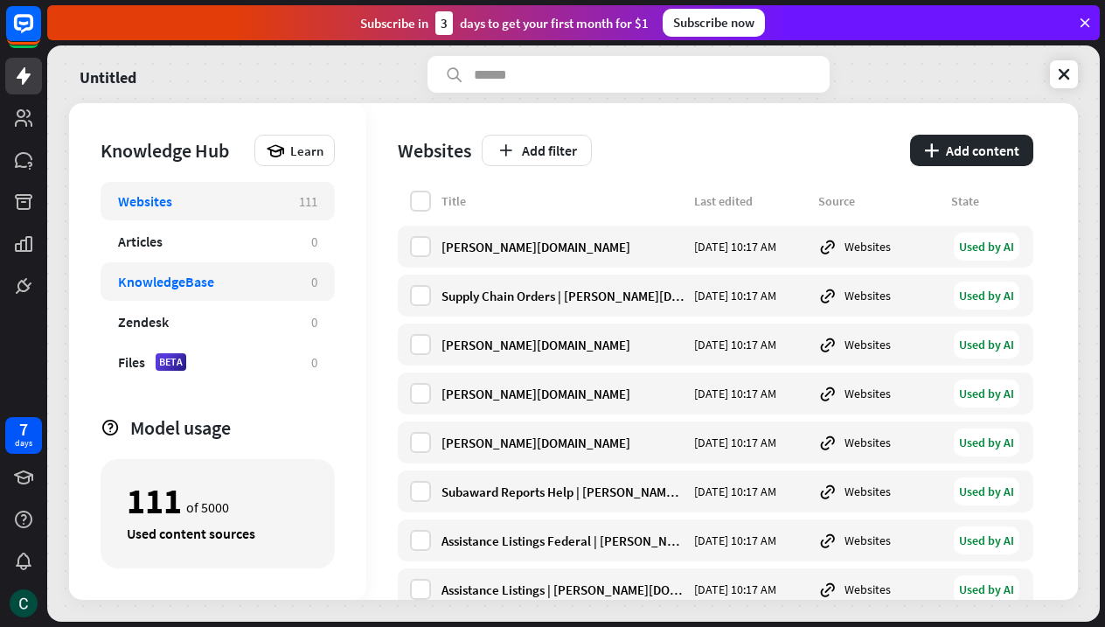
click at [206, 277] on div "KnowledgeBase" at bounding box center [166, 281] width 96 height 17
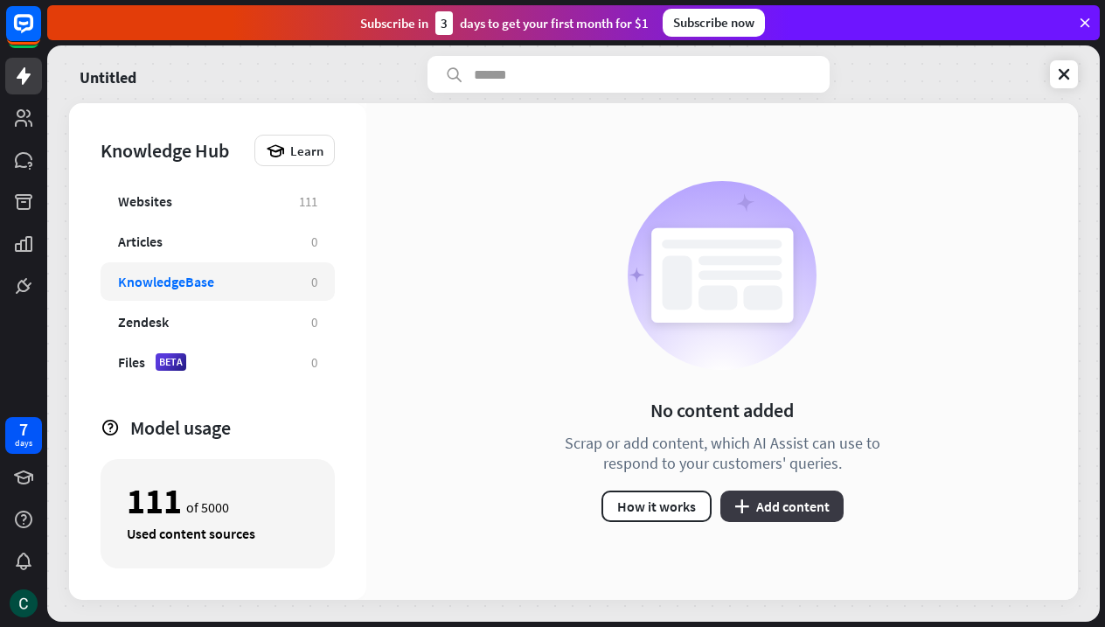
click at [778, 497] on button "plus Add content" at bounding box center [781, 505] width 123 height 31
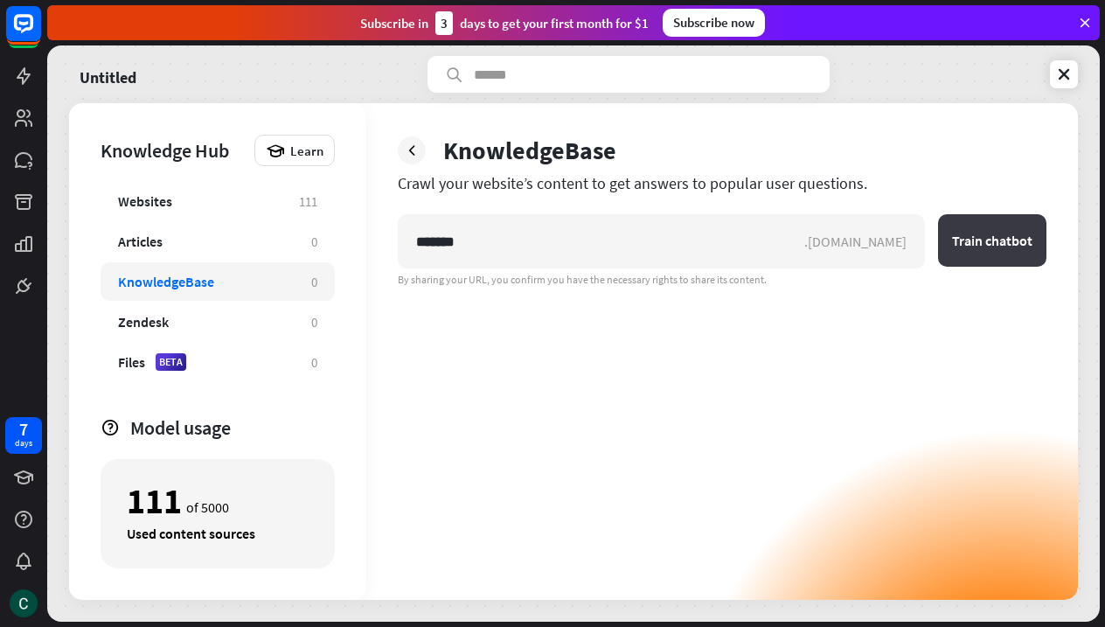
type input "*******"
click at [1006, 246] on button "Train chatbot" at bounding box center [992, 240] width 108 height 52
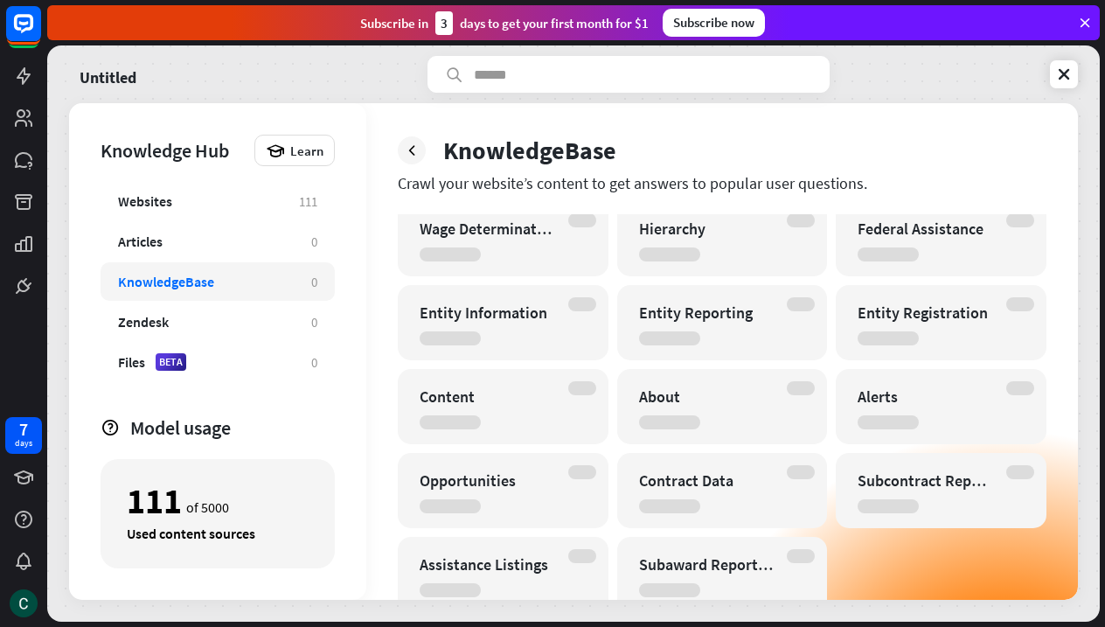
scroll to position [196, 0]
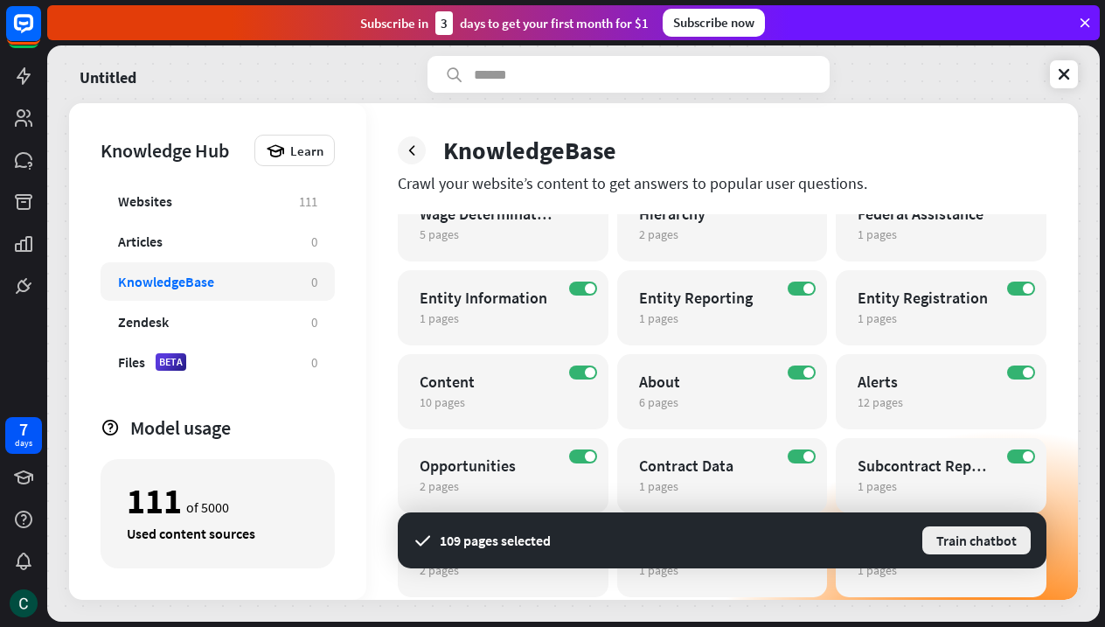
click at [971, 543] on button "Train chatbot" at bounding box center [977, 540] width 112 height 31
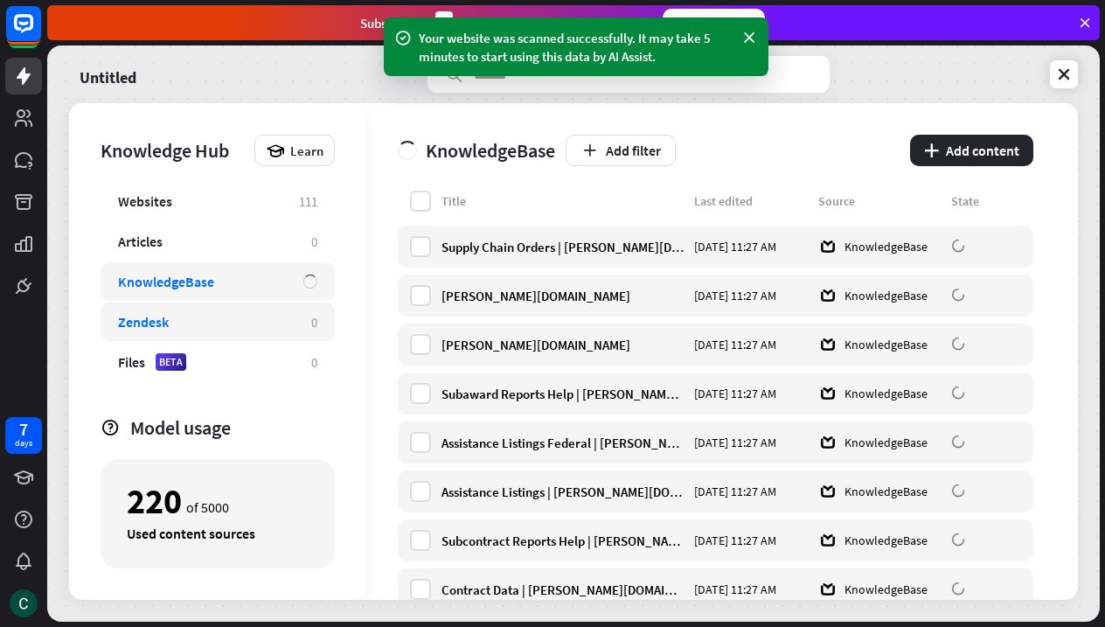
click at [193, 321] on div "Zendesk" at bounding box center [206, 321] width 176 height 17
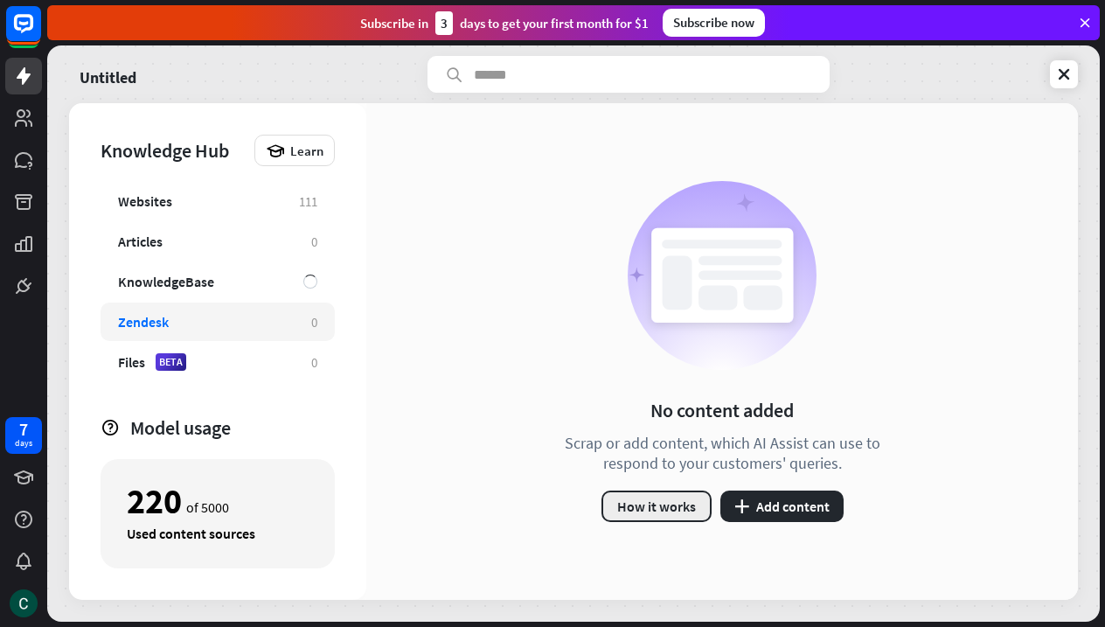
click at [655, 500] on button "How it works" at bounding box center [656, 505] width 110 height 31
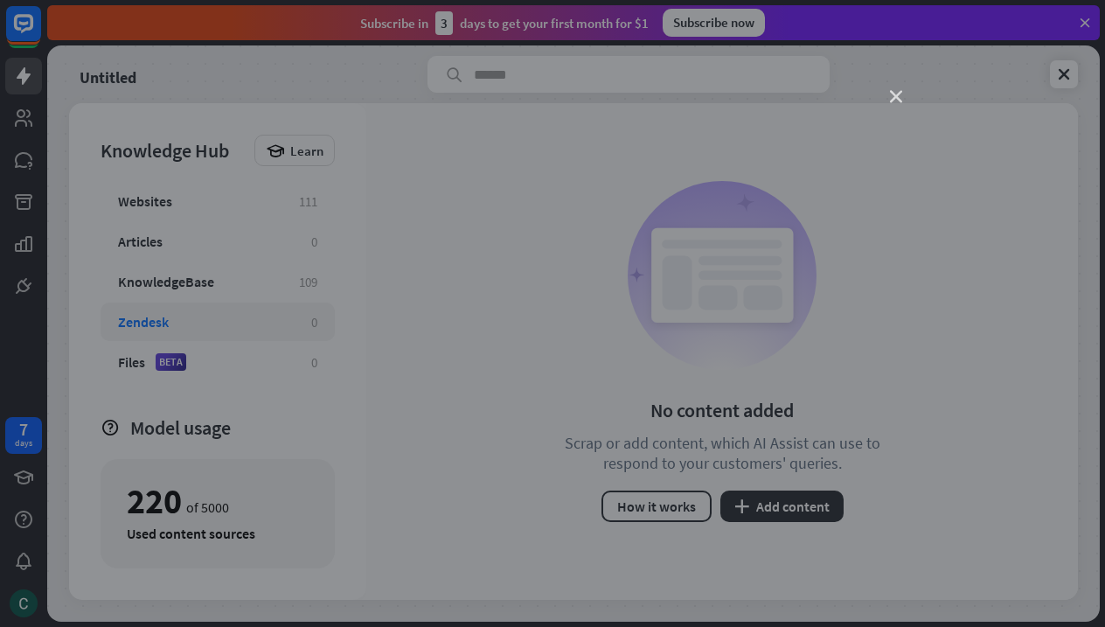
click at [897, 93] on icon "close" at bounding box center [896, 97] width 12 height 12
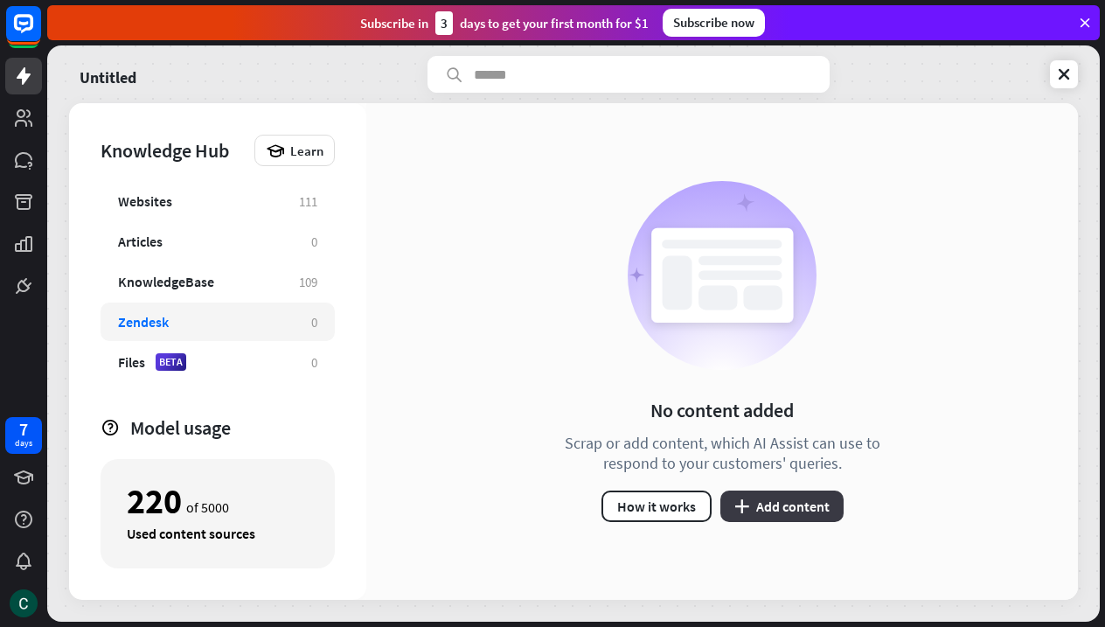
click at [770, 501] on button "plus Add content" at bounding box center [781, 505] width 123 height 31
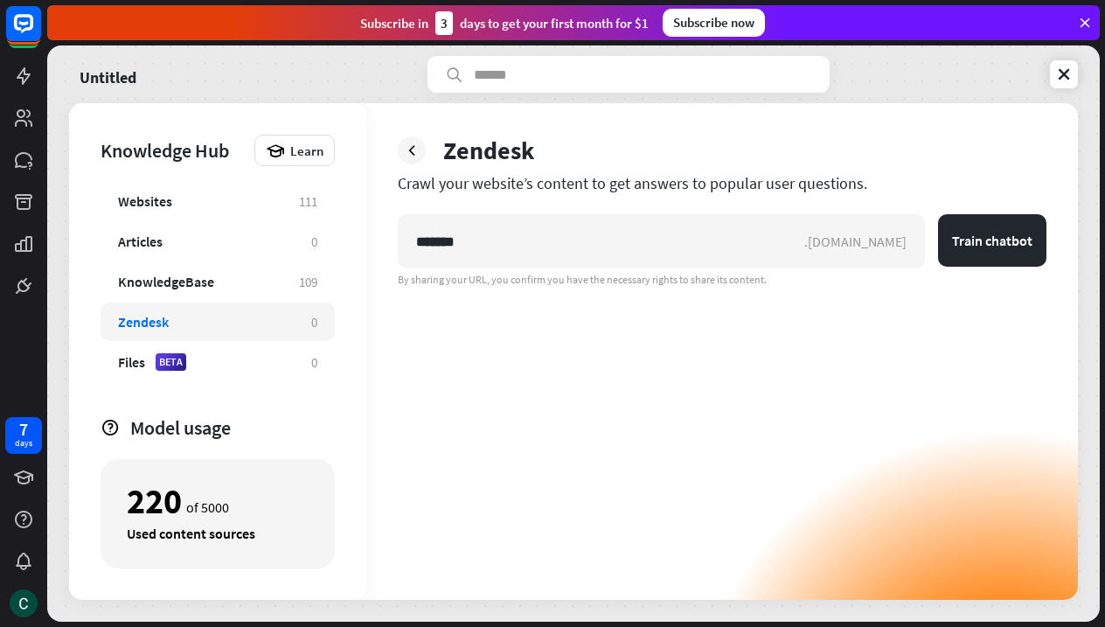
type input "*******"
click at [992, 240] on button "Train chatbot" at bounding box center [992, 240] width 108 height 52
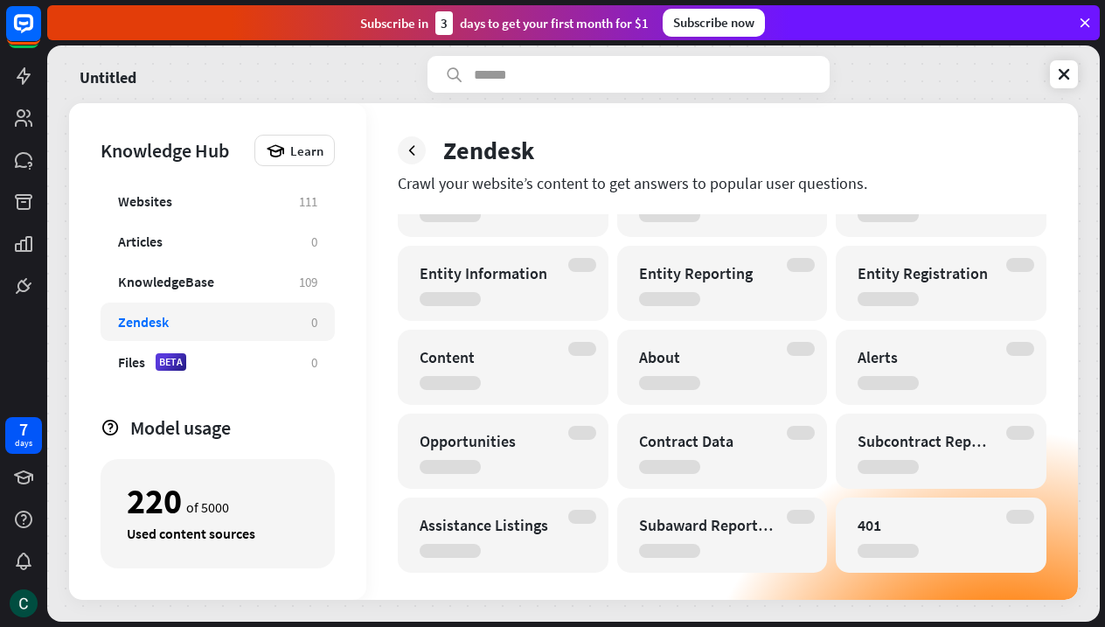
scroll to position [225, 0]
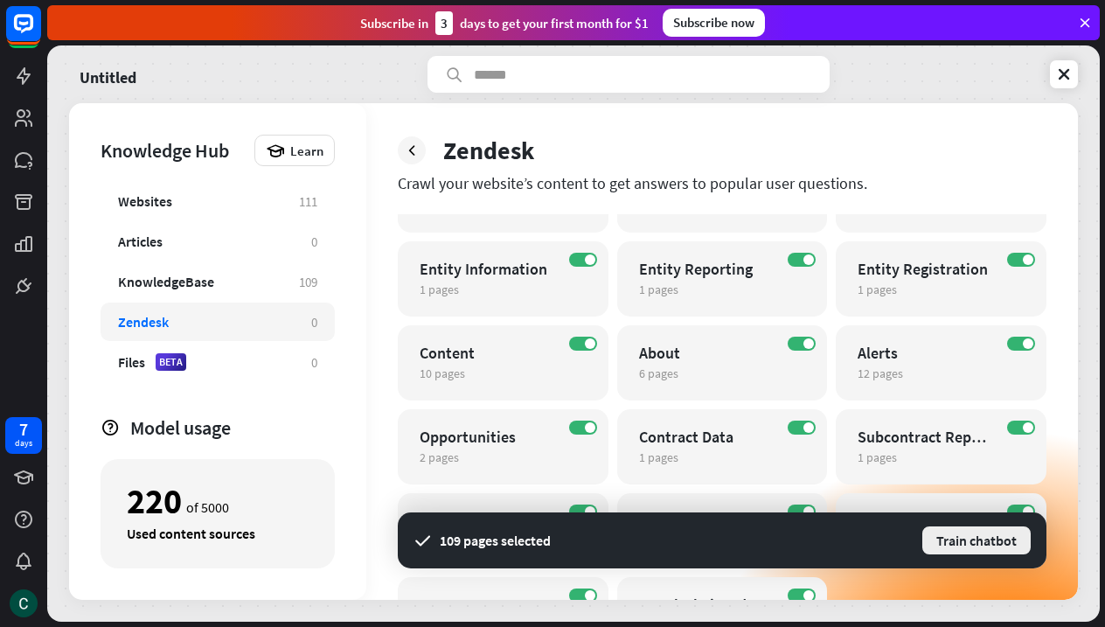
click at [946, 545] on button "Train chatbot" at bounding box center [977, 540] width 112 height 31
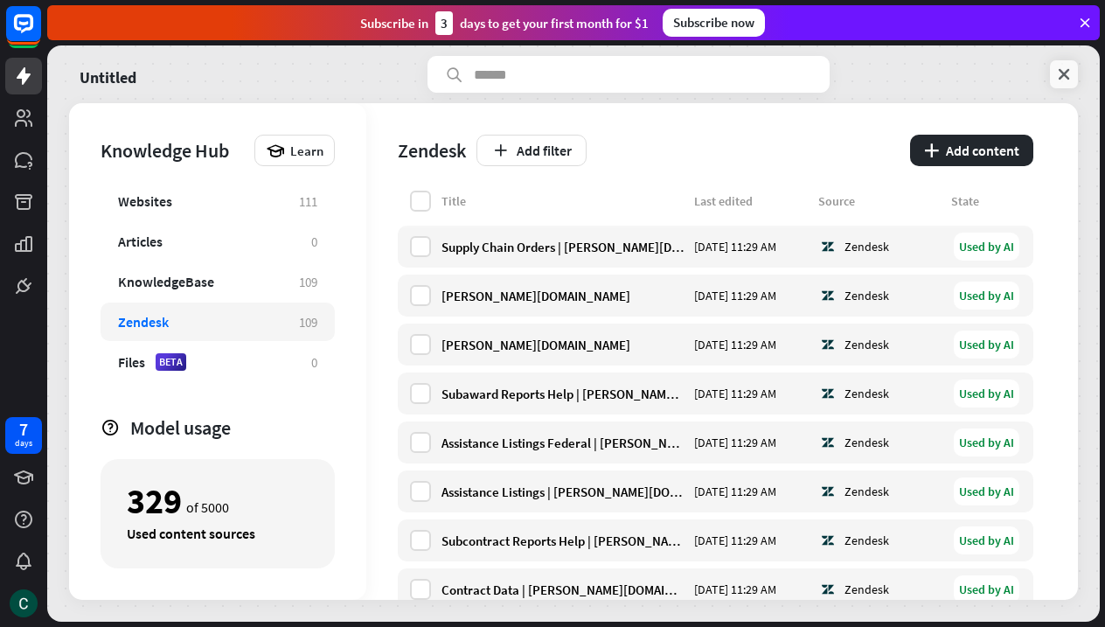
click at [1070, 77] on icon at bounding box center [1063, 74] width 17 height 17
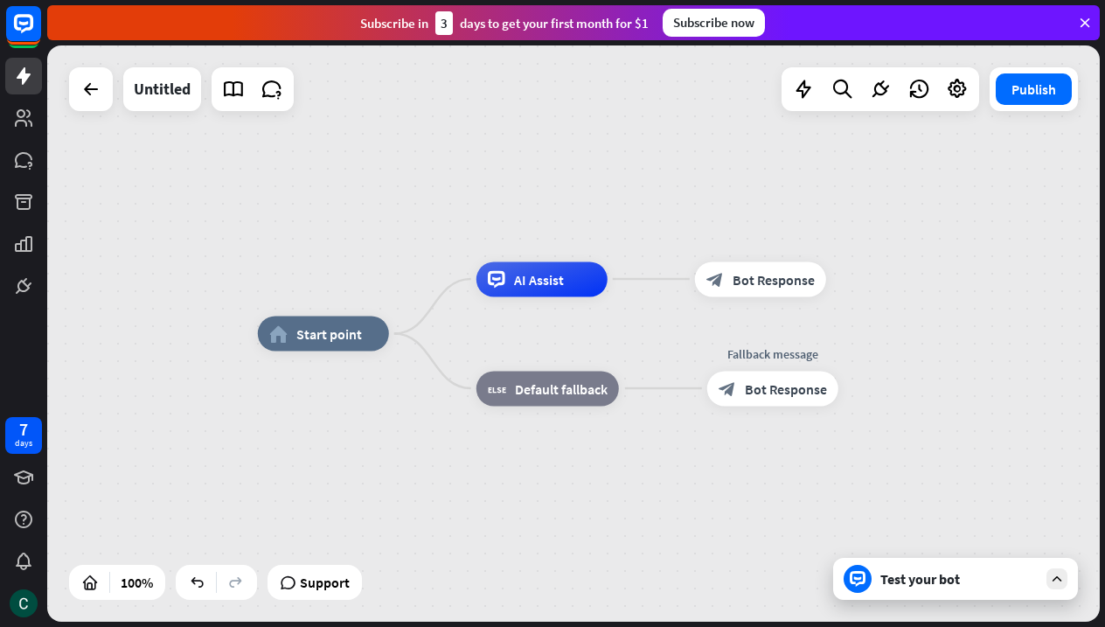
click at [934, 585] on div "Test your bot" at bounding box center [958, 578] width 157 height 17
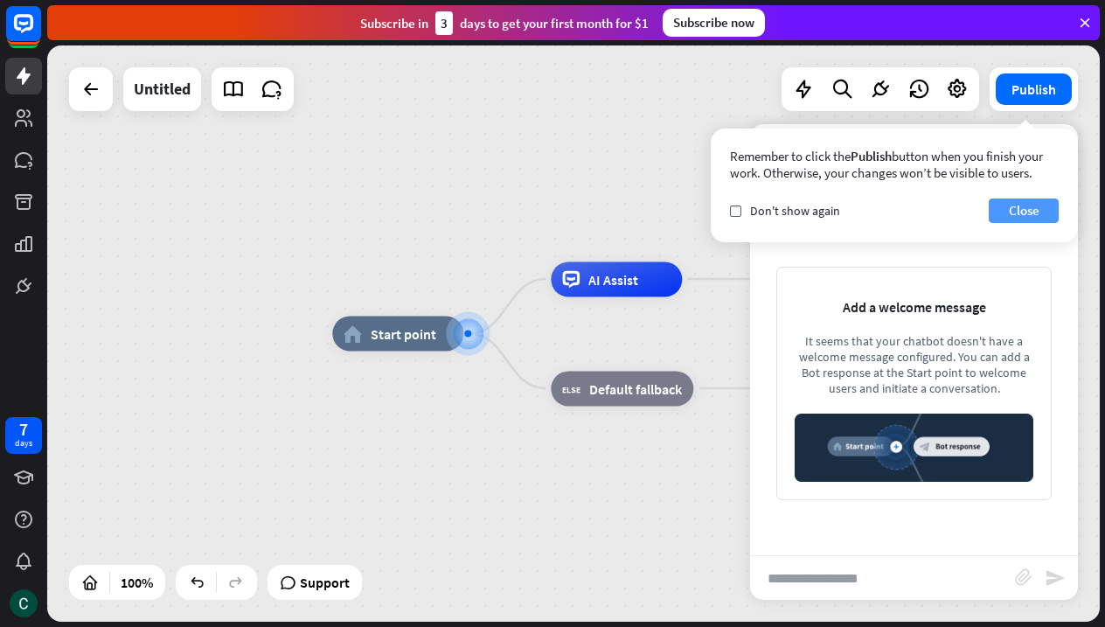
click at [1008, 209] on button "Close" at bounding box center [1024, 210] width 70 height 24
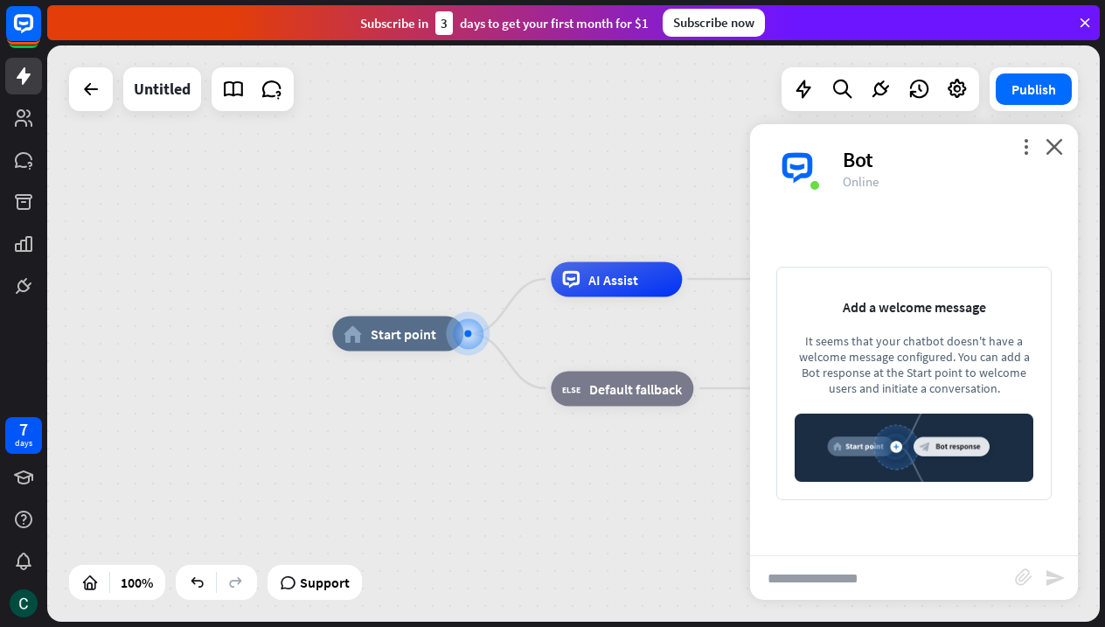
click at [829, 581] on input "text" at bounding box center [882, 578] width 265 height 44
type input "**********"
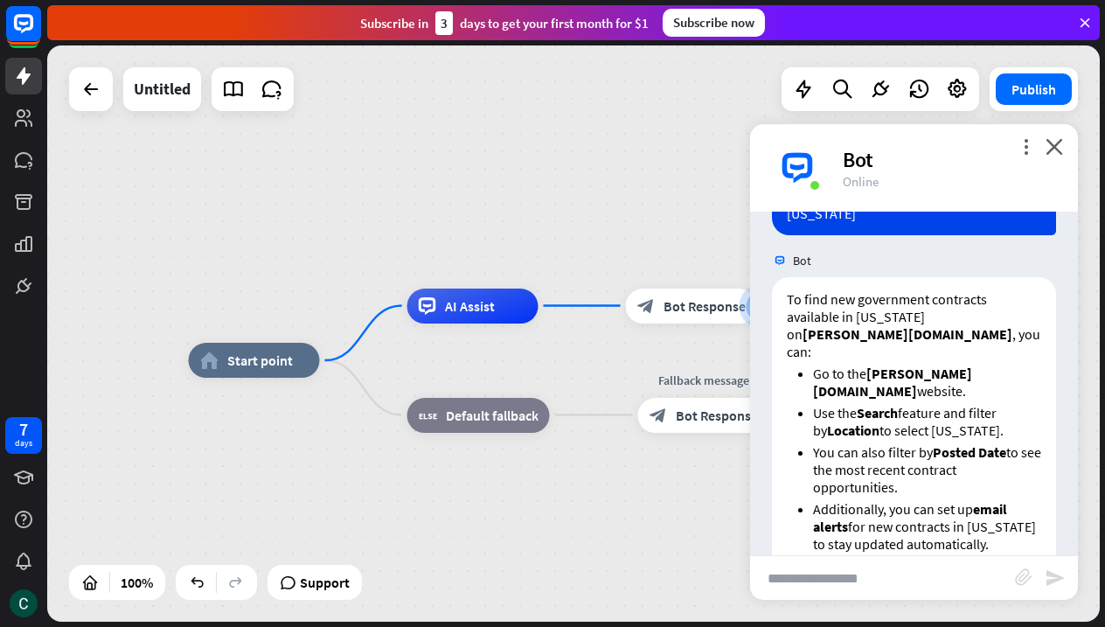
scroll to position [112, 0]
